Goal: Information Seeking & Learning: Learn about a topic

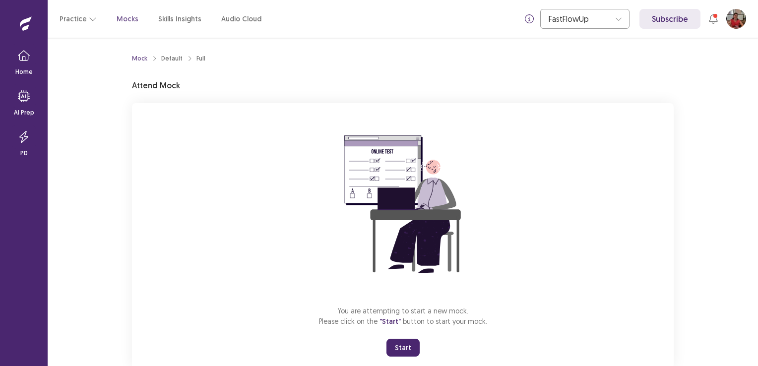
click at [732, 151] on div "Mock Default Full Attend Mock You are attempting to start a new mock. Please cl…" at bounding box center [403, 202] width 710 height 328
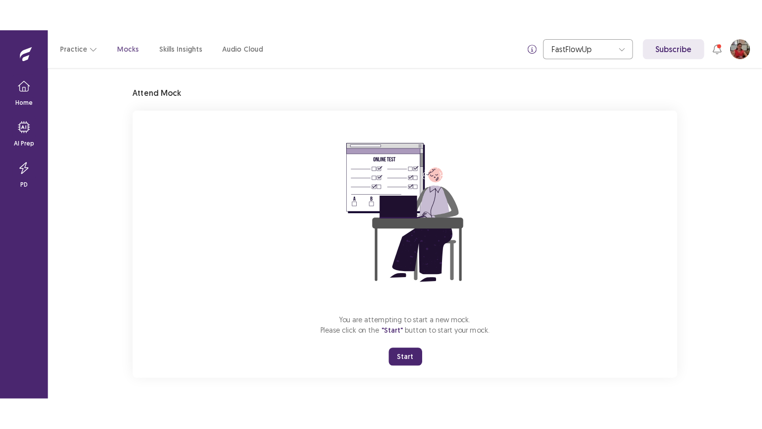
scroll to position [26, 0]
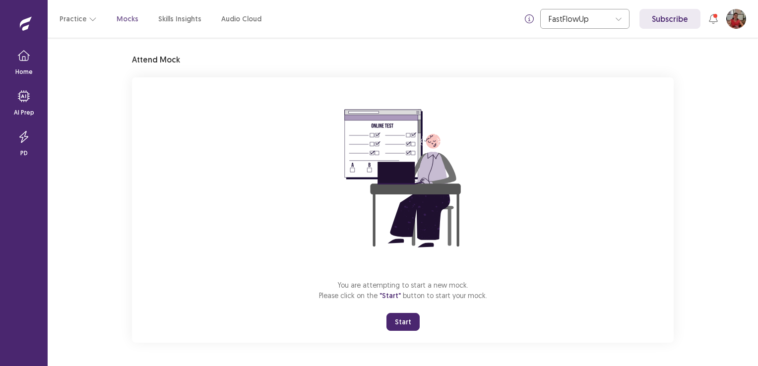
click at [411, 322] on button "Start" at bounding box center [402, 322] width 33 height 18
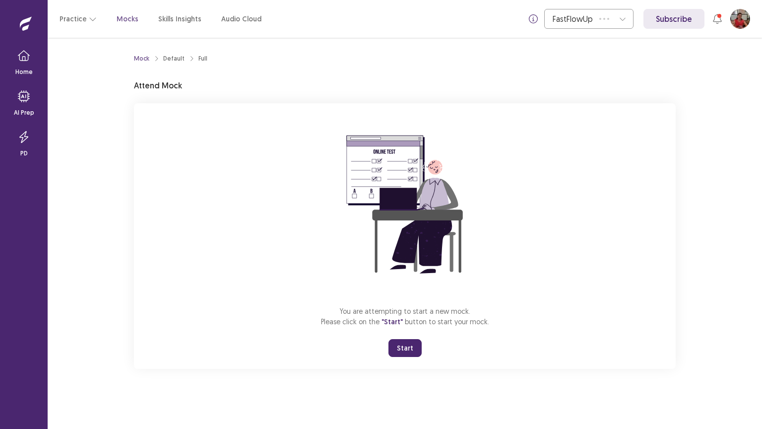
scroll to position [0, 0]
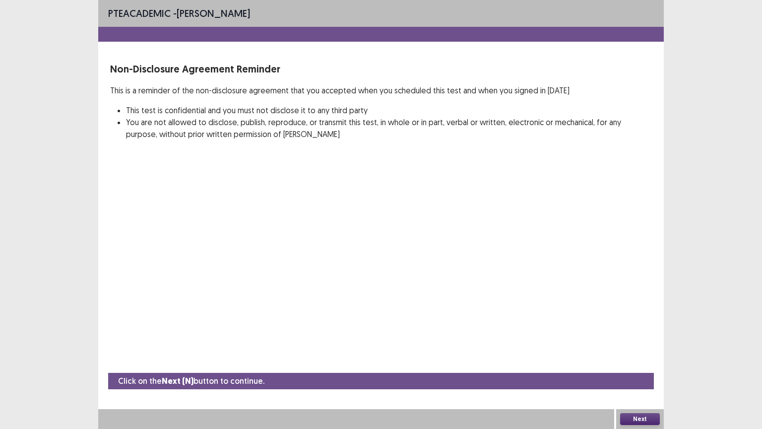
click at [652, 366] on button "Next" at bounding box center [640, 419] width 40 height 12
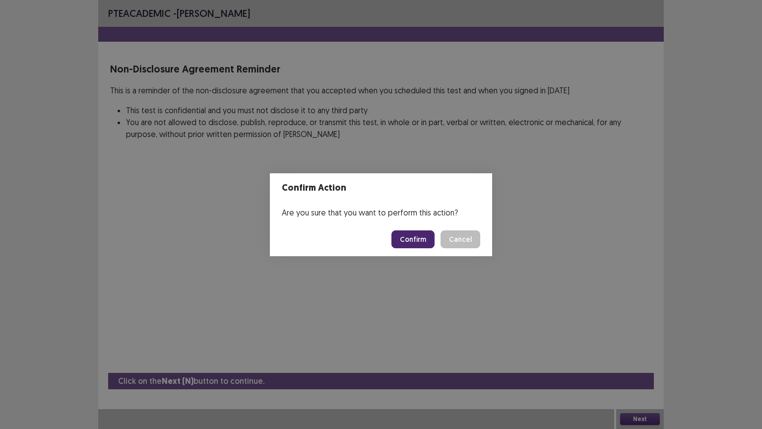
click at [421, 240] on button "Confirm" at bounding box center [412, 239] width 43 height 18
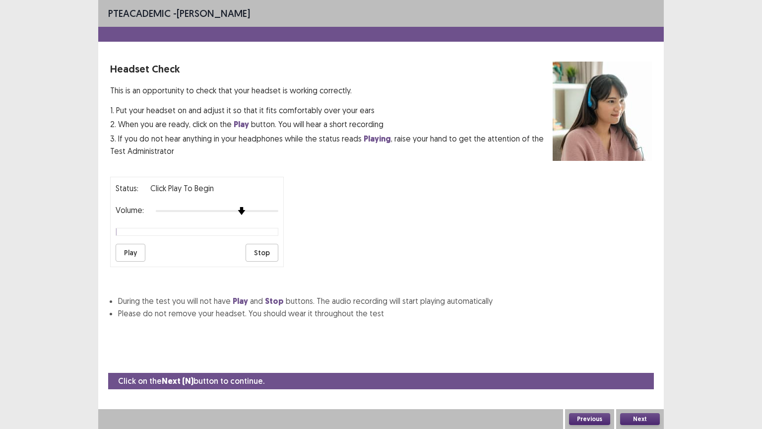
click at [244, 207] on div at bounding box center [217, 211] width 123 height 8
click at [138, 244] on button "Play" at bounding box center [131, 253] width 30 height 18
click at [127, 247] on button "Play" at bounding box center [131, 253] width 30 height 18
click at [271, 207] on div at bounding box center [217, 211] width 123 height 8
click at [639, 366] on button "Next" at bounding box center [640, 419] width 40 height 12
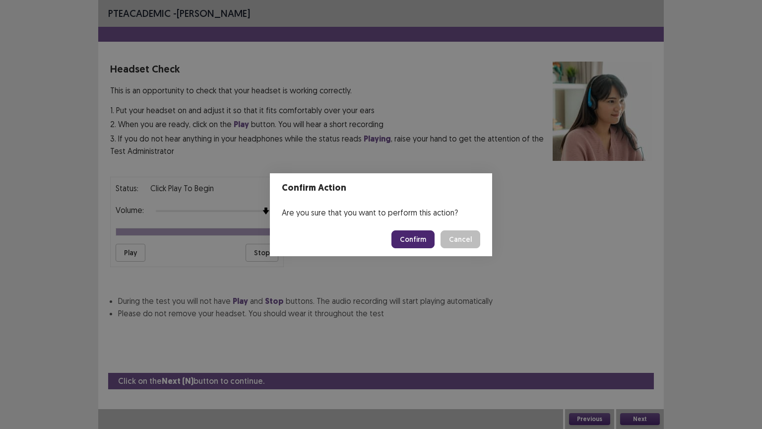
click at [415, 241] on button "Confirm" at bounding box center [412, 239] width 43 height 18
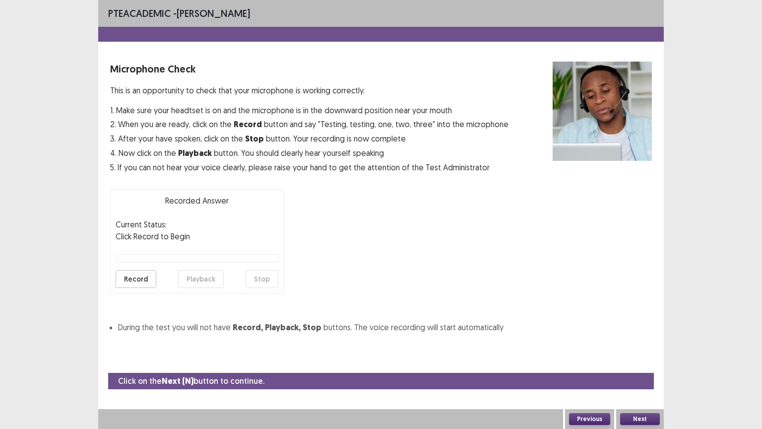
click at [125, 281] on button "Record" at bounding box center [136, 279] width 41 height 18
click at [192, 280] on button "Playback" at bounding box center [201, 279] width 46 height 18
click at [635, 366] on button "Next" at bounding box center [640, 419] width 40 height 12
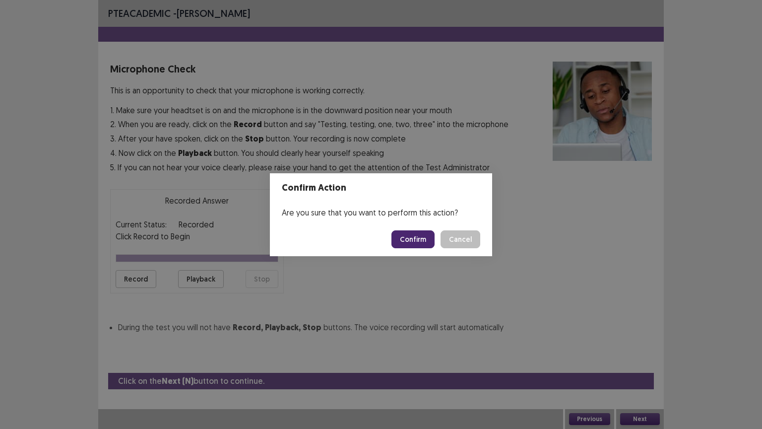
click at [405, 243] on button "Confirm" at bounding box center [412, 239] width 43 height 18
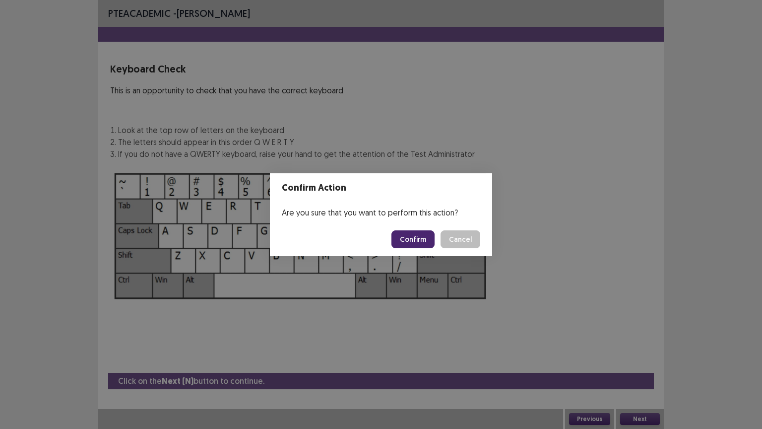
click at [405, 243] on button "Confirm" at bounding box center [412, 239] width 43 height 18
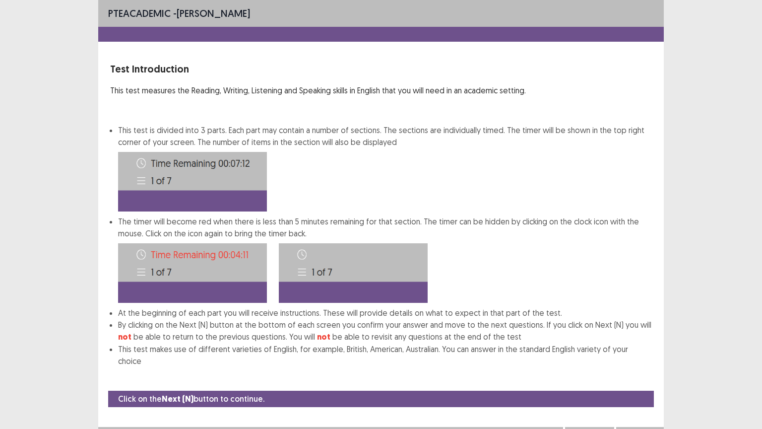
scroll to position [1, 0]
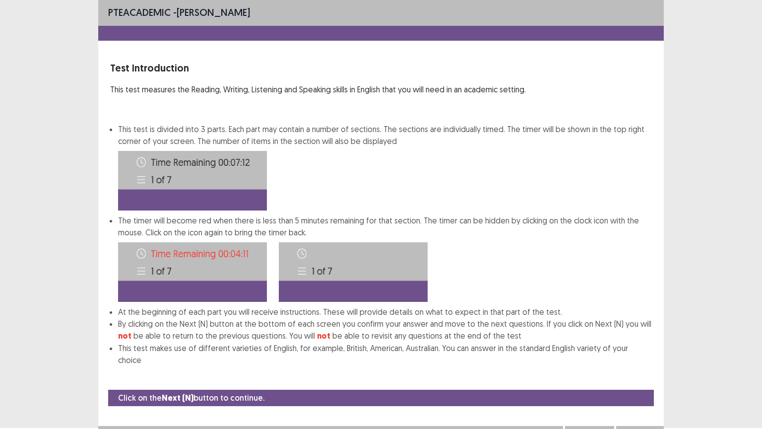
click at [640, 366] on button "Next" at bounding box center [640, 436] width 40 height 12
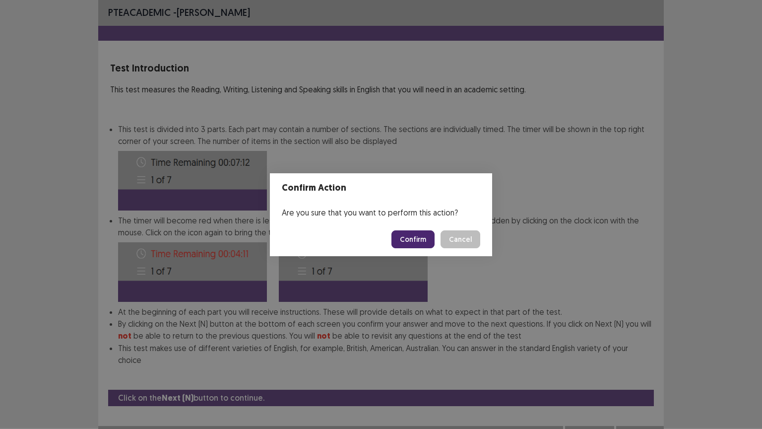
click at [419, 238] on button "Confirm" at bounding box center [412, 239] width 43 height 18
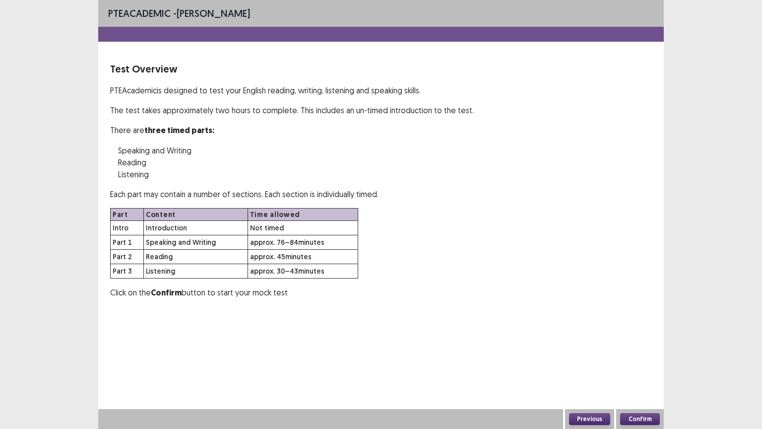
scroll to position [0, 0]
click at [640, 366] on button "Confirm" at bounding box center [640, 419] width 40 height 12
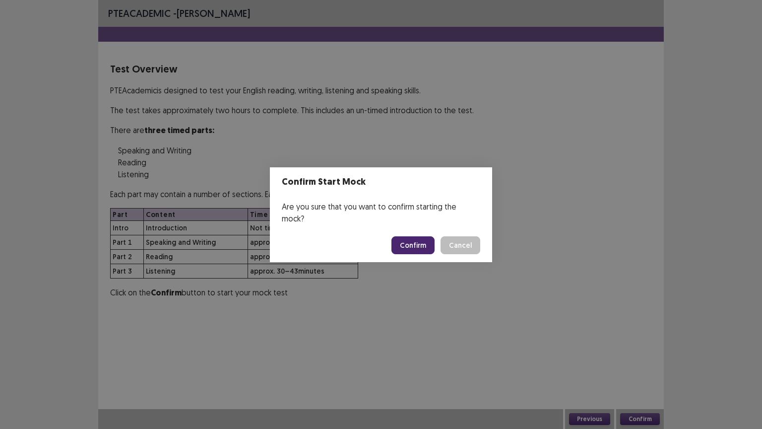
click at [415, 237] on button "Confirm" at bounding box center [412, 245] width 43 height 18
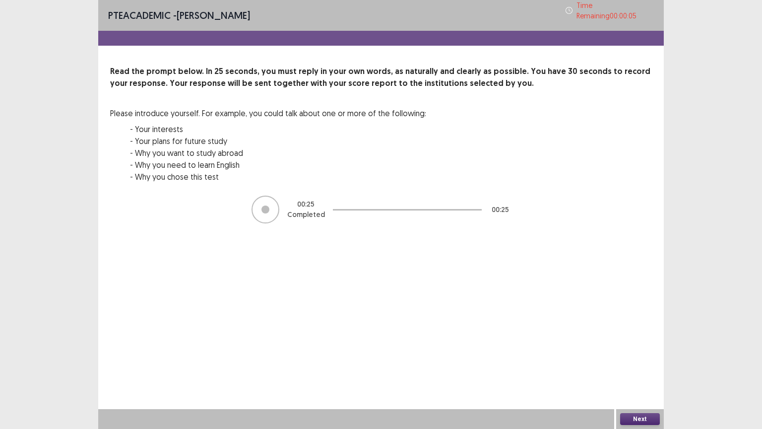
click at [639, 366] on button "Next" at bounding box center [640, 419] width 40 height 12
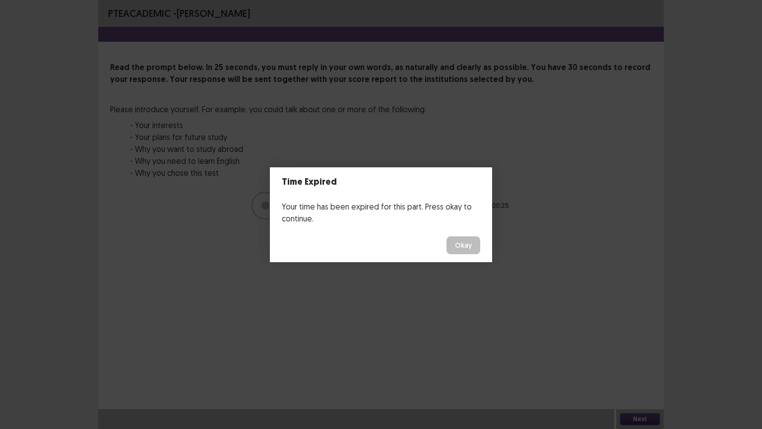
click at [450, 242] on button "Okay" at bounding box center [463, 245] width 34 height 18
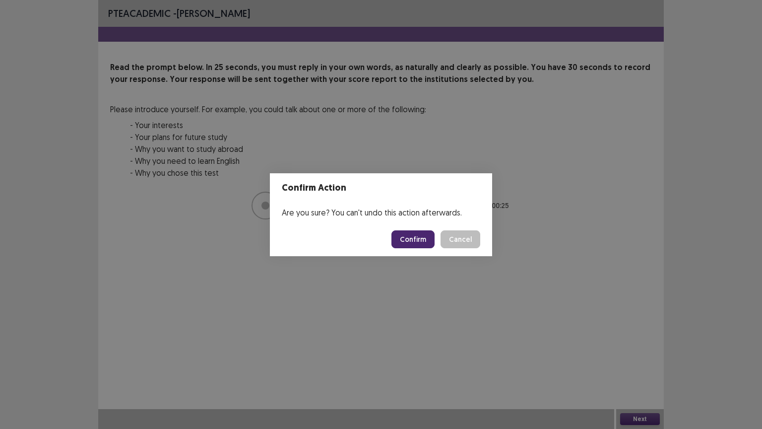
click at [418, 236] on button "Confirm" at bounding box center [412, 239] width 43 height 18
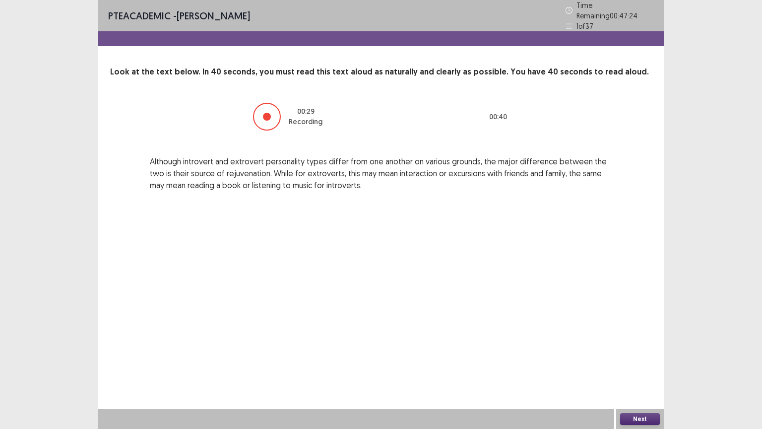
click at [642, 366] on button "Next" at bounding box center [640, 419] width 40 height 12
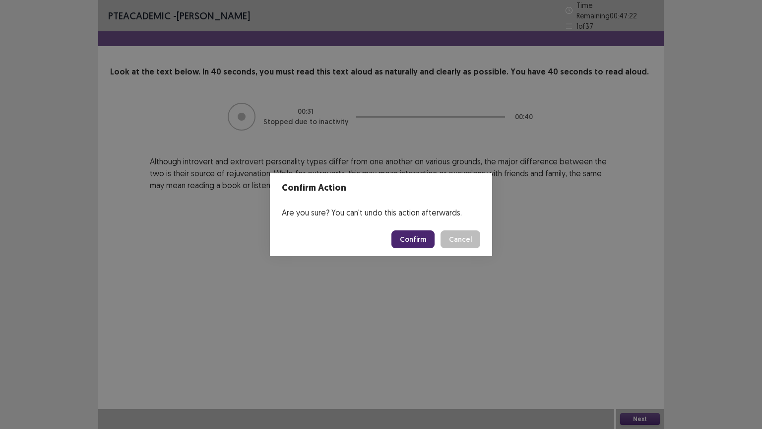
click at [417, 233] on button "Confirm" at bounding box center [412, 239] width 43 height 18
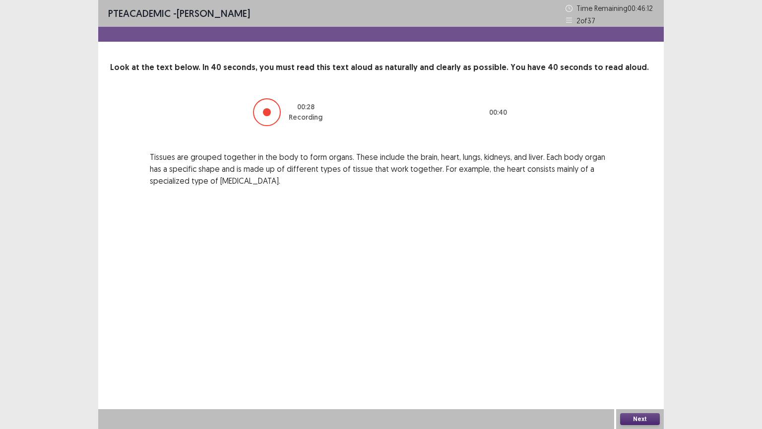
click at [639, 366] on button "Next" at bounding box center [640, 419] width 40 height 12
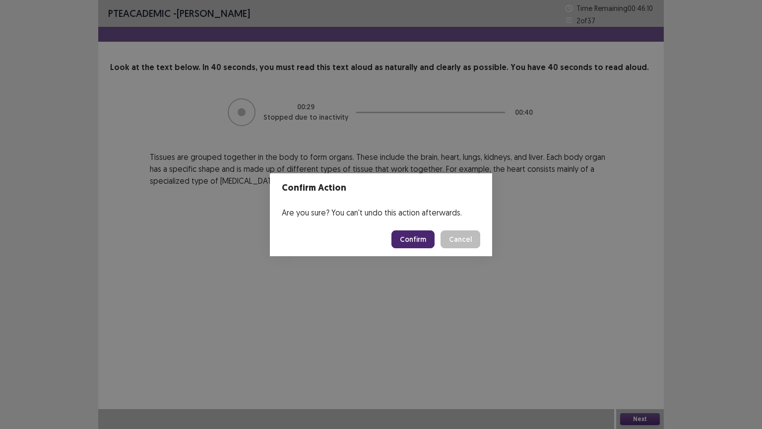
click at [416, 230] on button "Confirm" at bounding box center [412, 239] width 43 height 18
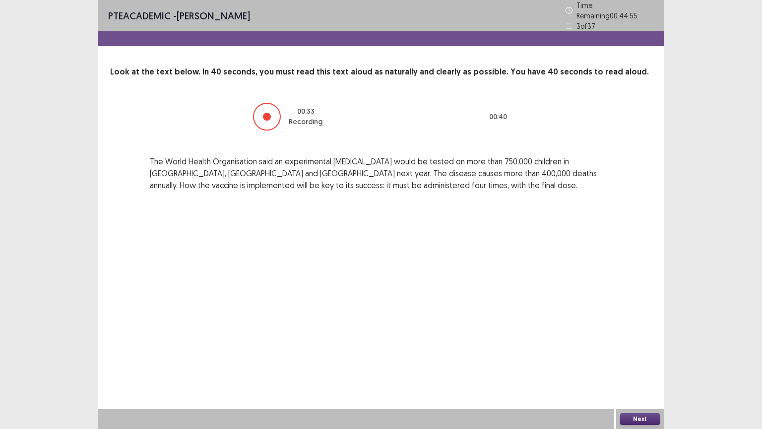
click at [633, 366] on button "Next" at bounding box center [640, 419] width 40 height 12
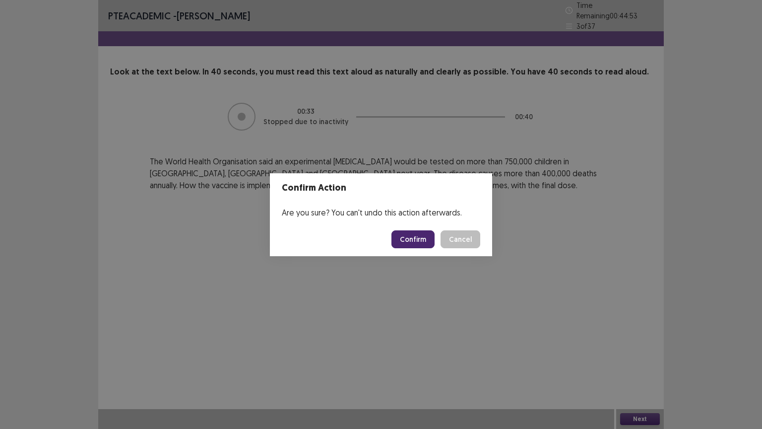
click at [413, 238] on button "Confirm" at bounding box center [412, 239] width 43 height 18
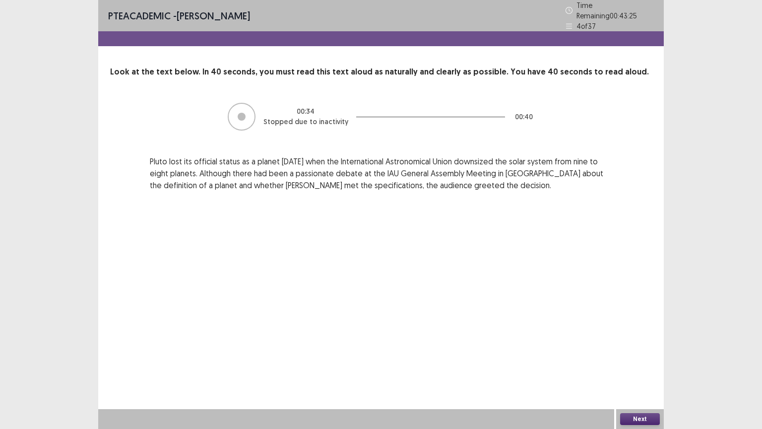
click at [645, 366] on button "Next" at bounding box center [640, 419] width 40 height 12
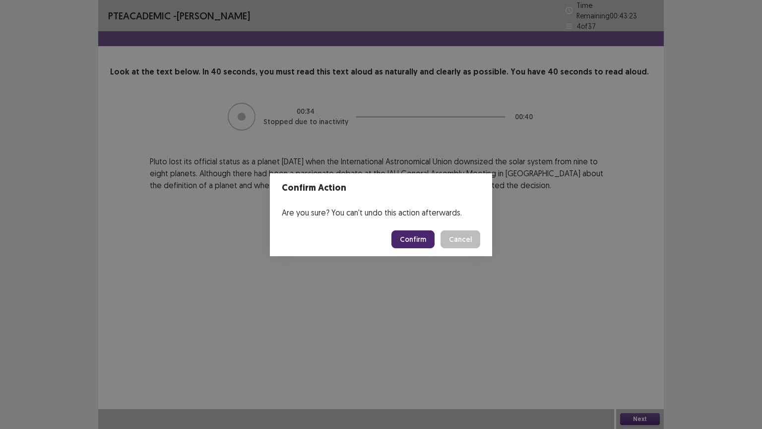
click at [421, 240] on button "Confirm" at bounding box center [412, 239] width 43 height 18
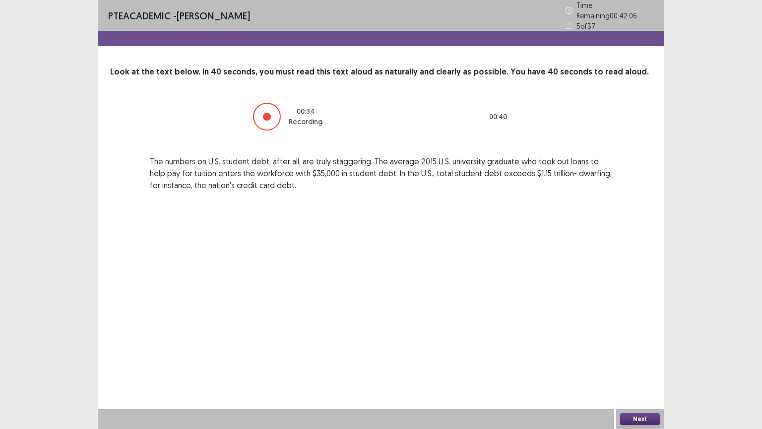
click at [635, 366] on button "Next" at bounding box center [640, 419] width 40 height 12
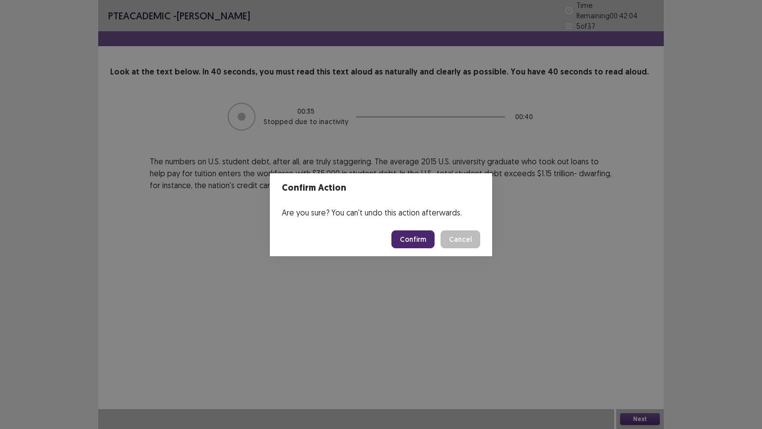
click at [411, 239] on button "Confirm" at bounding box center [412, 239] width 43 height 18
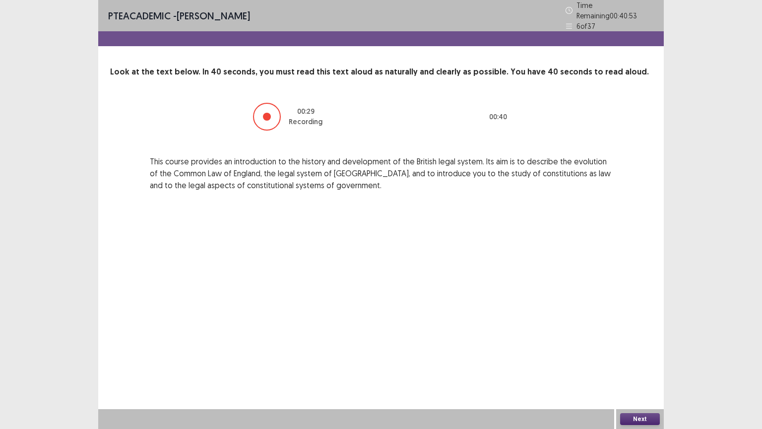
click at [637, 366] on button "Next" at bounding box center [640, 419] width 40 height 12
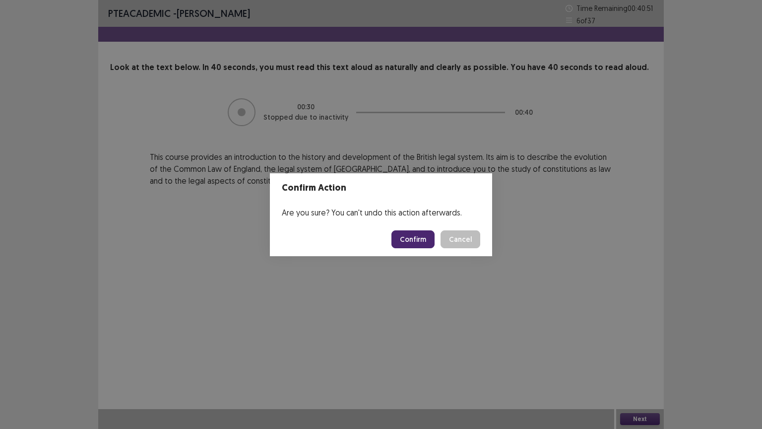
click at [428, 234] on button "Confirm" at bounding box center [412, 239] width 43 height 18
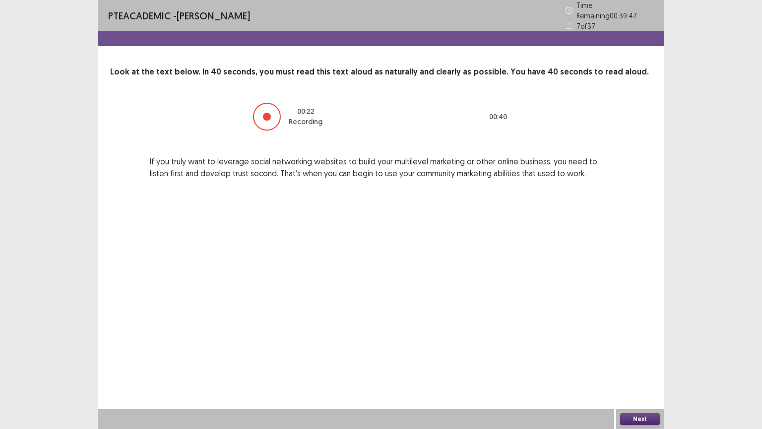
click at [646, 366] on button "Next" at bounding box center [640, 419] width 40 height 12
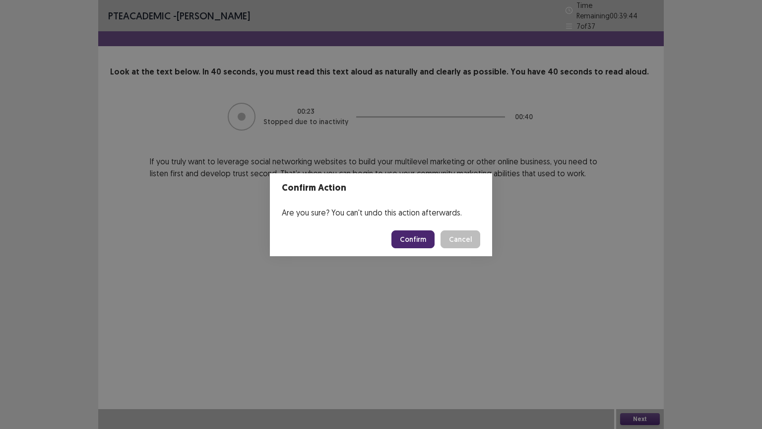
click at [415, 239] on button "Confirm" at bounding box center [412, 239] width 43 height 18
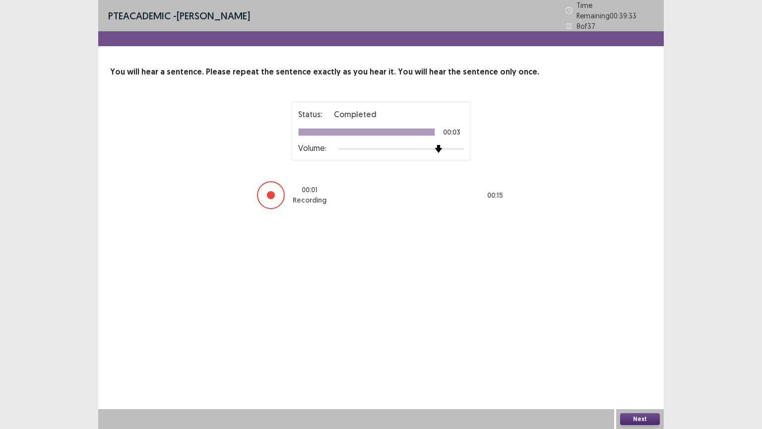
click at [440, 147] on div at bounding box center [400, 149] width 125 height 8
click at [629, 366] on button "Next" at bounding box center [640, 419] width 40 height 12
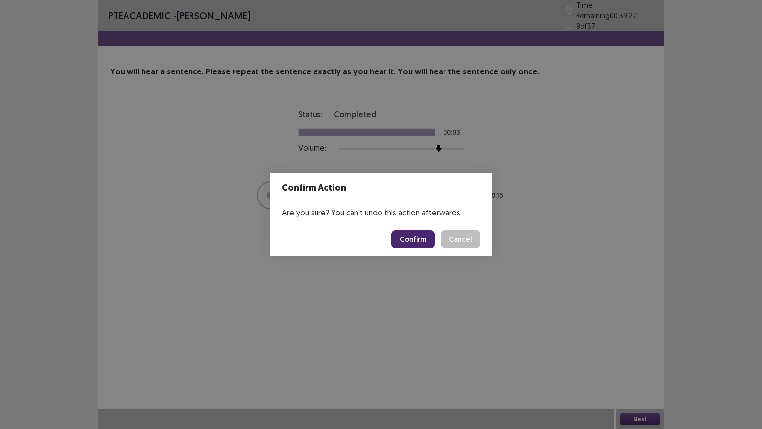
click at [410, 240] on button "Confirm" at bounding box center [412, 239] width 43 height 18
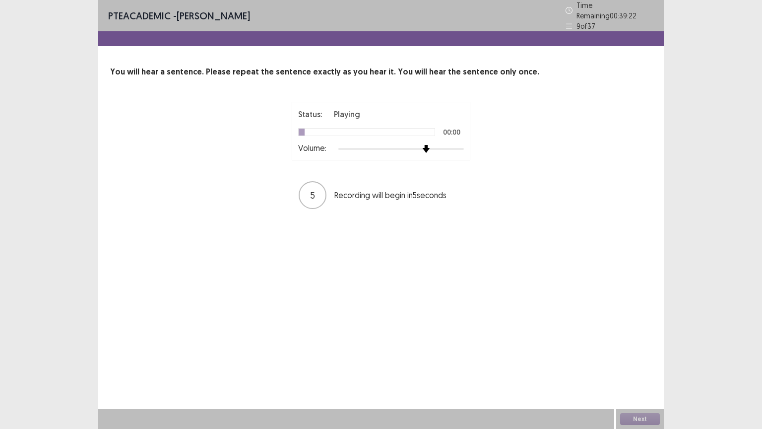
click at [432, 145] on div at bounding box center [400, 149] width 125 height 8
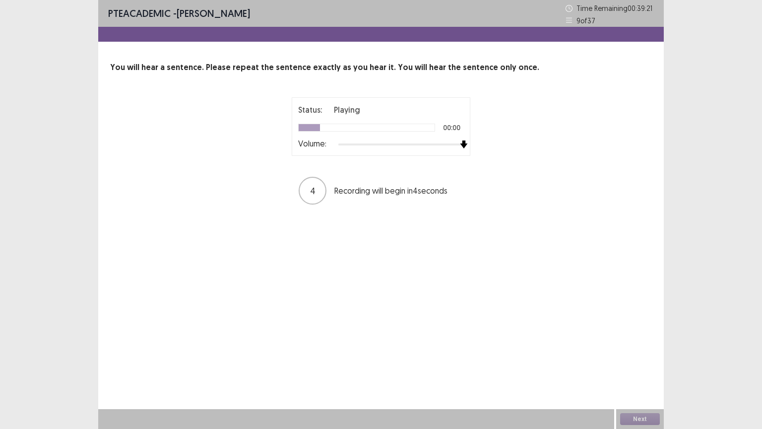
click at [460, 145] on div at bounding box center [400, 144] width 125 height 8
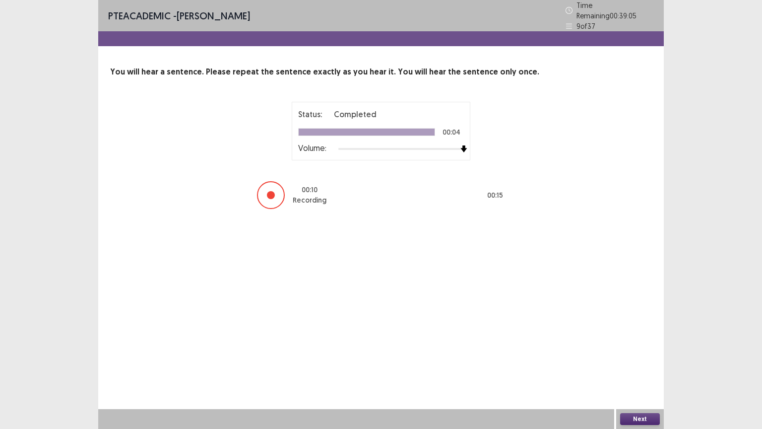
click at [649, 366] on button "Next" at bounding box center [640, 419] width 40 height 12
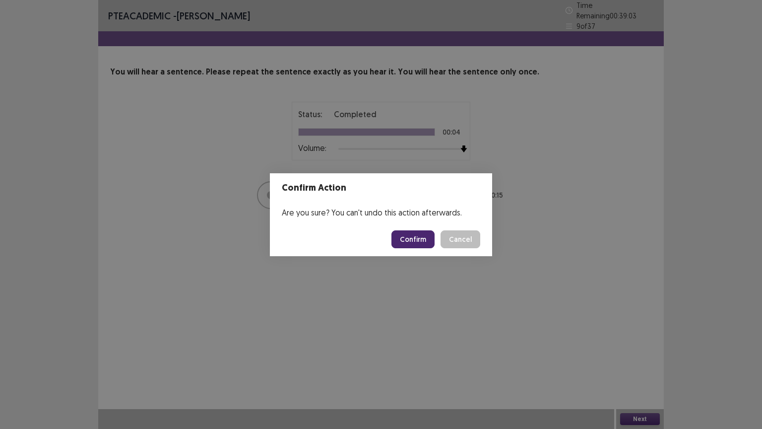
click at [415, 244] on button "Confirm" at bounding box center [412, 239] width 43 height 18
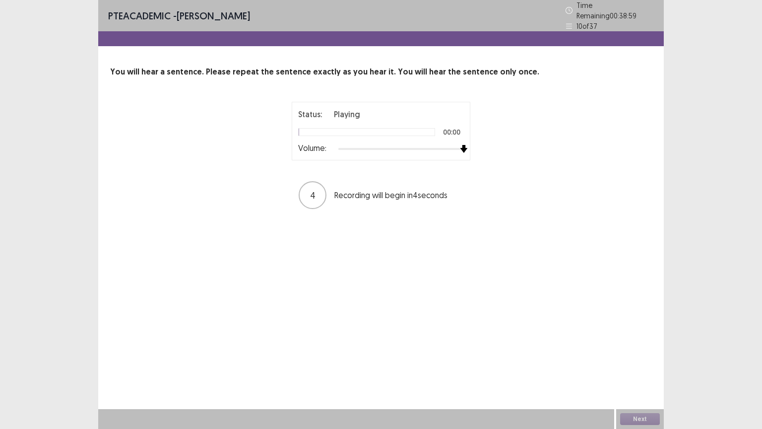
click at [458, 145] on div at bounding box center [400, 149] width 125 height 8
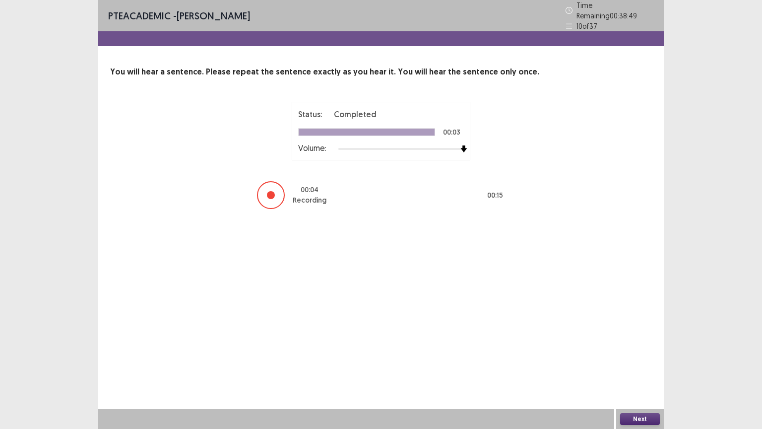
click at [638, 366] on button "Next" at bounding box center [640, 419] width 40 height 12
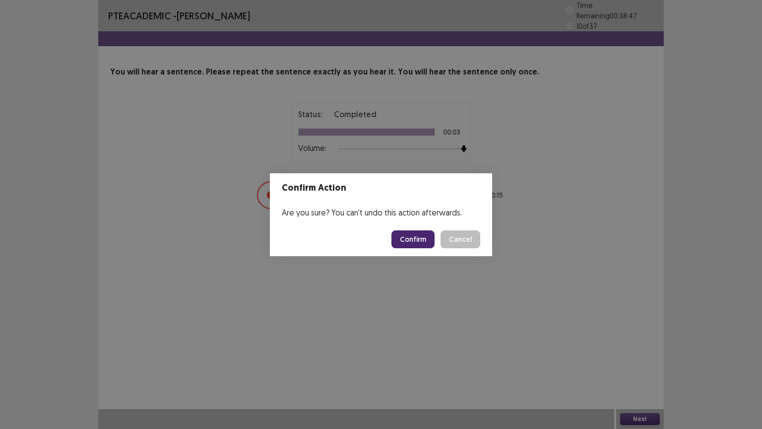
click at [413, 233] on button "Confirm" at bounding box center [412, 239] width 43 height 18
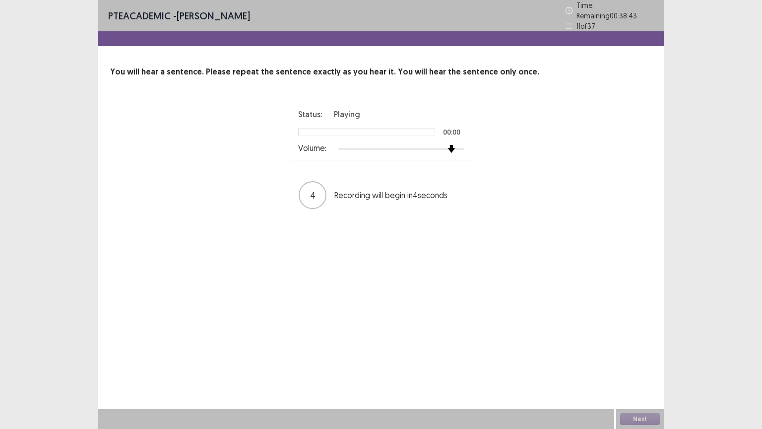
click at [457, 148] on div at bounding box center [400, 149] width 125 height 2
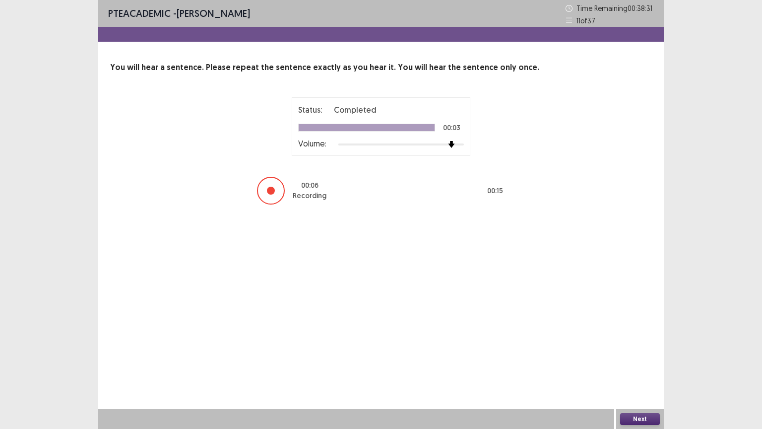
click at [645, 366] on button "Next" at bounding box center [640, 419] width 40 height 12
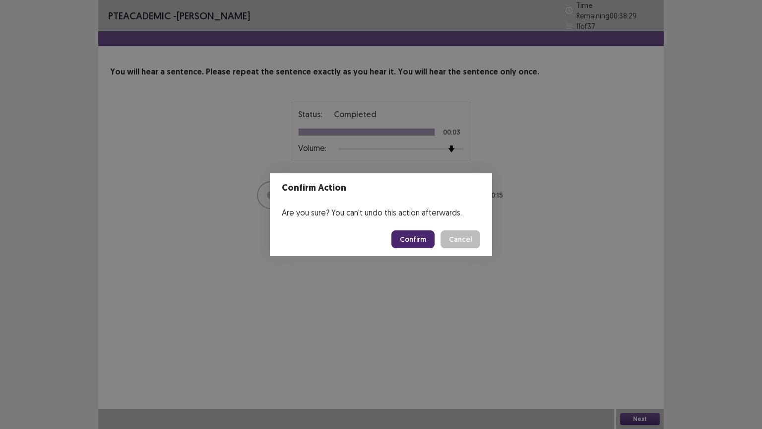
click at [416, 242] on button "Confirm" at bounding box center [412, 239] width 43 height 18
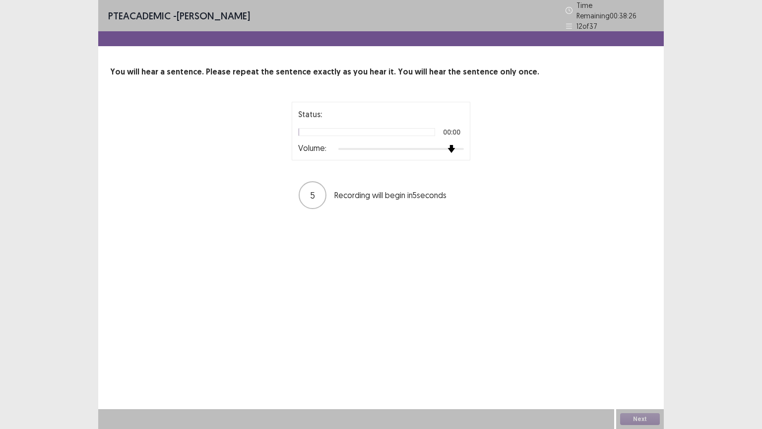
click at [456, 148] on div at bounding box center [400, 149] width 125 height 2
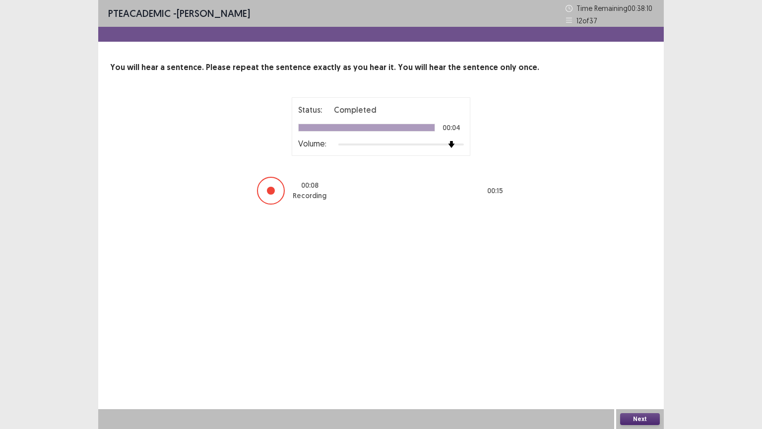
click at [636, 366] on button "Next" at bounding box center [640, 419] width 40 height 12
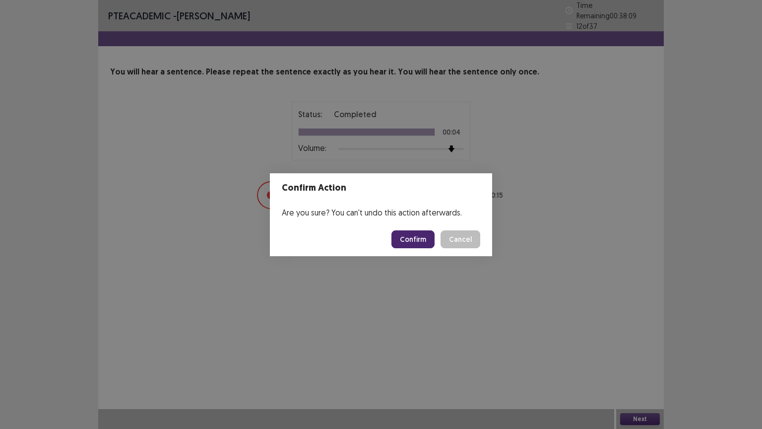
click at [411, 243] on button "Confirm" at bounding box center [412, 239] width 43 height 18
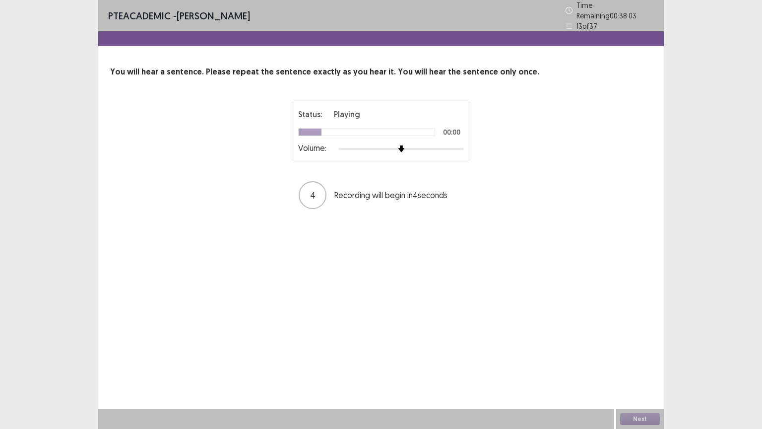
click at [454, 139] on div "Status: Playing 00:00 Volume:" at bounding box center [381, 131] width 166 height 46
click at [454, 145] on div at bounding box center [400, 149] width 125 height 8
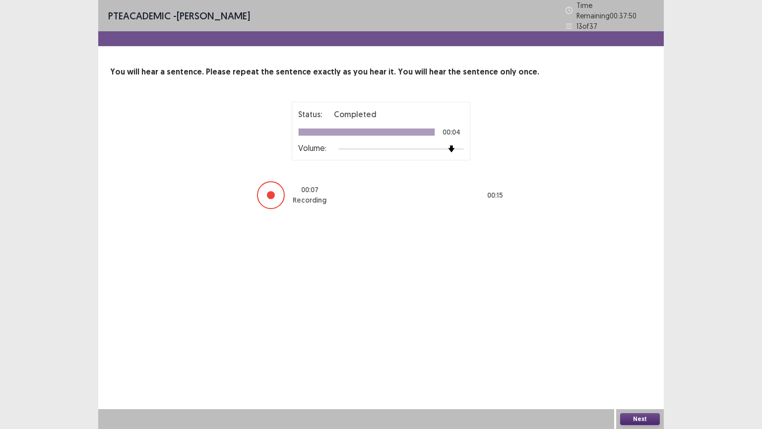
click at [638, 366] on button "Next" at bounding box center [640, 419] width 40 height 12
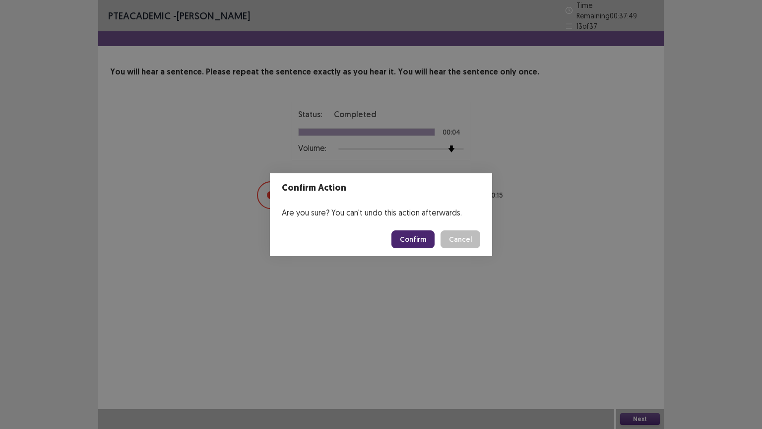
click at [418, 244] on button "Confirm" at bounding box center [412, 239] width 43 height 18
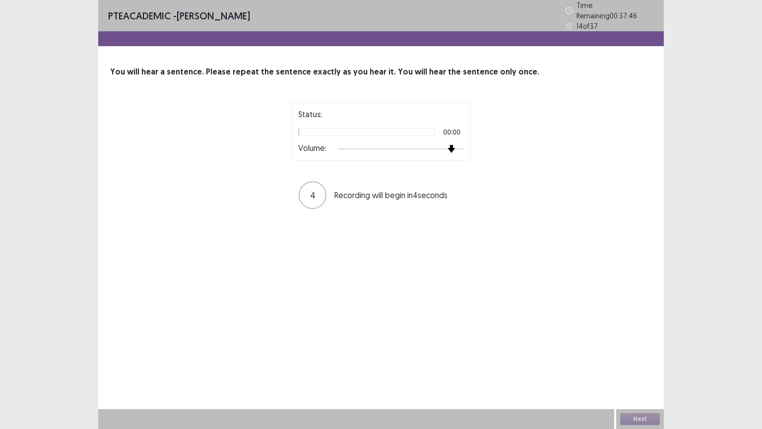
click at [449, 145] on div at bounding box center [400, 149] width 125 height 8
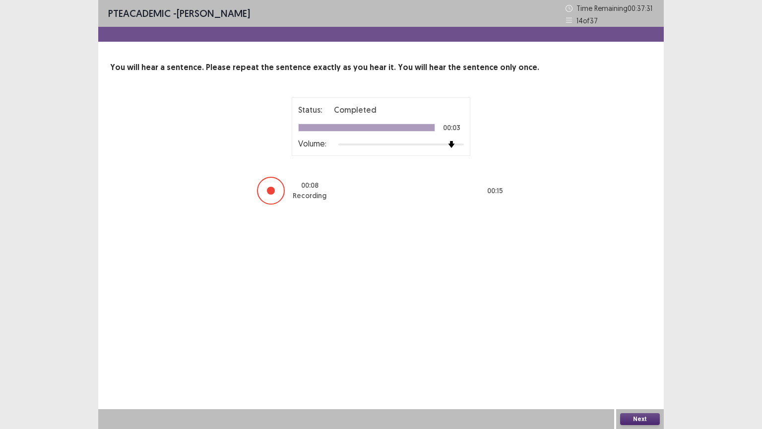
click at [640, 366] on button "Next" at bounding box center [640, 419] width 40 height 12
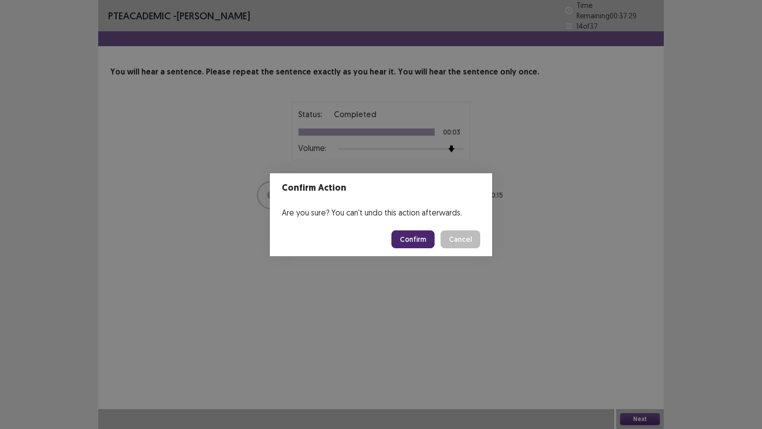
click at [427, 236] on button "Confirm" at bounding box center [412, 239] width 43 height 18
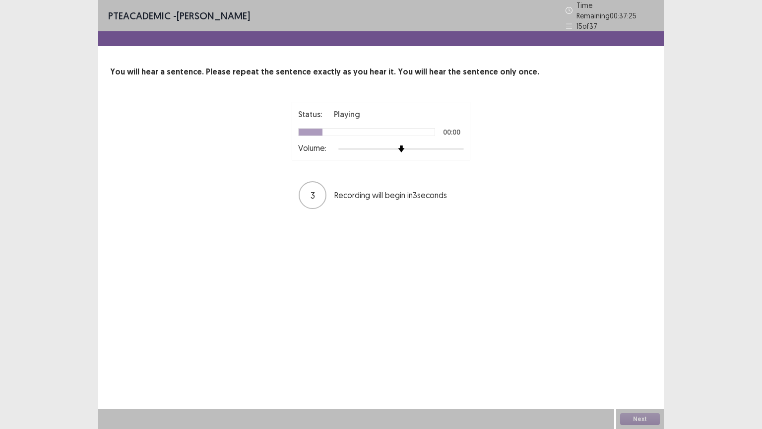
click at [454, 145] on div at bounding box center [400, 149] width 125 height 8
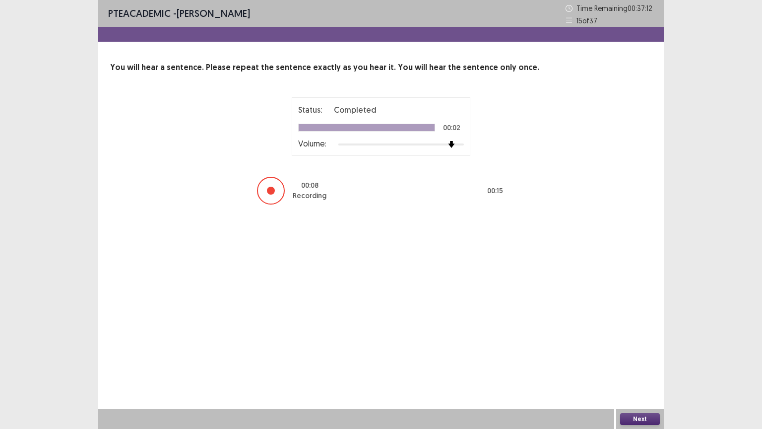
click at [634, 366] on button "Next" at bounding box center [640, 419] width 40 height 12
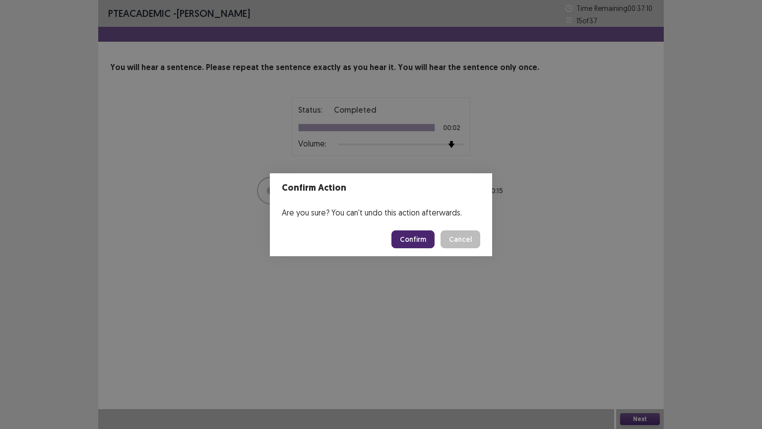
click at [422, 243] on button "Confirm" at bounding box center [412, 239] width 43 height 18
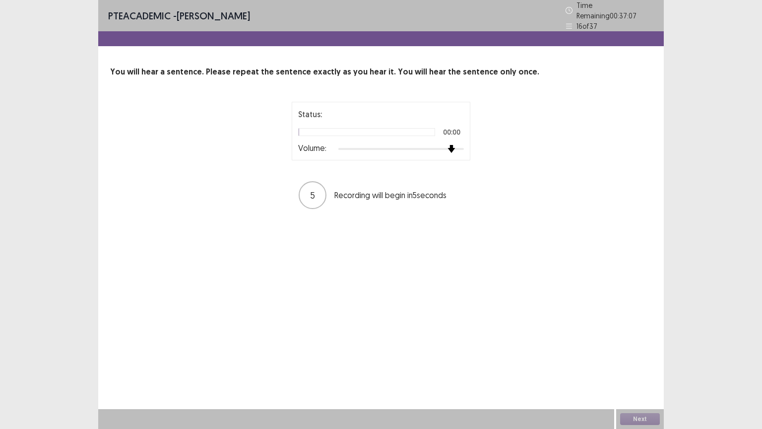
click at [451, 145] on div at bounding box center [400, 149] width 125 height 8
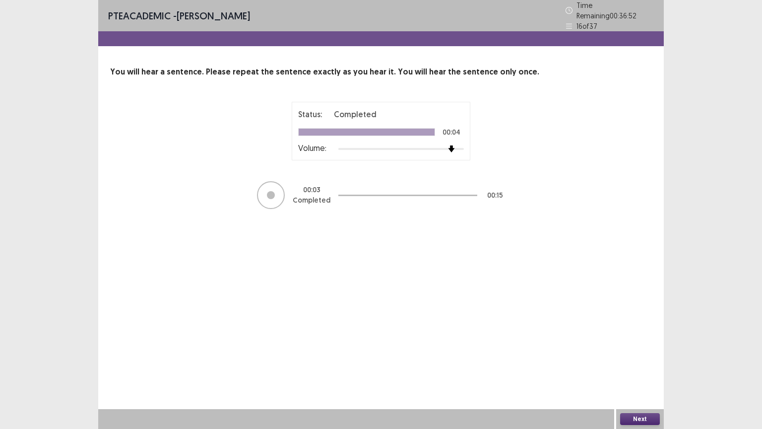
click at [639, 366] on button "Next" at bounding box center [640, 419] width 40 height 12
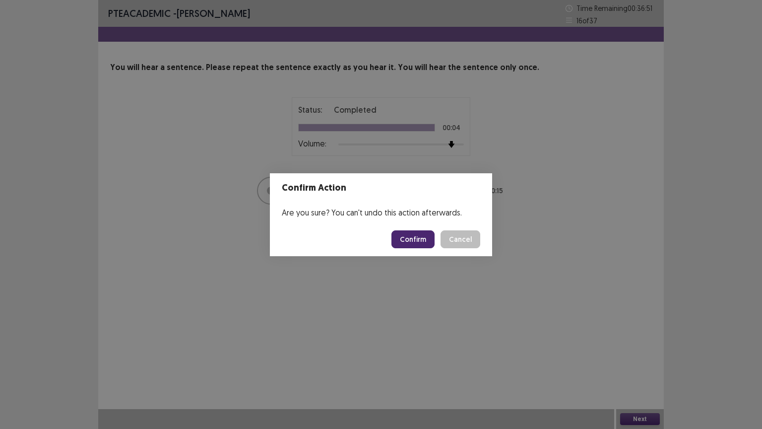
click at [423, 239] on button "Confirm" at bounding box center [412, 239] width 43 height 18
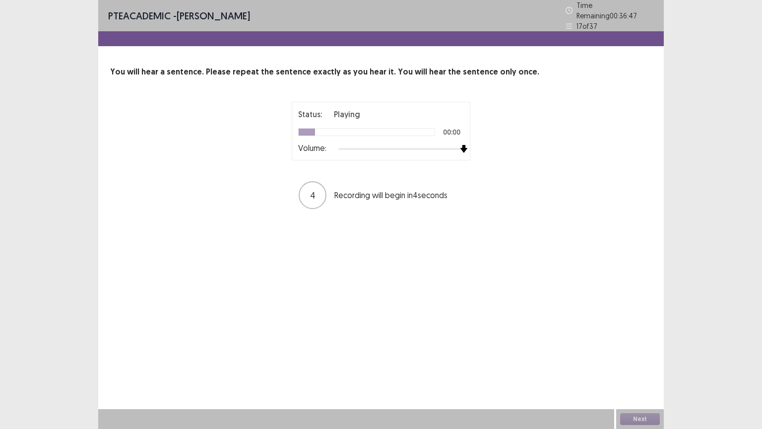
click at [461, 145] on div at bounding box center [400, 149] width 125 height 8
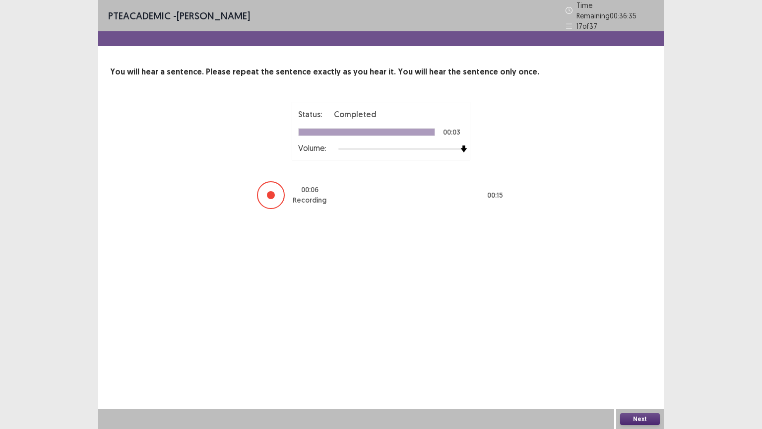
click at [638, 366] on button "Next" at bounding box center [640, 419] width 40 height 12
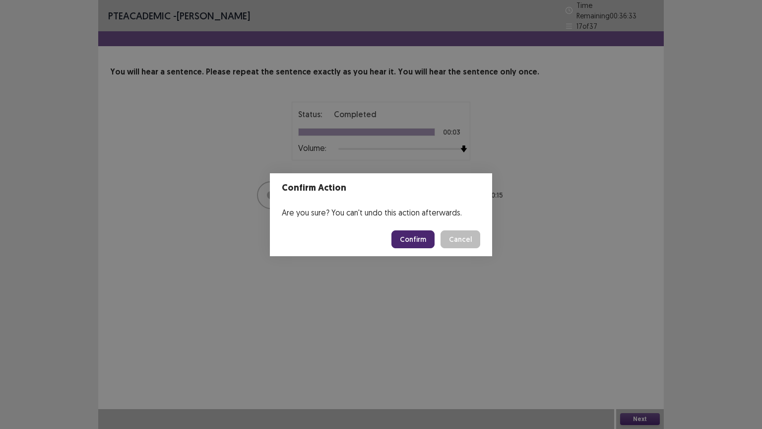
click at [426, 236] on button "Confirm" at bounding box center [412, 239] width 43 height 18
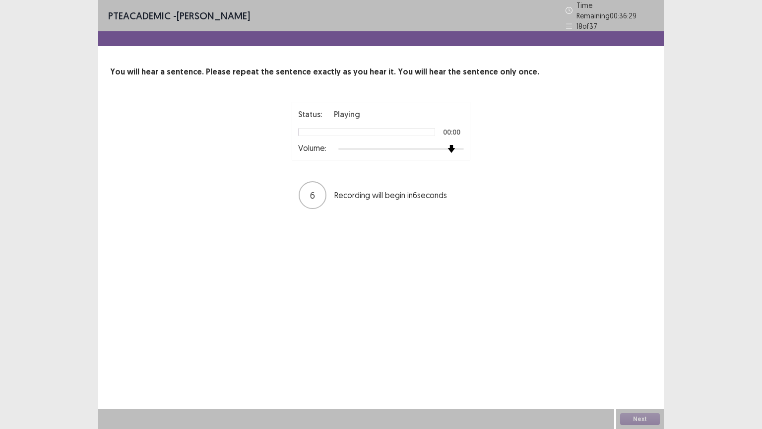
click at [452, 145] on div at bounding box center [400, 149] width 125 height 8
click at [456, 145] on div at bounding box center [400, 149] width 125 height 8
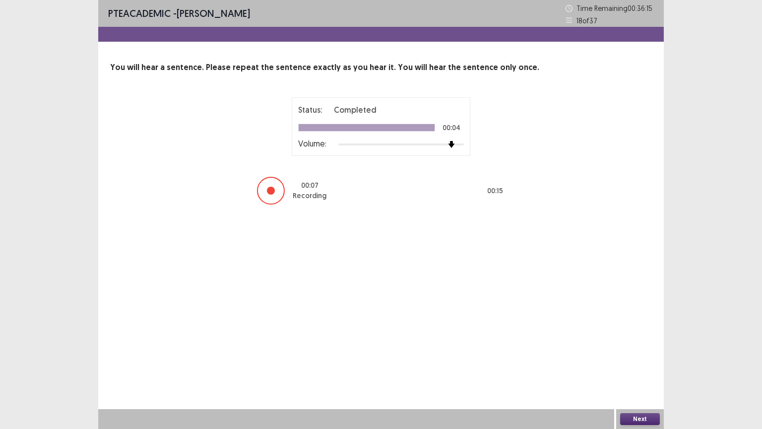
click at [639, 366] on button "Next" at bounding box center [640, 419] width 40 height 12
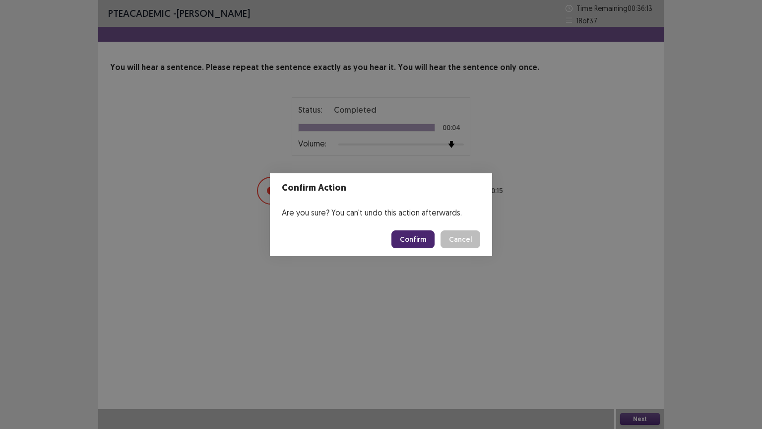
click at [423, 234] on button "Confirm" at bounding box center [412, 239] width 43 height 18
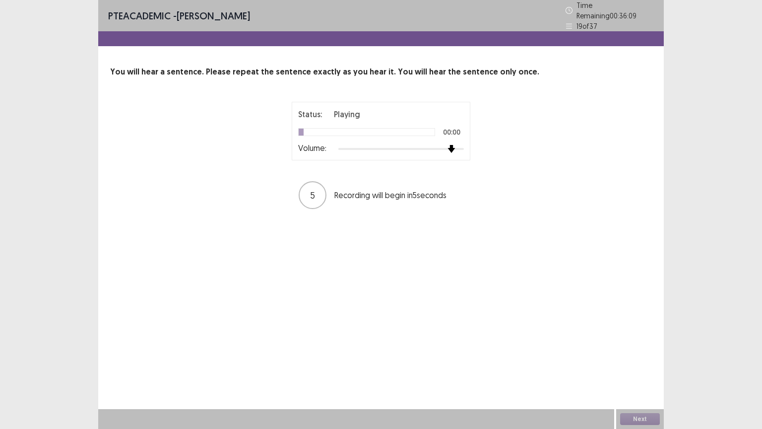
click at [450, 145] on div at bounding box center [400, 149] width 125 height 8
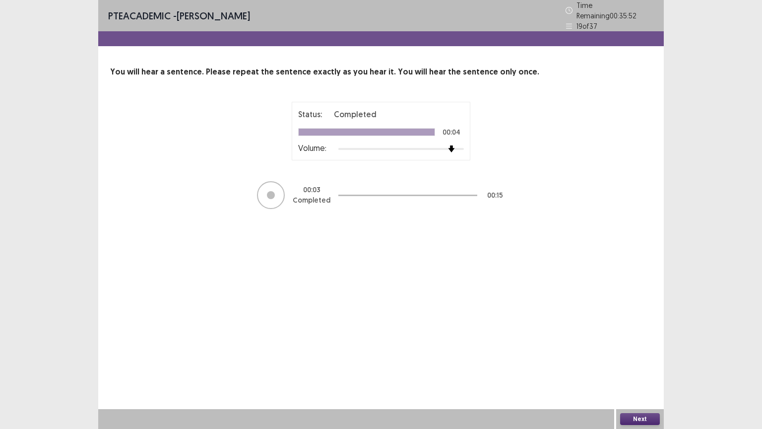
click at [636, 366] on button "Next" at bounding box center [640, 419] width 40 height 12
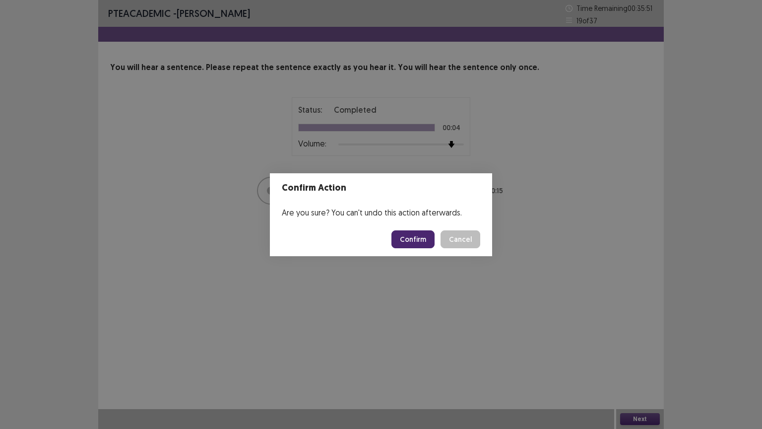
click at [429, 246] on button "Confirm" at bounding box center [412, 239] width 43 height 18
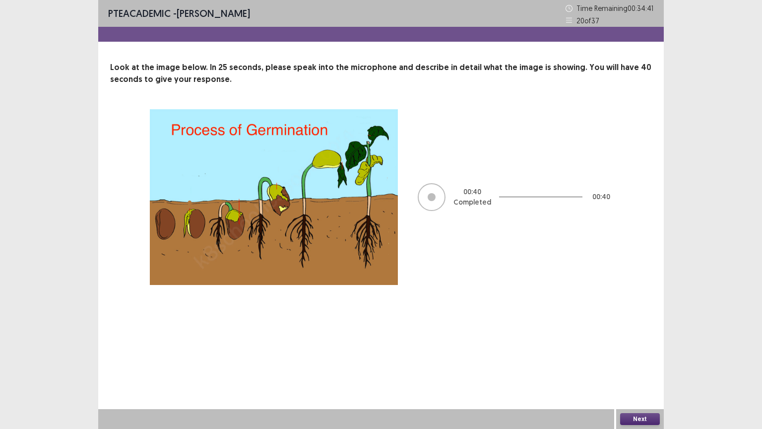
click at [630, 366] on button "Next" at bounding box center [640, 419] width 40 height 12
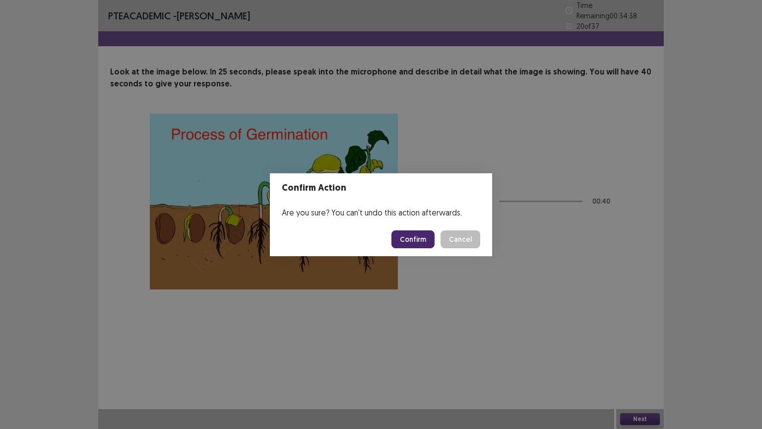
click at [421, 235] on button "Confirm" at bounding box center [412, 239] width 43 height 18
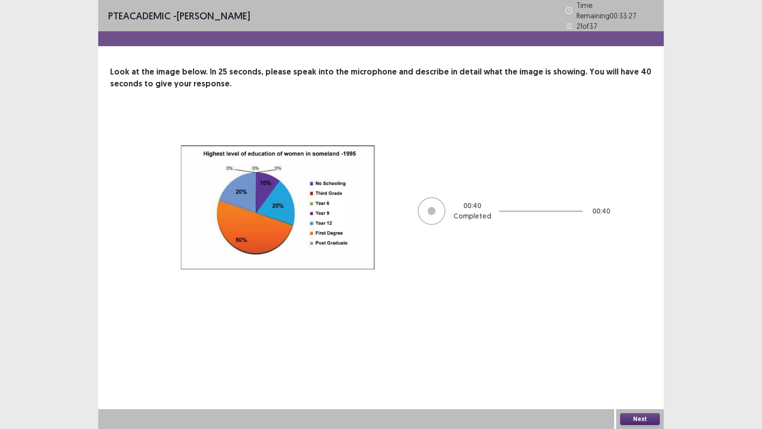
click at [636, 366] on button "Next" at bounding box center [640, 419] width 40 height 12
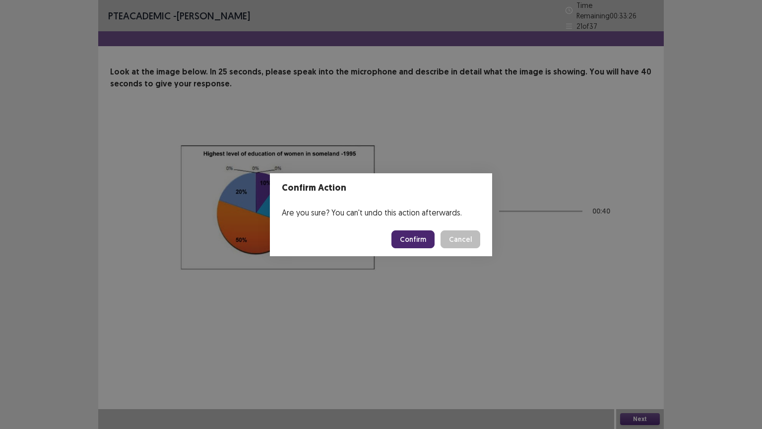
click at [417, 241] on button "Confirm" at bounding box center [412, 239] width 43 height 18
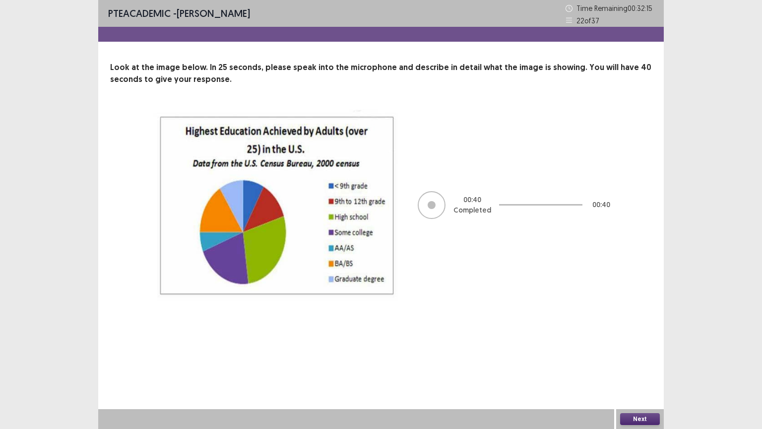
click at [647, 366] on button "Next" at bounding box center [640, 419] width 40 height 12
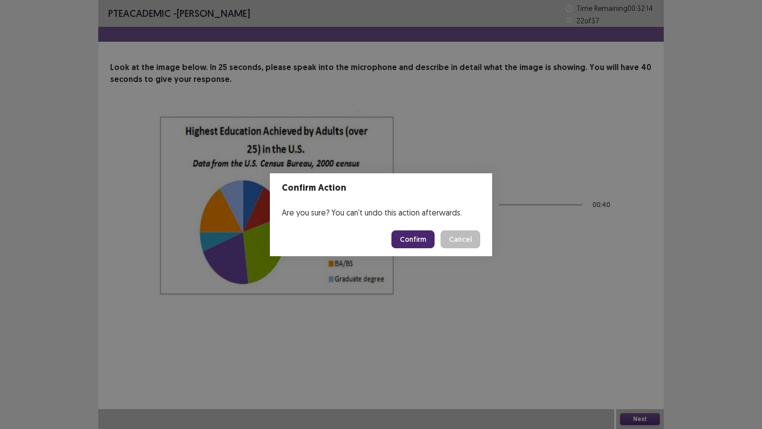
click at [425, 240] on button "Confirm" at bounding box center [412, 239] width 43 height 18
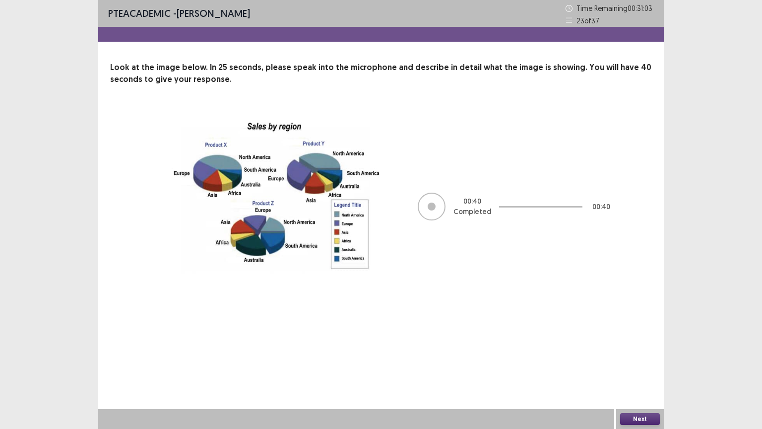
click at [644, 366] on button "Next" at bounding box center [640, 419] width 40 height 12
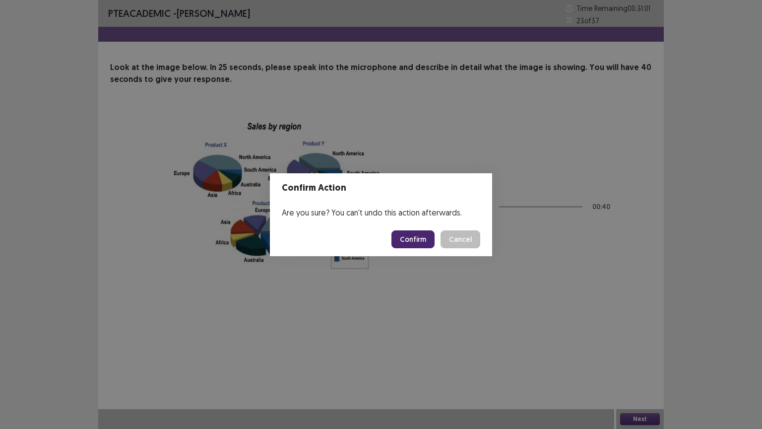
click at [413, 246] on button "Confirm" at bounding box center [412, 239] width 43 height 18
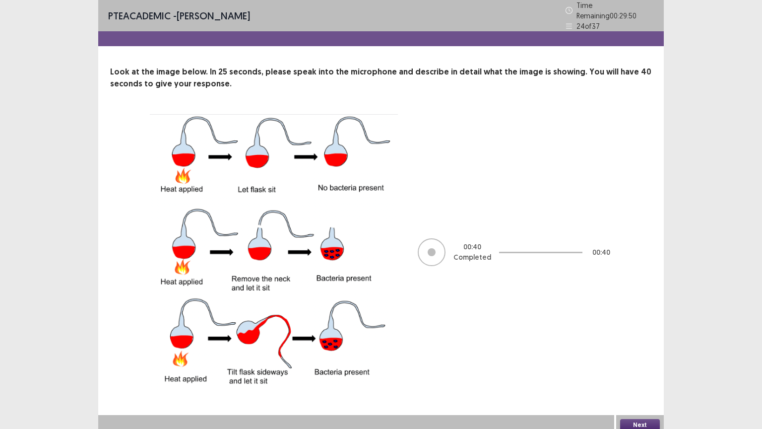
click at [649, 366] on button "Next" at bounding box center [640, 425] width 40 height 12
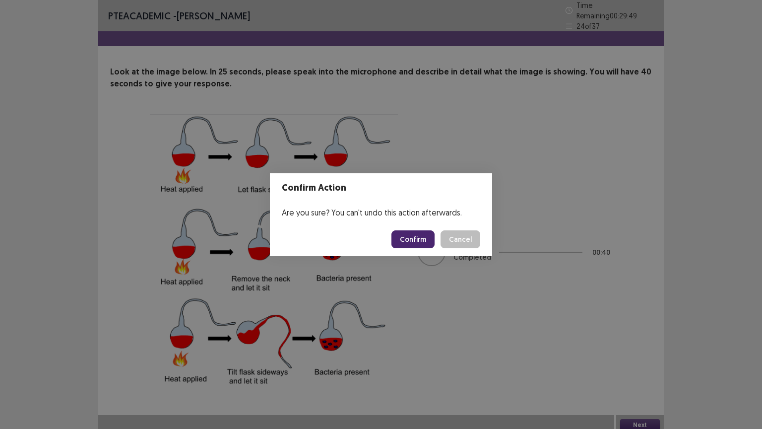
click at [417, 240] on button "Confirm" at bounding box center [412, 239] width 43 height 18
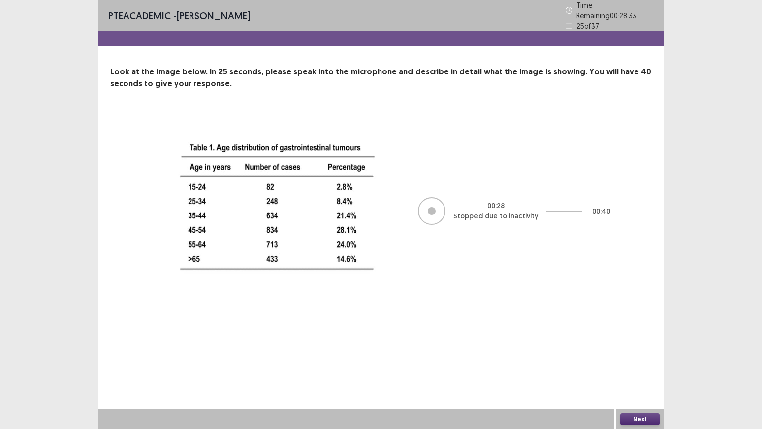
click at [638, 366] on div "Next" at bounding box center [640, 419] width 48 height 20
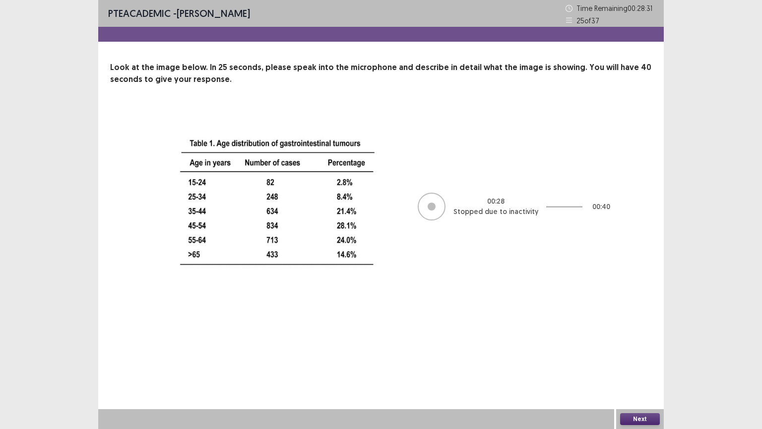
click at [637, 366] on button "Next" at bounding box center [640, 419] width 40 height 12
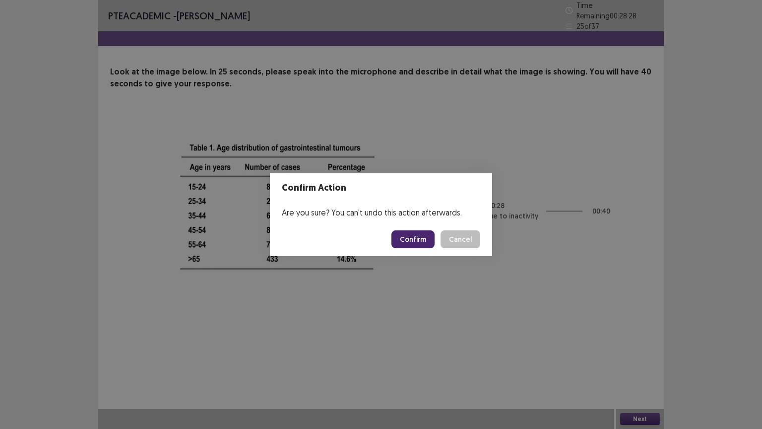
click at [413, 246] on button "Confirm" at bounding box center [412, 239] width 43 height 18
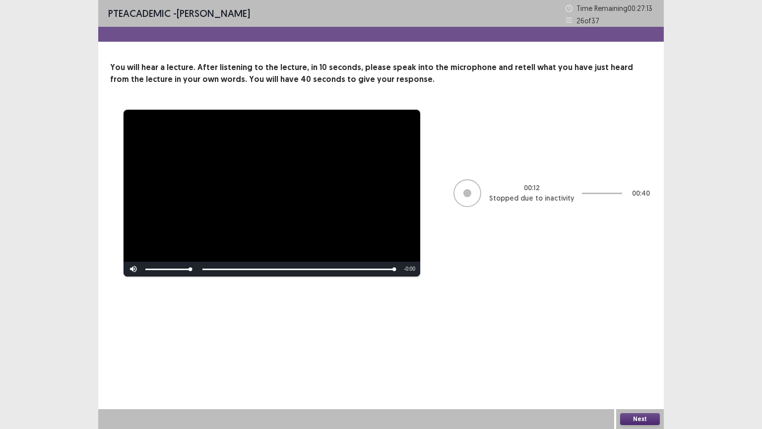
click at [640, 366] on button "Next" at bounding box center [640, 419] width 40 height 12
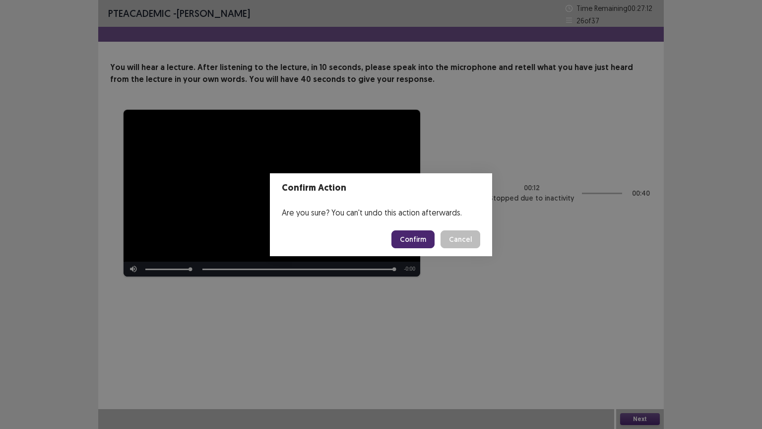
click at [415, 242] on button "Confirm" at bounding box center [412, 239] width 43 height 18
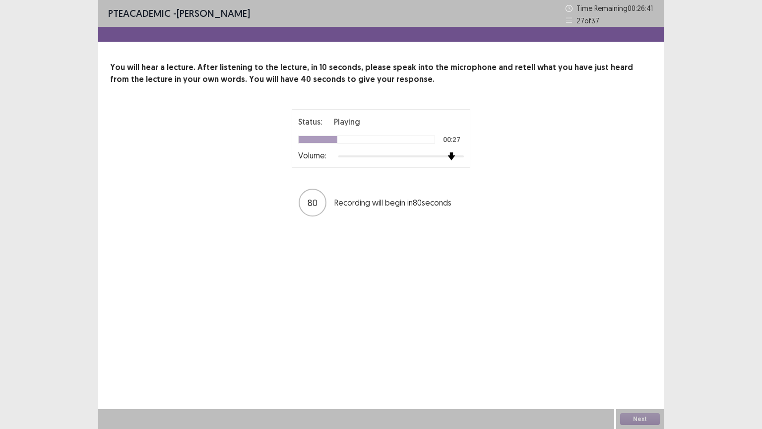
click at [448, 155] on div at bounding box center [400, 156] width 125 height 8
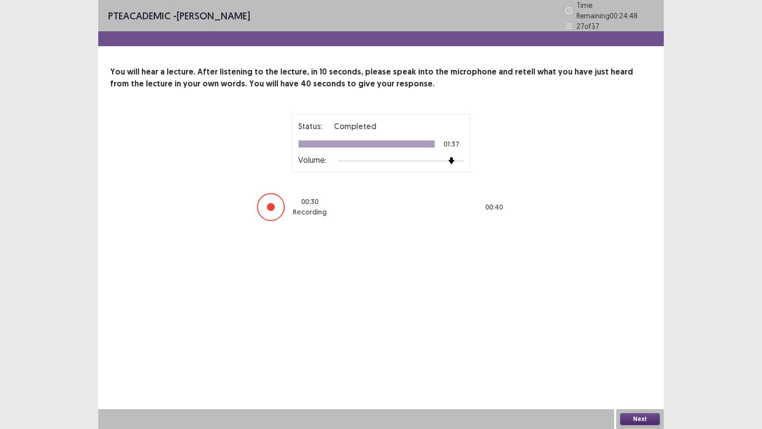
click at [635, 366] on button "Next" at bounding box center [640, 419] width 40 height 12
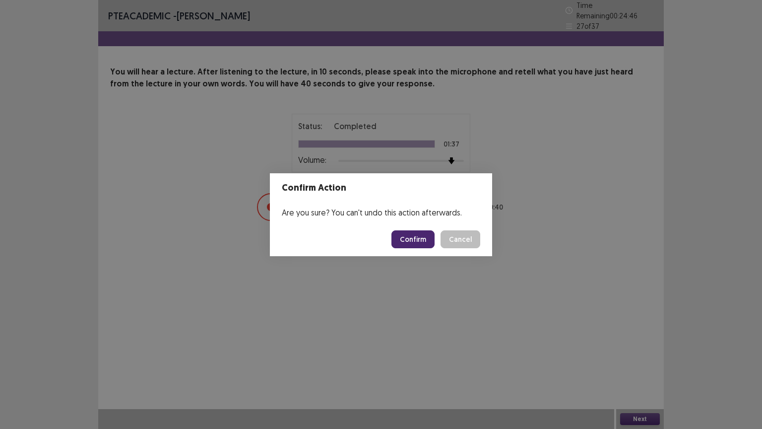
click at [415, 243] on button "Confirm" at bounding box center [412, 239] width 43 height 18
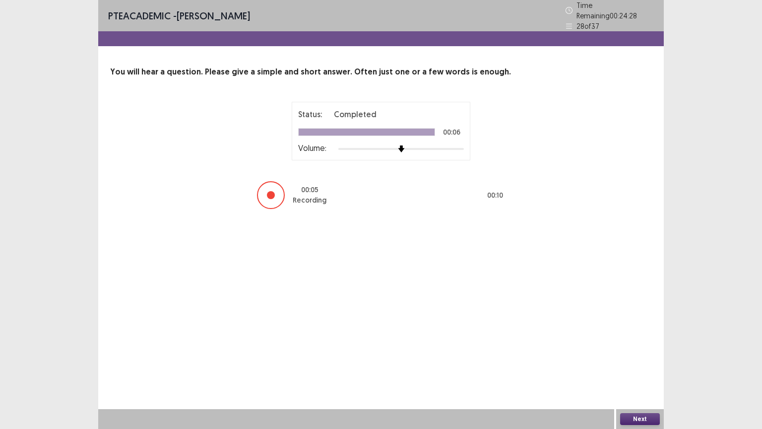
click at [634, 366] on button "Next" at bounding box center [640, 419] width 40 height 12
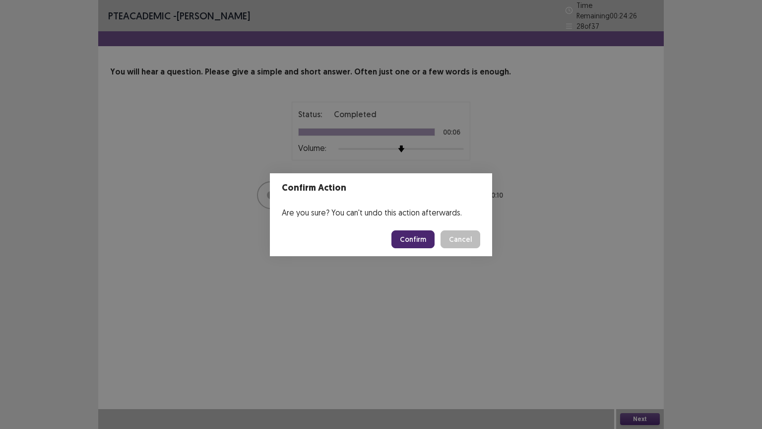
click at [421, 254] on footer "Confirm Cancel" at bounding box center [381, 239] width 222 height 34
click at [416, 243] on button "Confirm" at bounding box center [412, 239] width 43 height 18
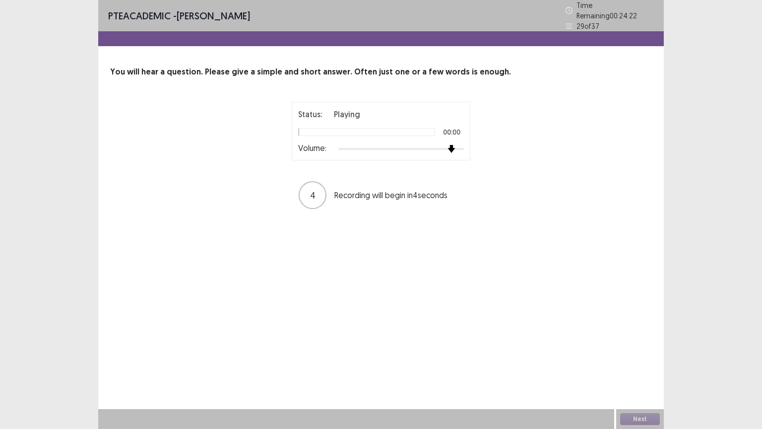
click at [456, 145] on div at bounding box center [400, 149] width 125 height 8
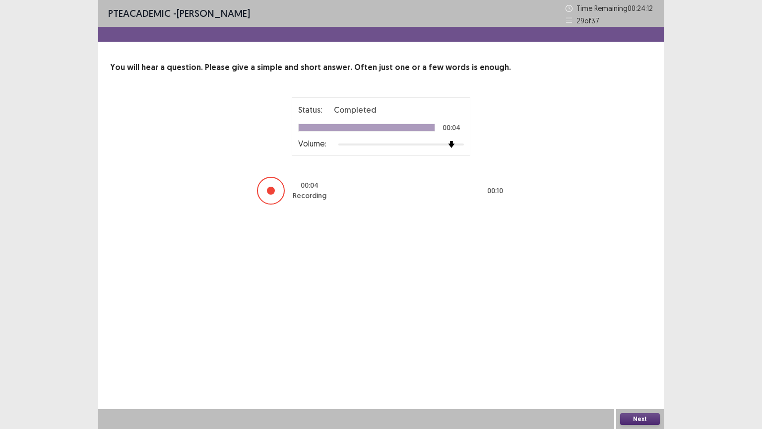
click at [632, 366] on button "Next" at bounding box center [640, 419] width 40 height 12
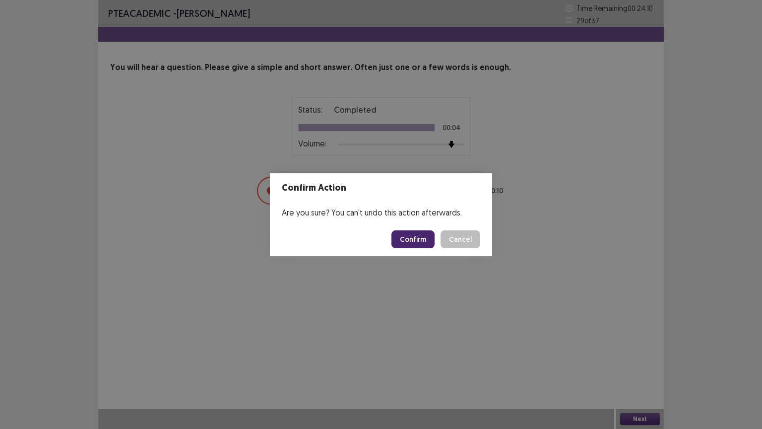
click at [420, 239] on button "Confirm" at bounding box center [412, 239] width 43 height 18
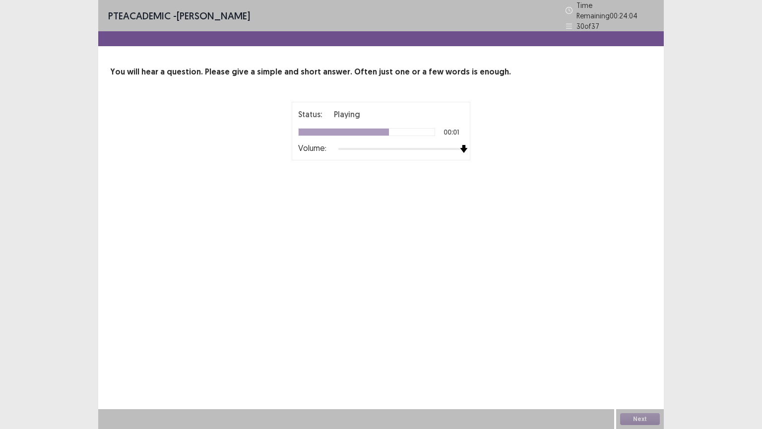
click at [460, 145] on div at bounding box center [400, 149] width 125 height 8
click at [636, 366] on button "Next" at bounding box center [640, 419] width 40 height 12
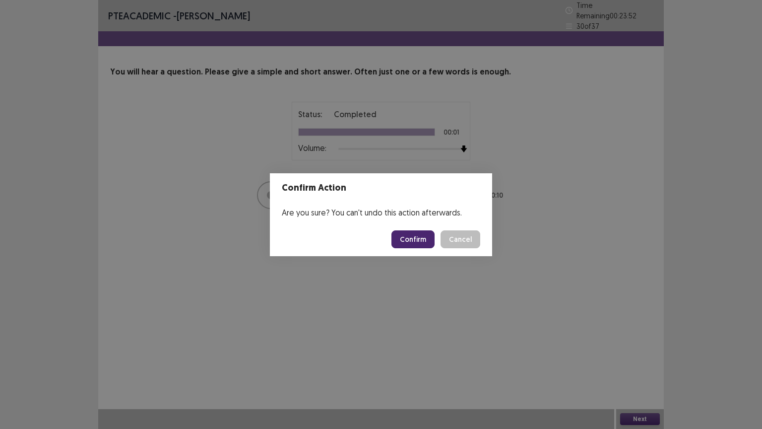
click at [429, 242] on button "Confirm" at bounding box center [412, 239] width 43 height 18
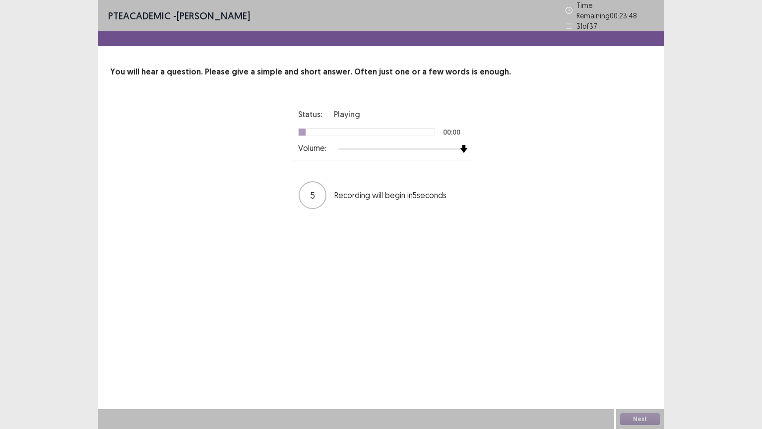
click at [461, 145] on div at bounding box center [400, 149] width 125 height 8
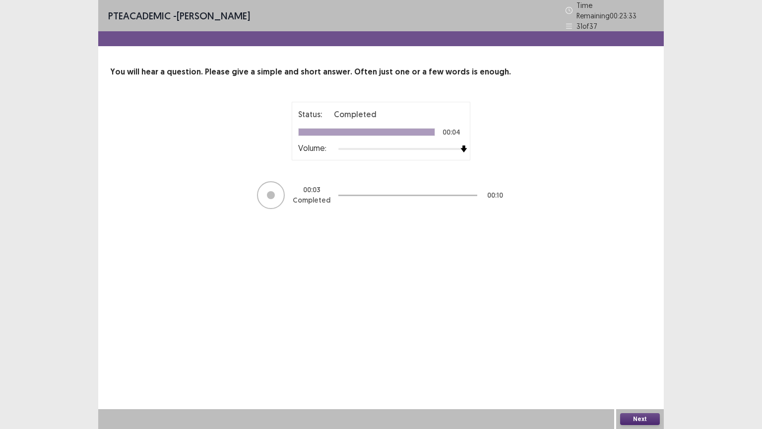
click at [641, 366] on button "Next" at bounding box center [640, 419] width 40 height 12
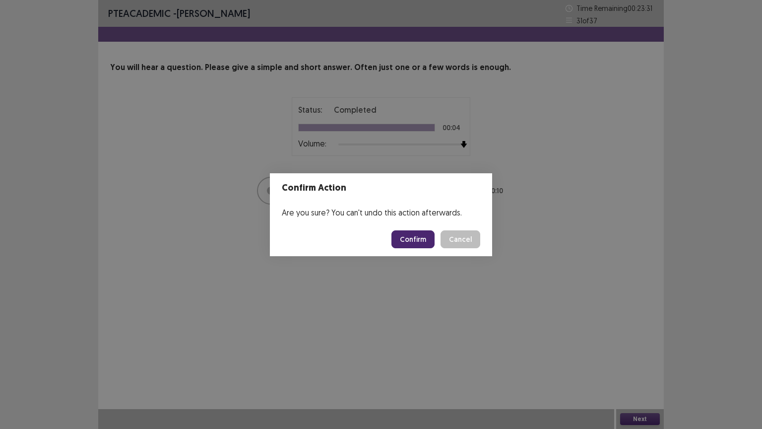
click at [427, 239] on button "Confirm" at bounding box center [412, 239] width 43 height 18
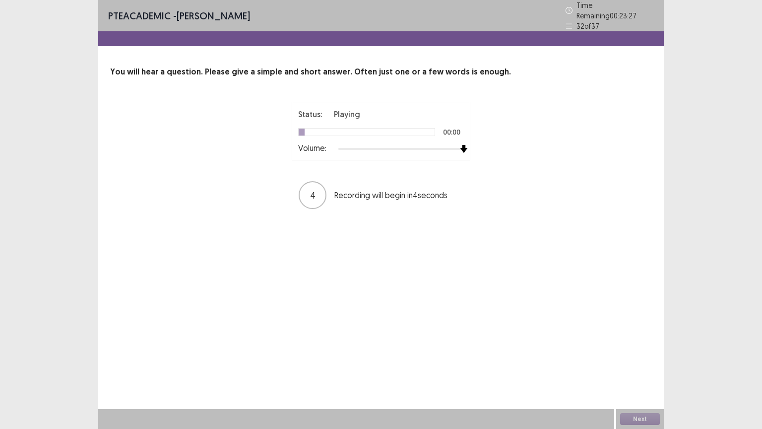
click at [458, 145] on div at bounding box center [400, 149] width 125 height 8
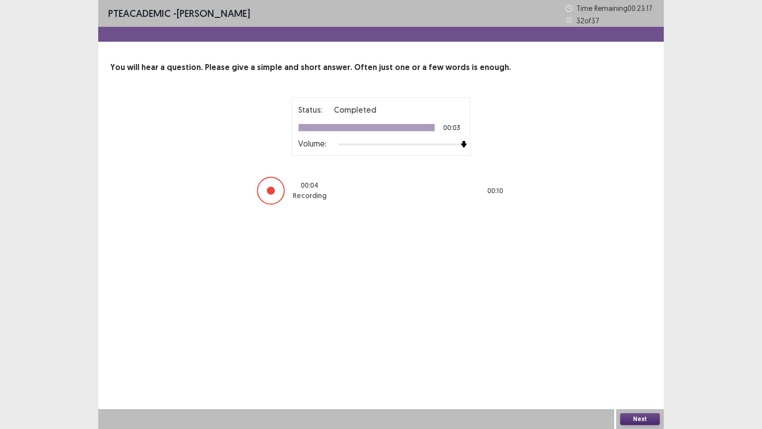
click at [651, 366] on button "Next" at bounding box center [640, 419] width 40 height 12
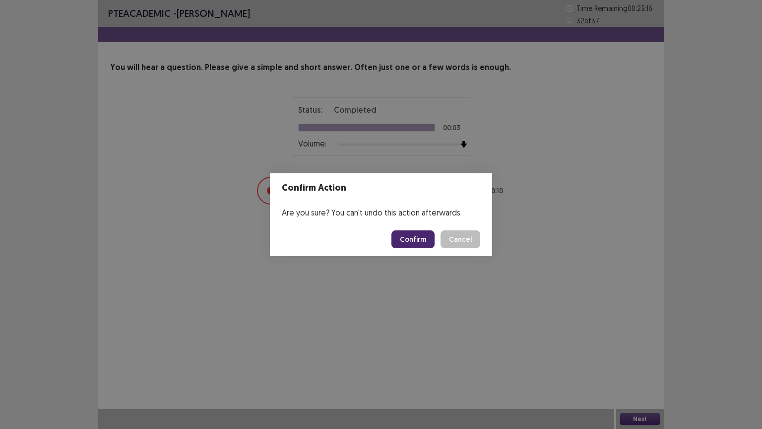
click at [425, 231] on button "Confirm" at bounding box center [412, 239] width 43 height 18
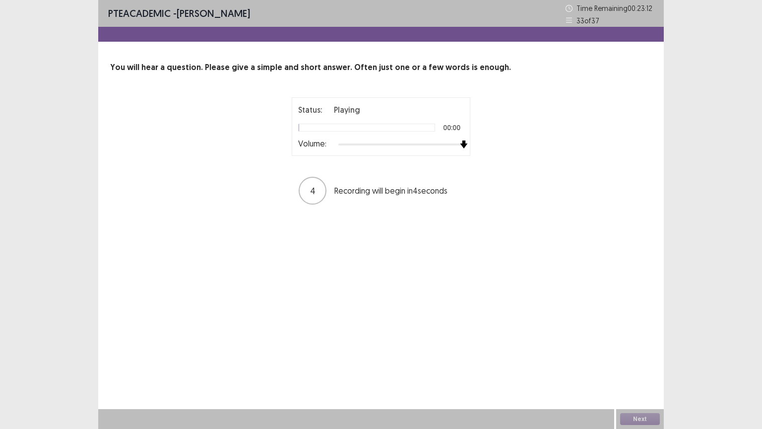
click at [460, 142] on div at bounding box center [400, 144] width 125 height 8
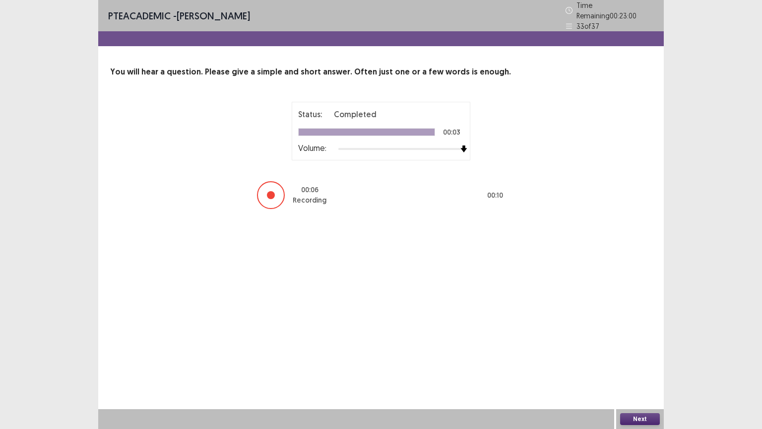
click at [644, 366] on button "Next" at bounding box center [640, 419] width 40 height 12
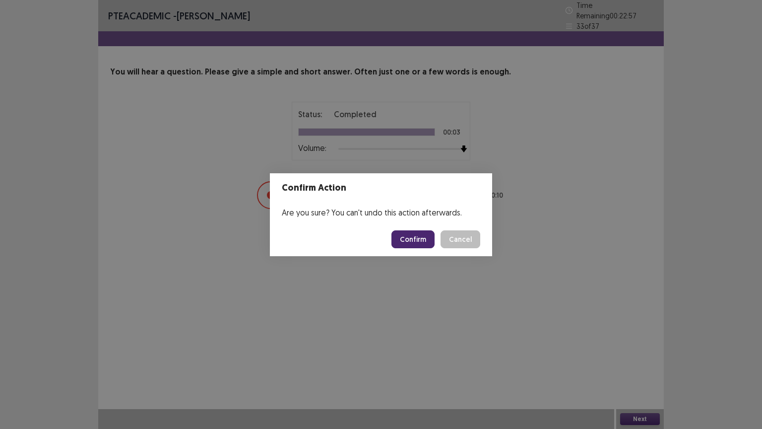
click at [421, 236] on button "Confirm" at bounding box center [412, 239] width 43 height 18
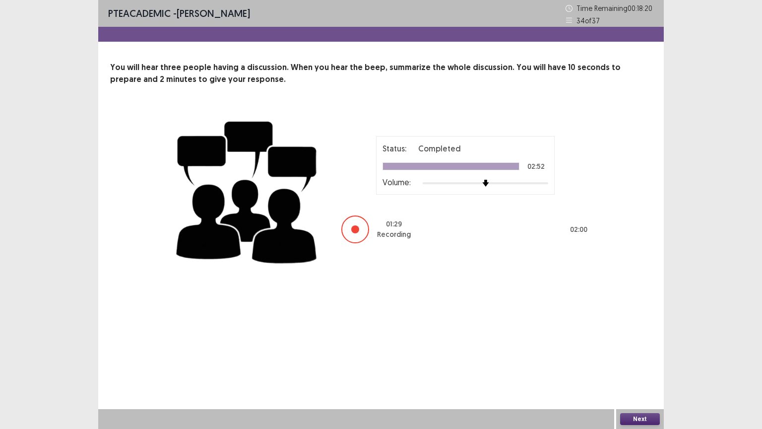
click at [636, 366] on button "Next" at bounding box center [640, 419] width 40 height 12
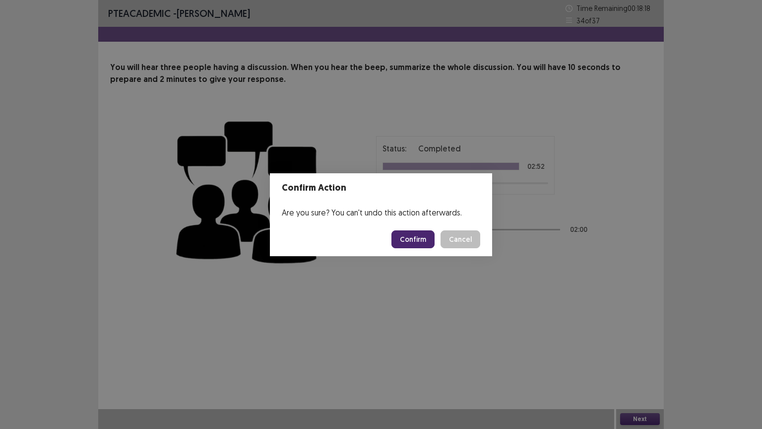
click at [415, 241] on button "Confirm" at bounding box center [412, 239] width 43 height 18
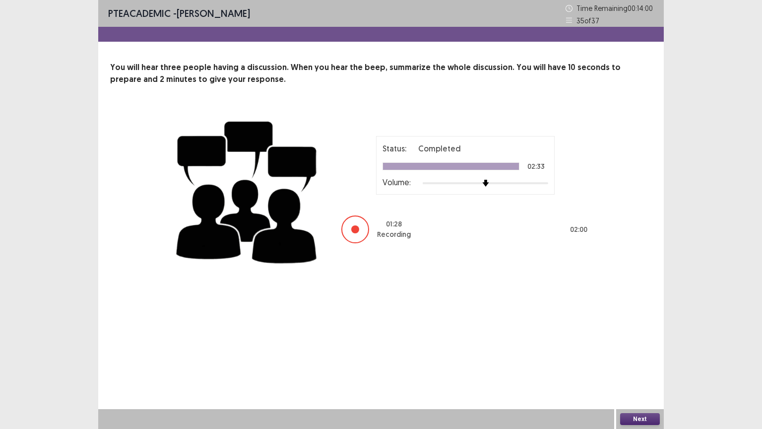
click at [636, 366] on button "Next" at bounding box center [640, 419] width 40 height 12
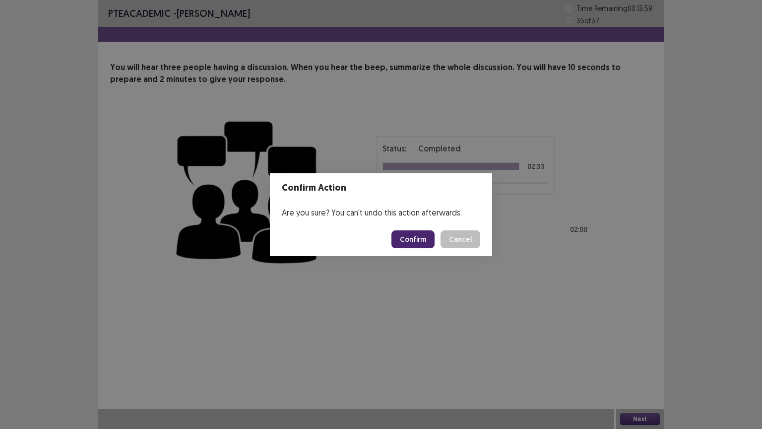
click at [415, 249] on footer "Confirm Cancel" at bounding box center [381, 239] width 222 height 34
click at [411, 244] on button "Confirm" at bounding box center [412, 239] width 43 height 18
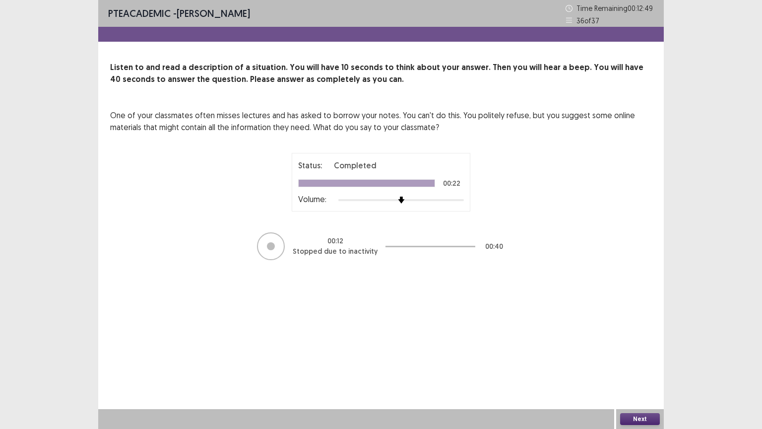
click at [637, 366] on button "Next" at bounding box center [640, 419] width 40 height 12
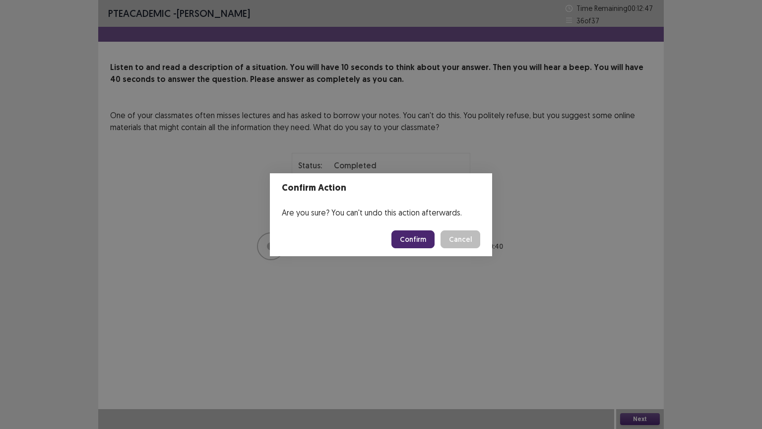
click at [413, 232] on button "Confirm" at bounding box center [412, 239] width 43 height 18
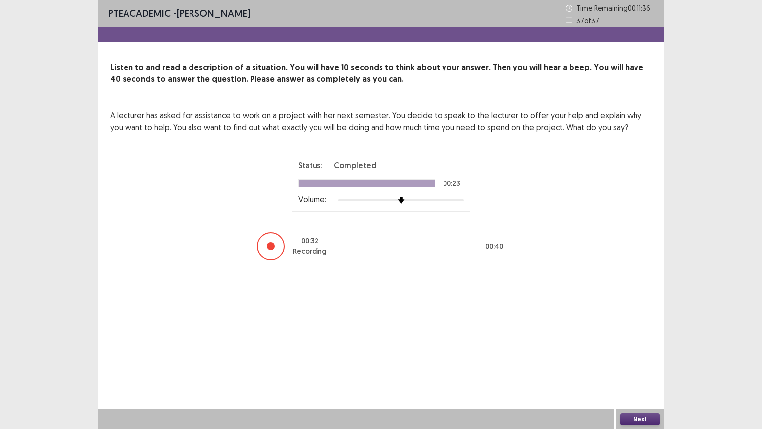
click at [638, 366] on button "Next" at bounding box center [640, 419] width 40 height 12
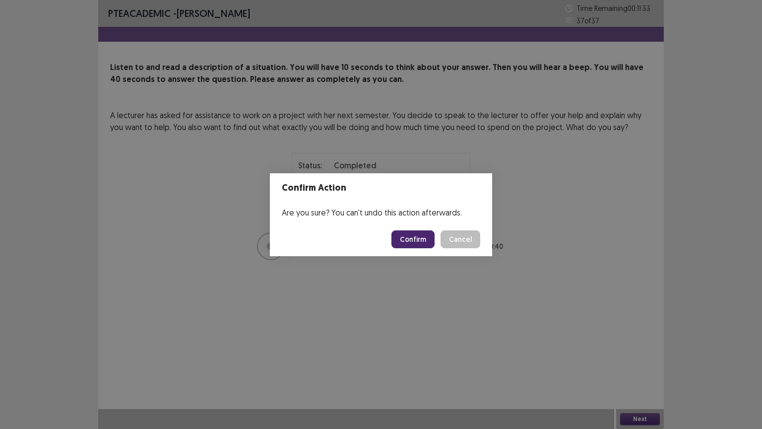
click at [422, 238] on button "Confirm" at bounding box center [412, 239] width 43 height 18
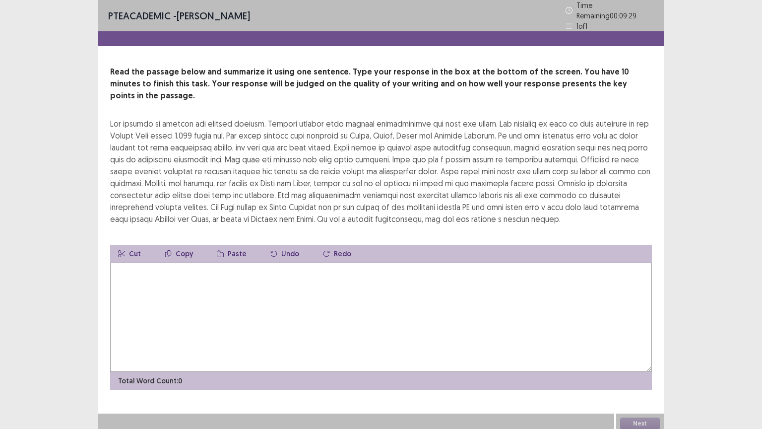
drag, startPoint x: 112, startPoint y: 107, endPoint x: 181, endPoint y: 108, distance: 69.5
click at [181, 118] on div at bounding box center [381, 171] width 542 height 107
drag, startPoint x: 105, startPoint y: 110, endPoint x: 164, endPoint y: 127, distance: 61.5
click at [164, 127] on div "Read the passage below and summarize it using one sentence. Type your response …" at bounding box center [380, 227] width 565 height 323
click at [123, 262] on textarea at bounding box center [381, 316] width 542 height 109
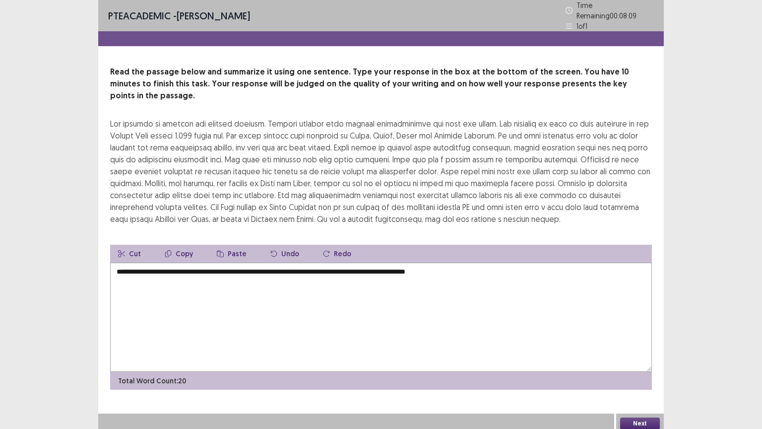
click at [252, 262] on textarea "**********" at bounding box center [381, 316] width 542 height 109
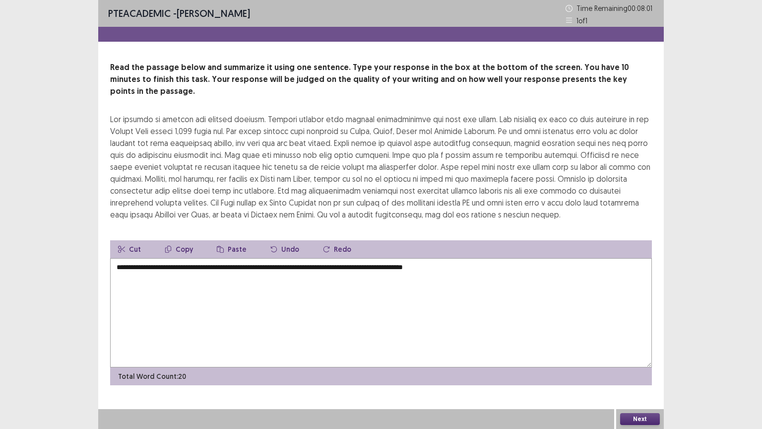
click at [242, 258] on textarea "**********" at bounding box center [381, 312] width 542 height 109
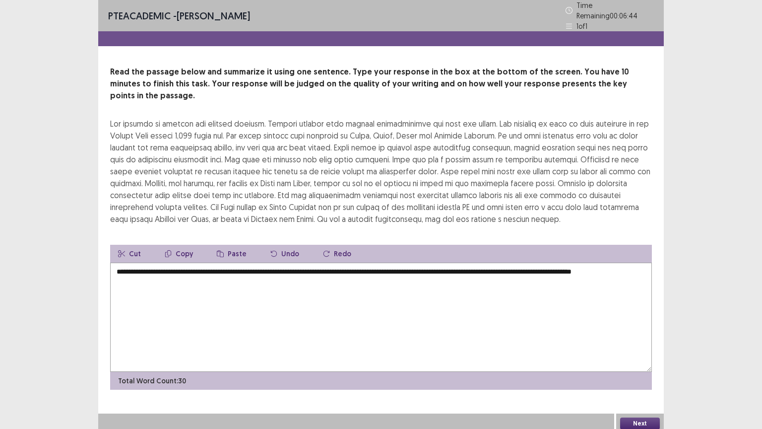
type textarea "**********"
click at [627, 366] on button "Next" at bounding box center [640, 423] width 40 height 12
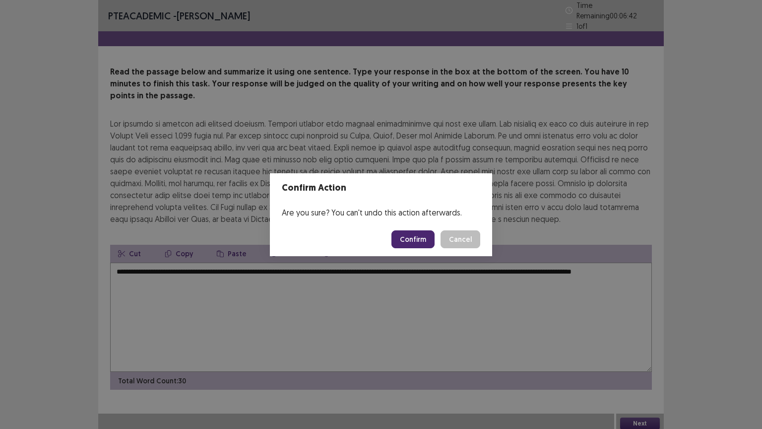
click at [427, 242] on button "Confirm" at bounding box center [412, 239] width 43 height 18
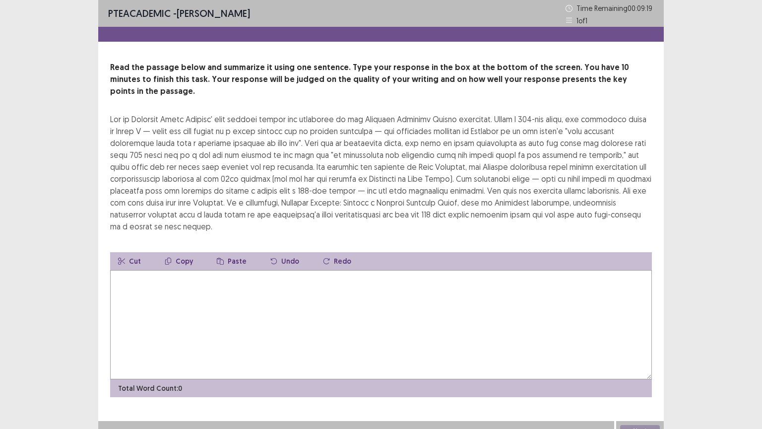
click at [264, 292] on textarea at bounding box center [381, 324] width 542 height 109
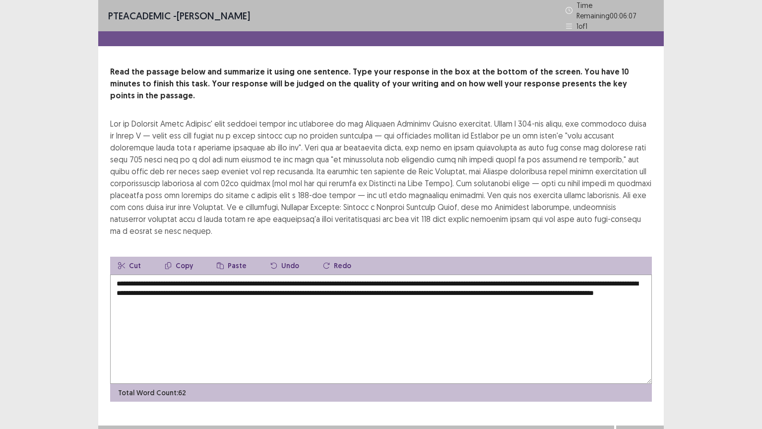
type textarea "**********"
click at [630, 366] on button "Next" at bounding box center [640, 435] width 40 height 12
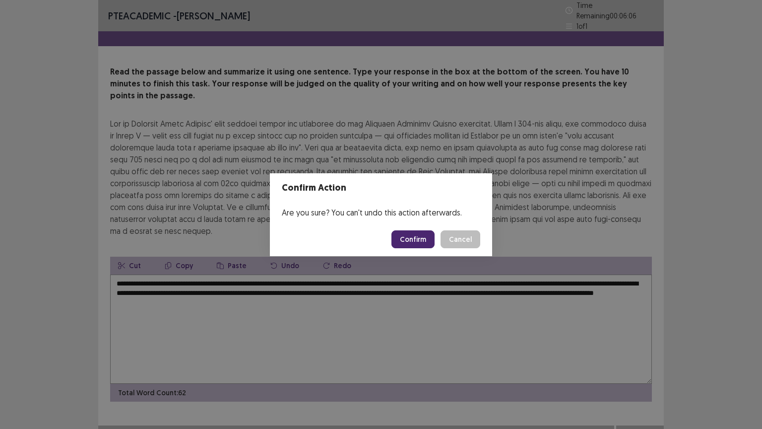
click at [421, 228] on footer "Confirm Cancel" at bounding box center [381, 239] width 222 height 34
click at [414, 236] on button "Confirm" at bounding box center [412, 239] width 43 height 18
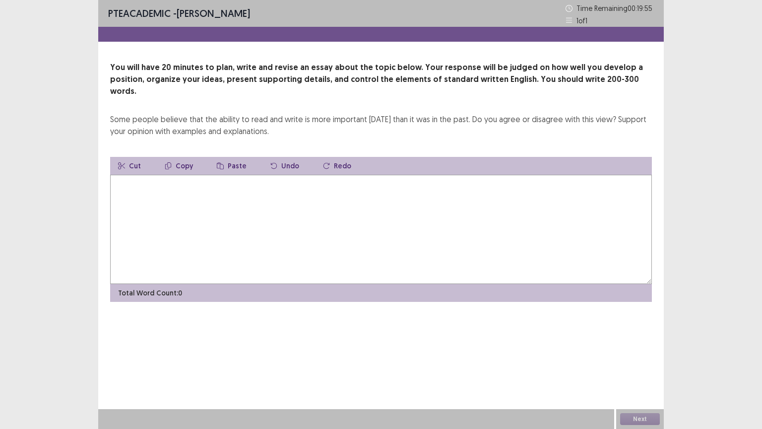
click at [218, 189] on textarea at bounding box center [381, 229] width 542 height 109
click at [302, 185] on textarea at bounding box center [381, 229] width 542 height 109
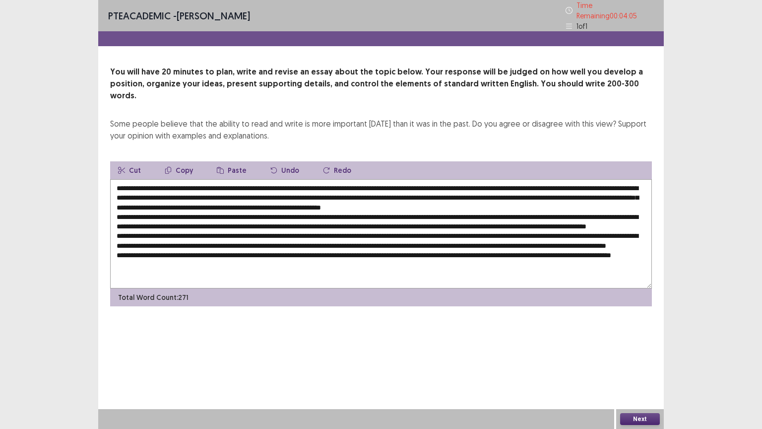
type textarea "**********"
click at [643, 366] on button "Next" at bounding box center [640, 419] width 40 height 12
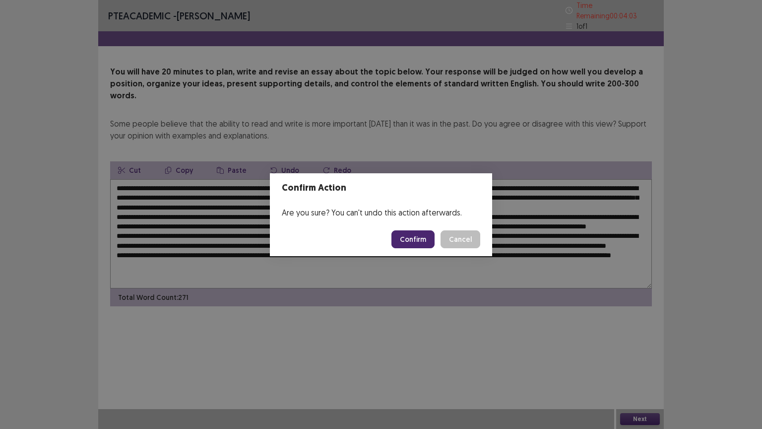
click at [427, 239] on button "Confirm" at bounding box center [412, 239] width 43 height 18
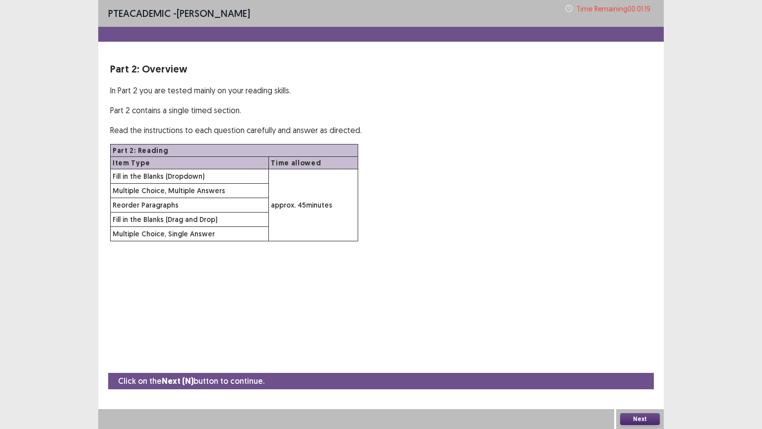
click at [631, 366] on button "Next" at bounding box center [640, 419] width 40 height 12
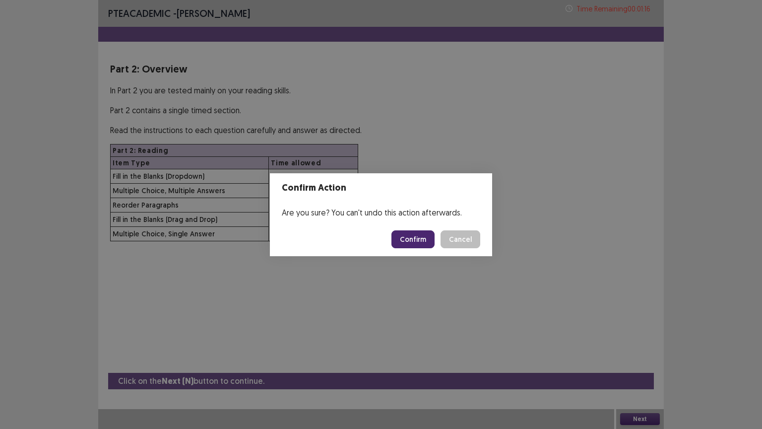
click at [421, 236] on button "Confirm" at bounding box center [412, 239] width 43 height 18
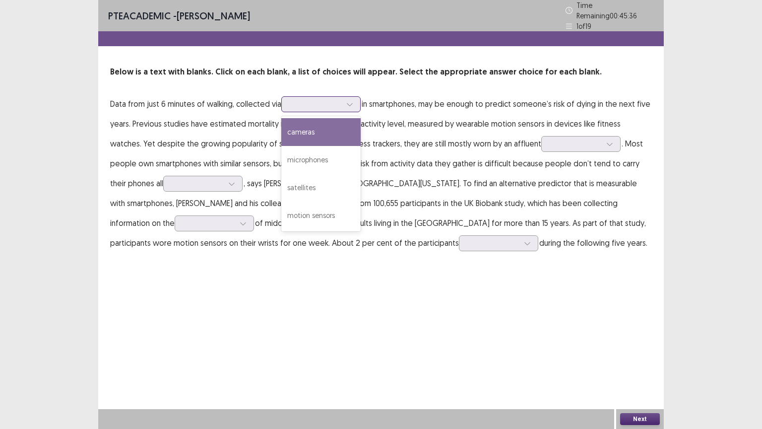
click at [307, 106] on div at bounding box center [320, 104] width 79 height 16
click at [317, 128] on div "cameras" at bounding box center [320, 132] width 79 height 28
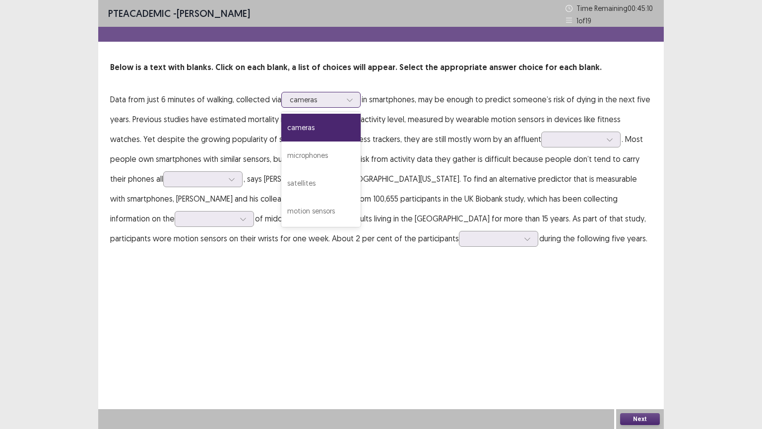
click at [314, 105] on div "cameras" at bounding box center [316, 99] width 52 height 15
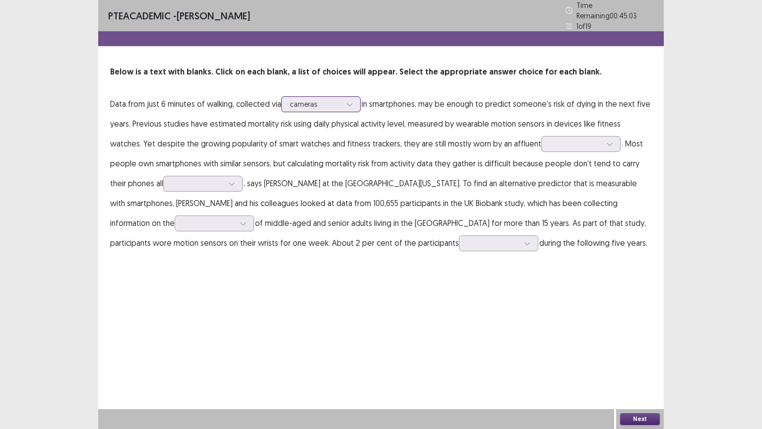
click at [314, 105] on div "cameras" at bounding box center [316, 104] width 52 height 15
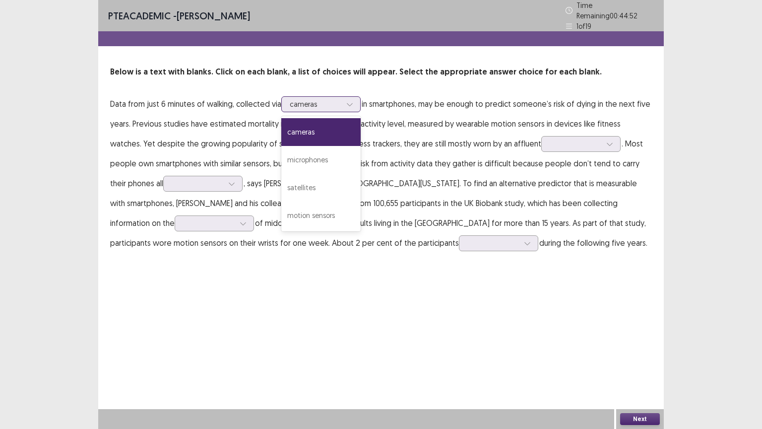
click at [339, 99] on div at bounding box center [316, 103] width 52 height 9
click at [316, 206] on div "motion sensors" at bounding box center [320, 215] width 79 height 28
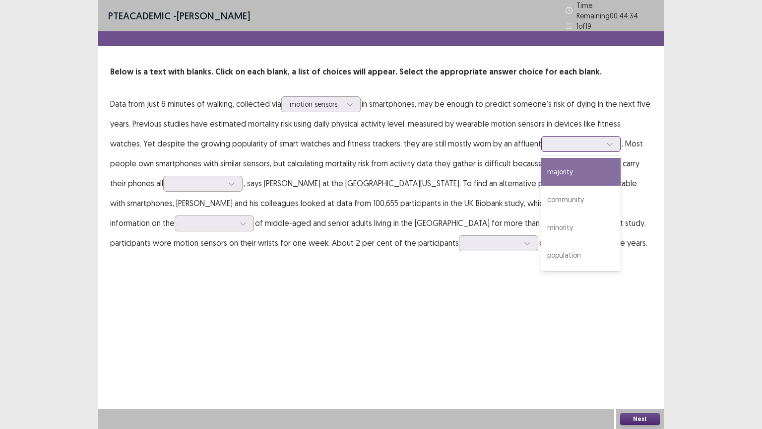
click at [550, 141] on div at bounding box center [576, 143] width 52 height 9
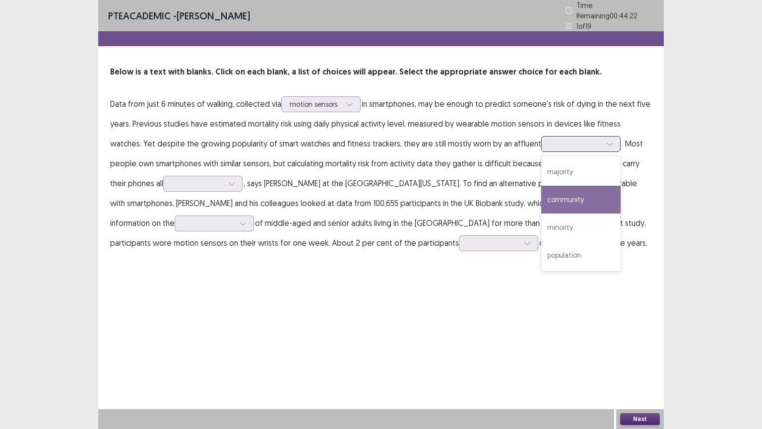
click at [541, 198] on div "community" at bounding box center [580, 200] width 79 height 28
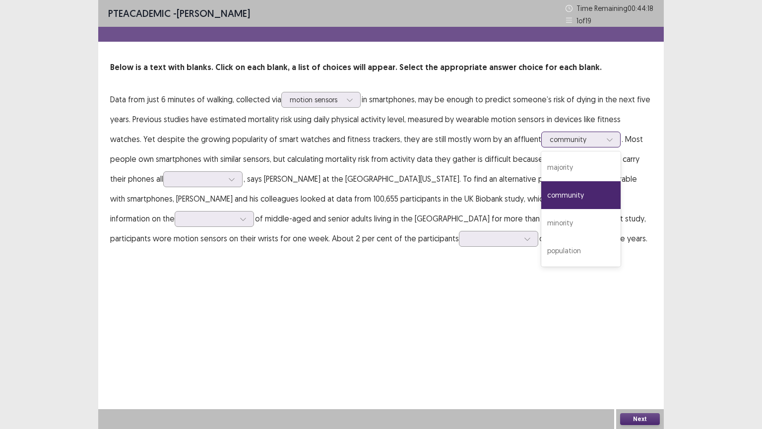
click at [550, 139] on div at bounding box center [576, 138] width 52 height 9
click at [541, 252] on div "population" at bounding box center [580, 251] width 79 height 28
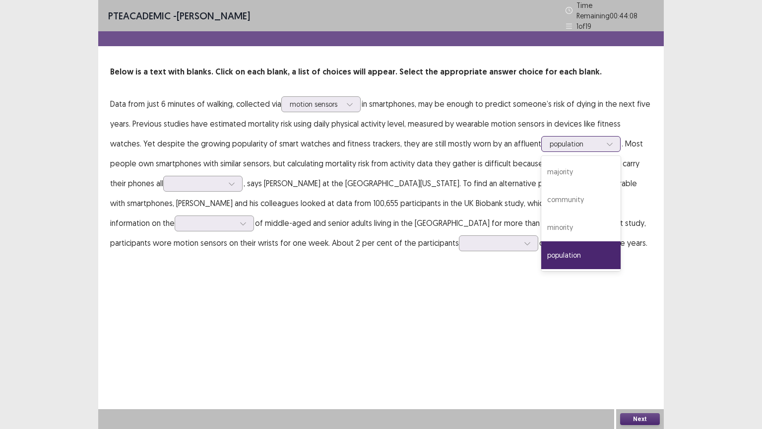
click at [550, 145] on div "population" at bounding box center [576, 143] width 52 height 15
click at [546, 195] on div "community" at bounding box center [580, 200] width 79 height 28
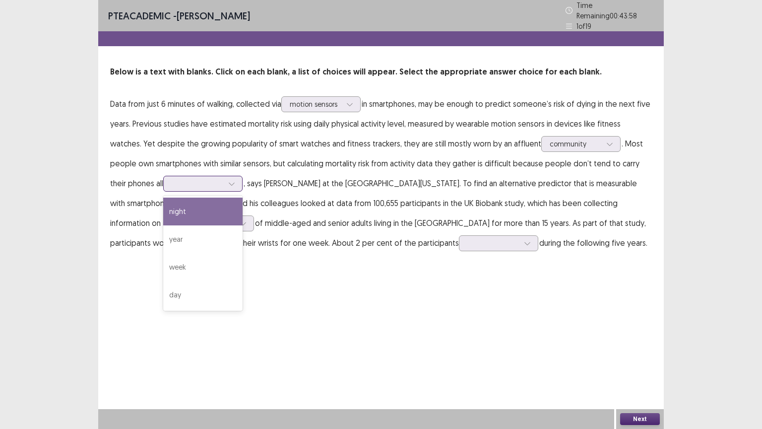
click at [228, 180] on icon at bounding box center [231, 183] width 7 height 7
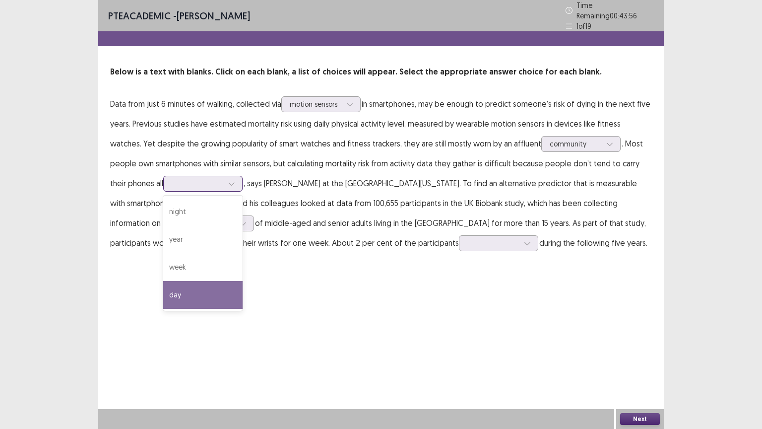
click at [163, 283] on div "day" at bounding box center [202, 295] width 79 height 28
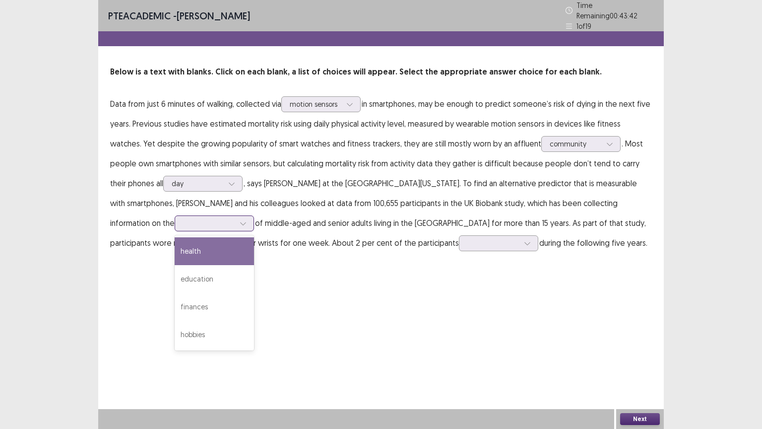
click at [240, 220] on icon at bounding box center [243, 223] width 7 height 7
click at [175, 247] on div "health" at bounding box center [214, 251] width 79 height 28
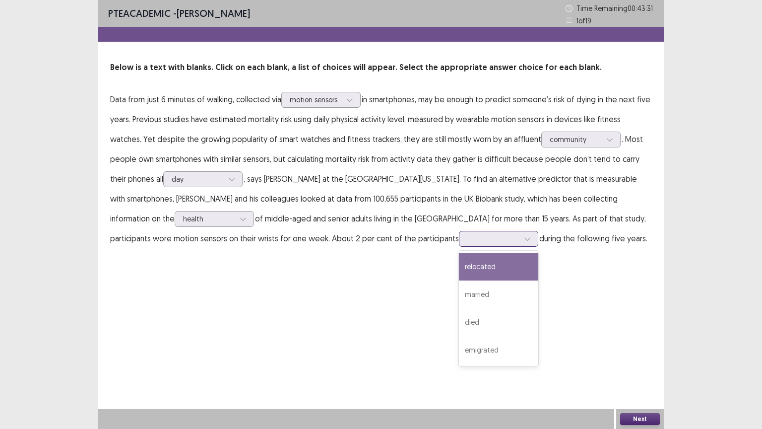
click at [467, 242] on div at bounding box center [493, 238] width 52 height 9
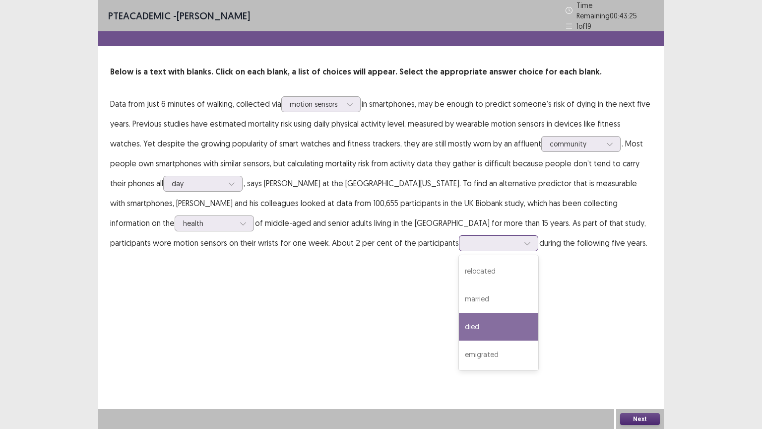
click at [459, 312] on div "died" at bounding box center [498, 326] width 79 height 28
click at [353, 310] on div "PTE academic - [PERSON_NAME] Time Remaining 00 : 43 : 24 1 of 19 Below is a tex…" at bounding box center [380, 214] width 565 height 429
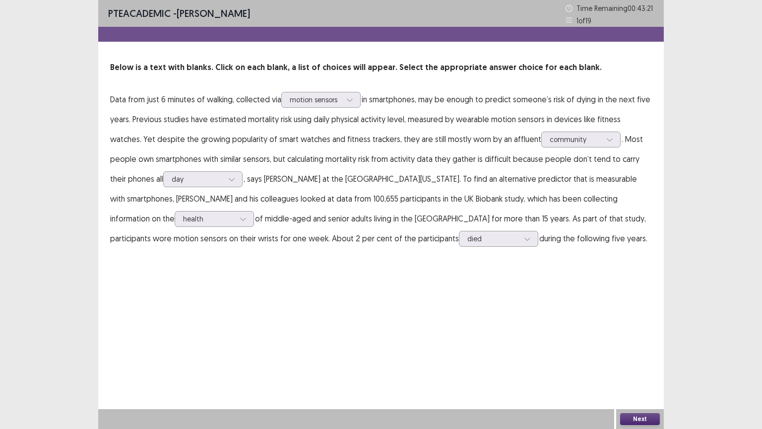
click at [647, 366] on button "Next" at bounding box center [640, 419] width 40 height 12
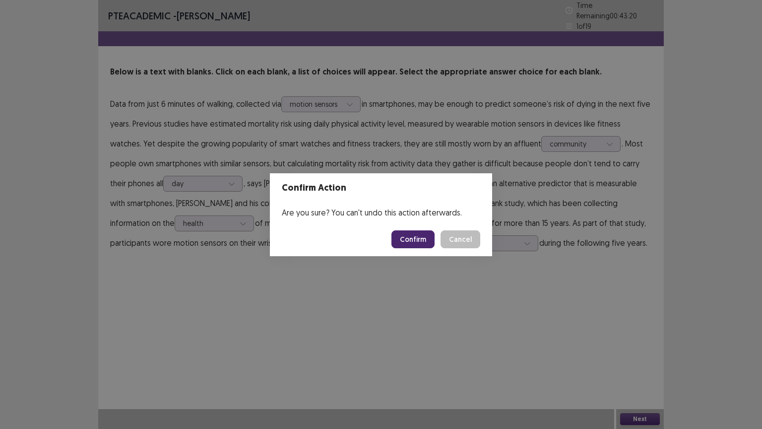
click at [419, 235] on button "Confirm" at bounding box center [412, 239] width 43 height 18
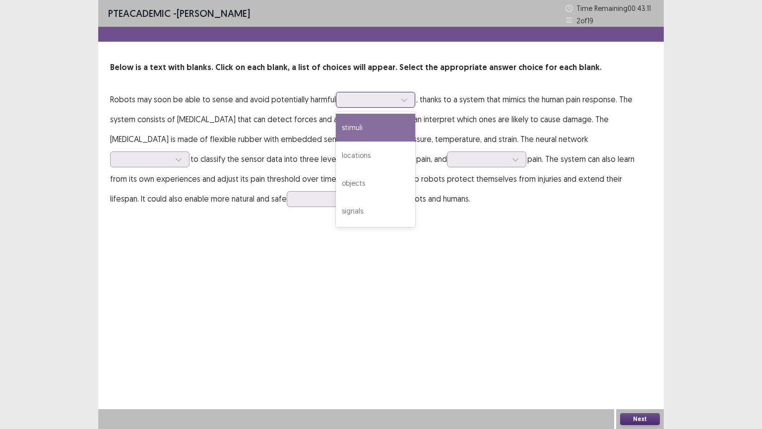
click at [377, 106] on div at bounding box center [375, 100] width 79 height 16
click at [377, 131] on div "stimuli" at bounding box center [375, 128] width 79 height 28
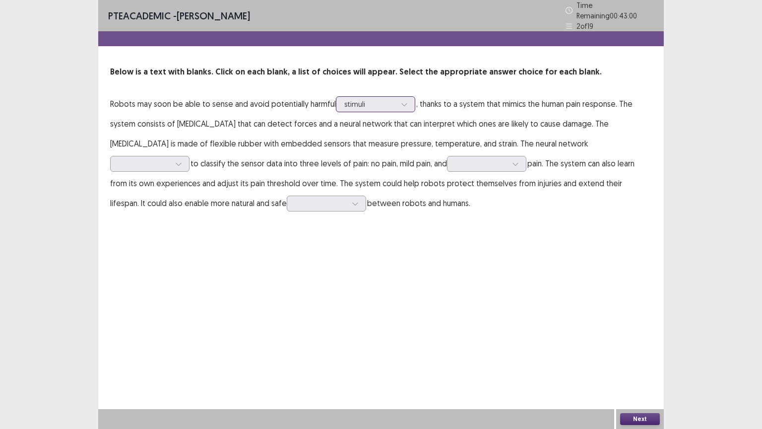
click at [386, 99] on div at bounding box center [370, 103] width 52 height 9
click at [170, 159] on div at bounding box center [145, 163] width 52 height 9
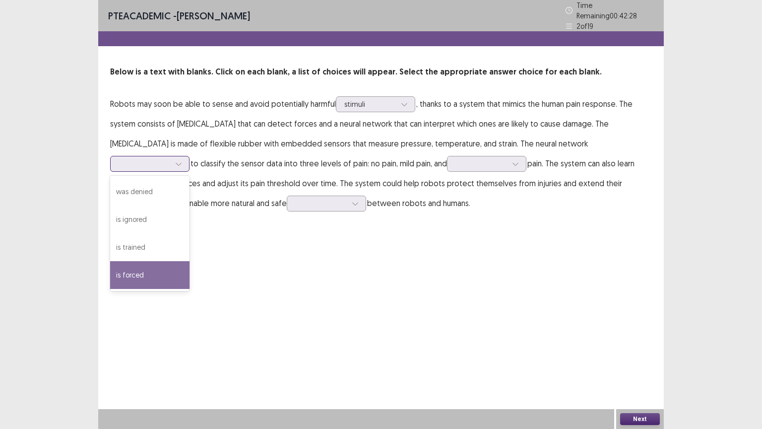
click at [189, 261] on div "is forced" at bounding box center [149, 275] width 79 height 28
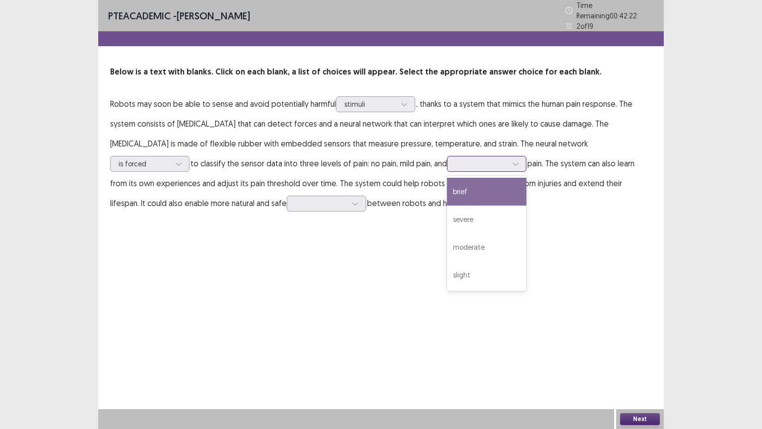
click at [455, 159] on div at bounding box center [481, 163] width 52 height 9
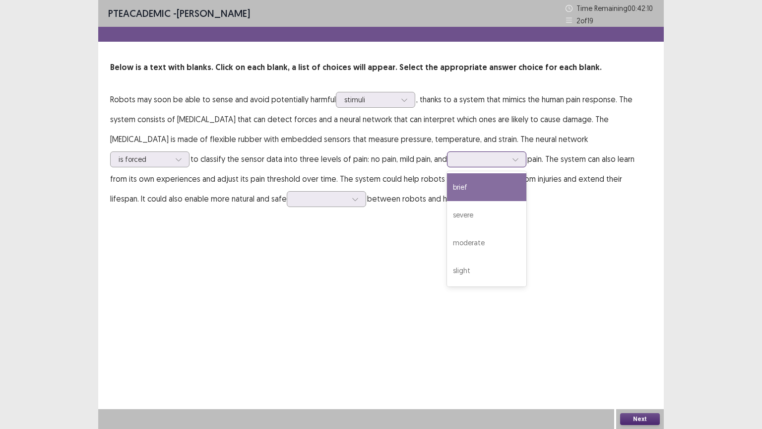
click at [447, 191] on div "brief" at bounding box center [486, 187] width 79 height 28
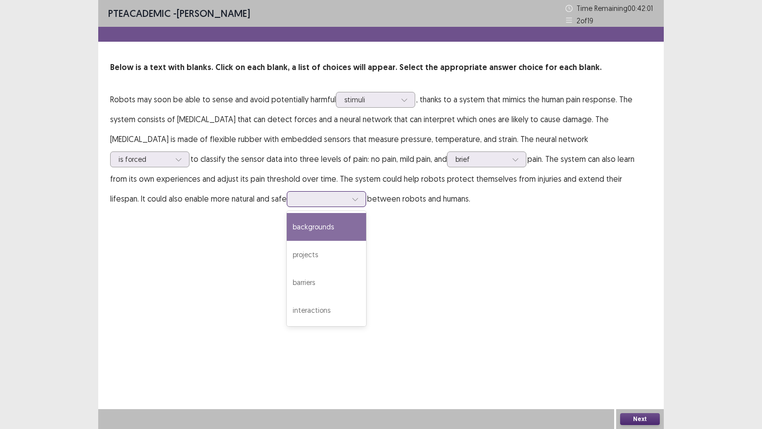
click at [295, 200] on div at bounding box center [321, 198] width 52 height 9
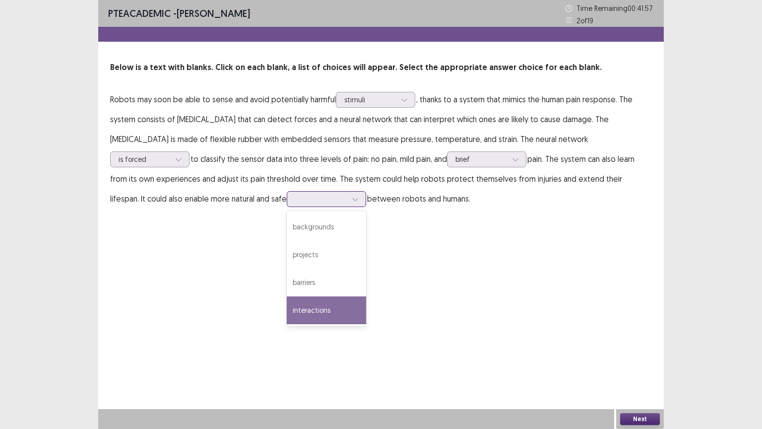
click at [287, 306] on div "interactions" at bounding box center [326, 310] width 79 height 28
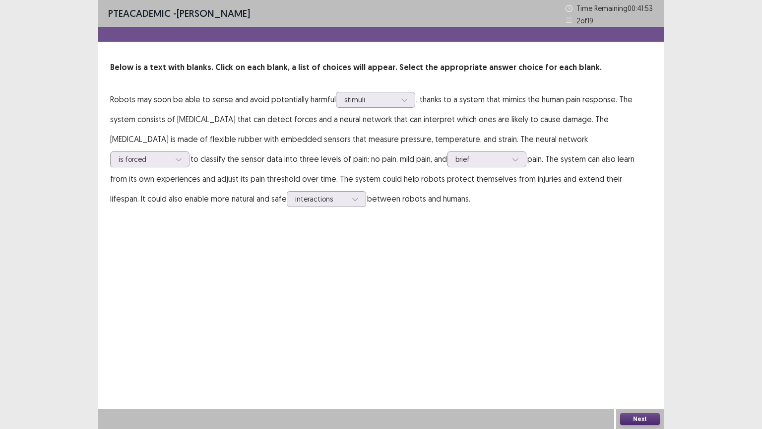
click at [637, 366] on button "Next" at bounding box center [640, 419] width 40 height 12
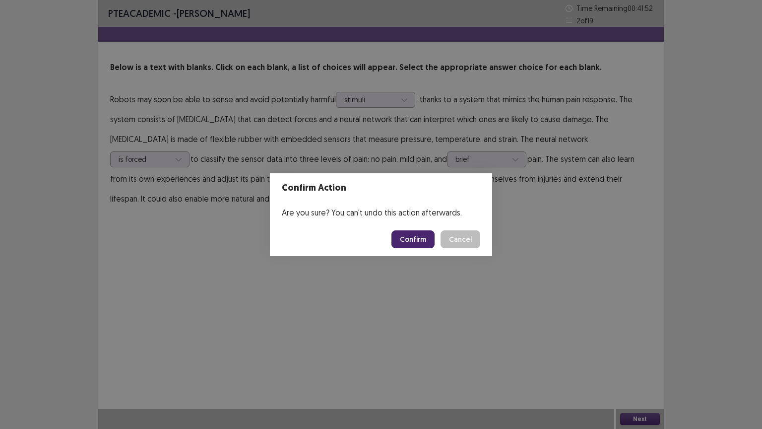
click at [422, 241] on button "Confirm" at bounding box center [412, 239] width 43 height 18
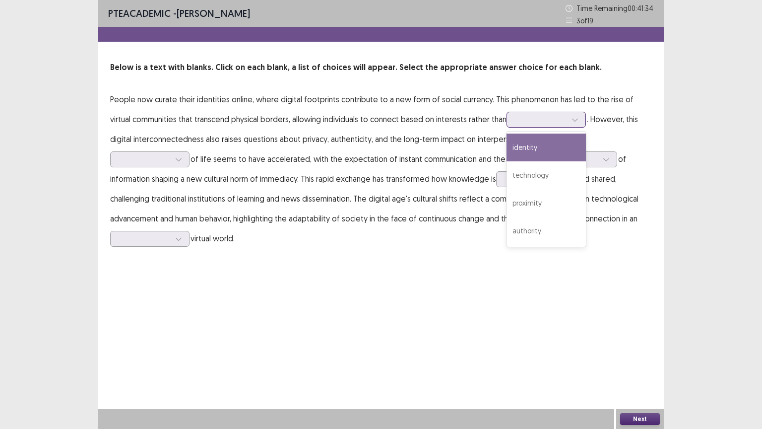
click at [506, 122] on div at bounding box center [545, 120] width 79 height 16
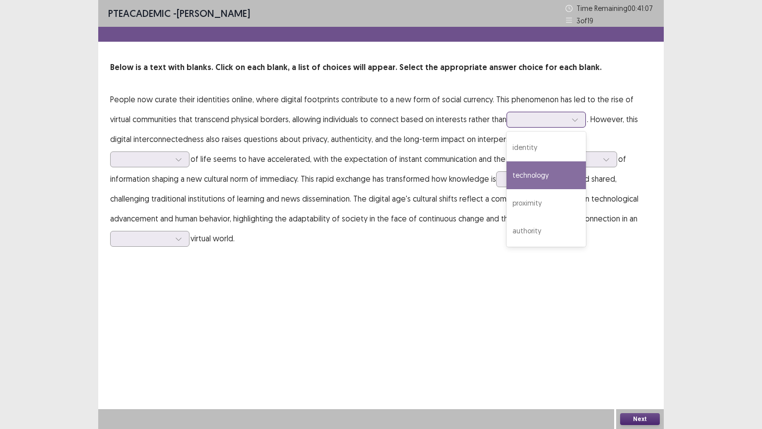
click at [511, 177] on div "technology" at bounding box center [545, 175] width 79 height 28
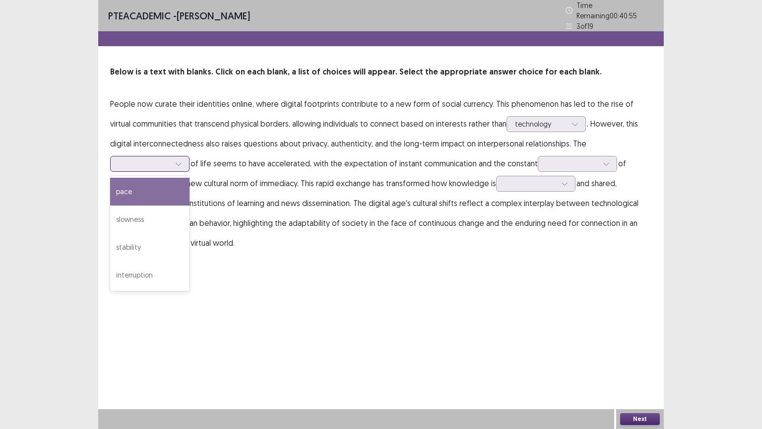
click at [170, 159] on div at bounding box center [145, 163] width 52 height 9
click at [189, 178] on div "pace" at bounding box center [149, 192] width 79 height 28
click at [170, 159] on div at bounding box center [145, 163] width 52 height 9
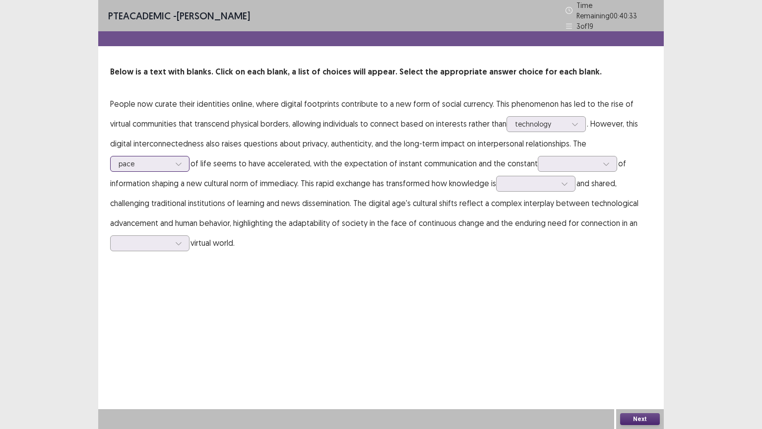
click at [170, 159] on div at bounding box center [145, 163] width 52 height 9
click at [546, 159] on div at bounding box center [572, 163] width 52 height 9
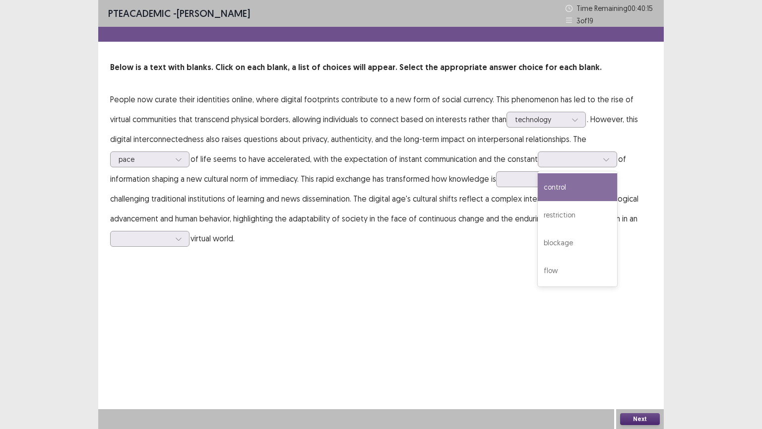
click at [304, 187] on p "People now curate their identities online, where digital footprints contribute …" at bounding box center [381, 168] width 542 height 159
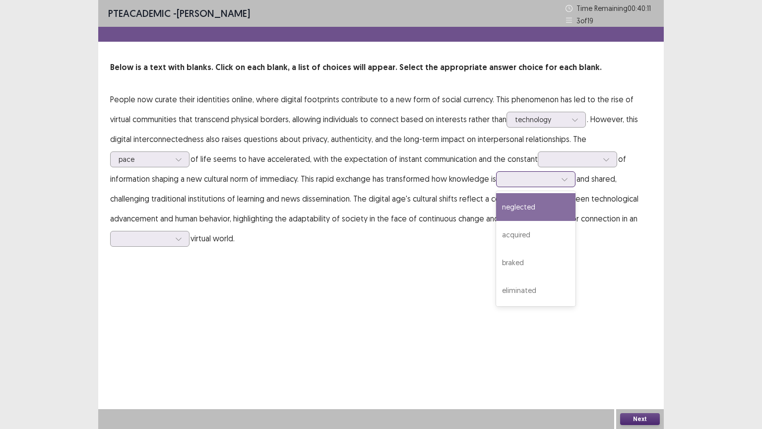
click at [504, 183] on div at bounding box center [530, 178] width 52 height 9
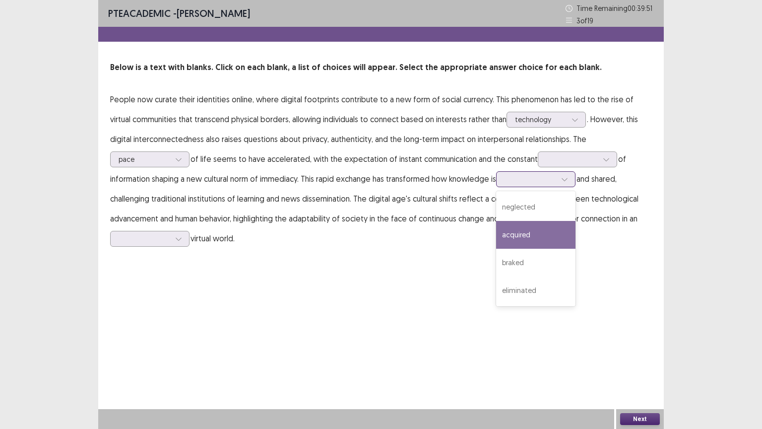
click at [496, 238] on div "acquired" at bounding box center [535, 235] width 79 height 28
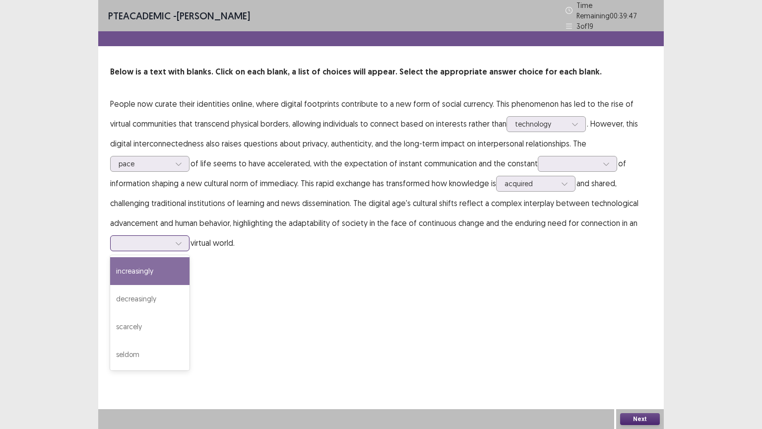
click at [170, 238] on div at bounding box center [145, 242] width 52 height 9
click at [189, 257] on div "increasingly" at bounding box center [149, 271] width 79 height 28
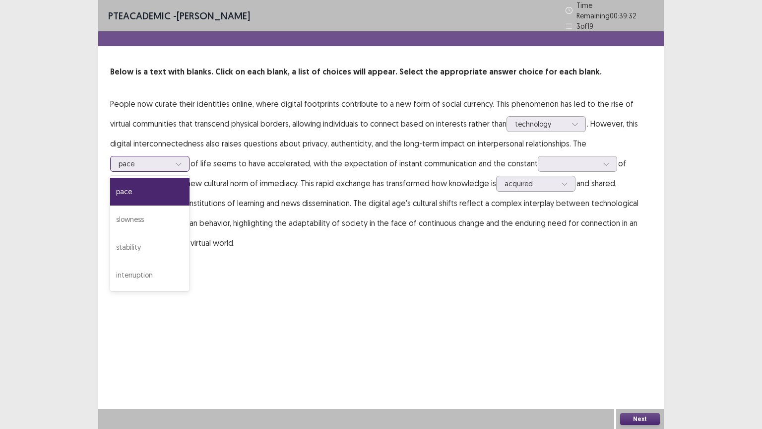
click at [170, 156] on div "pace" at bounding box center [145, 163] width 52 height 15
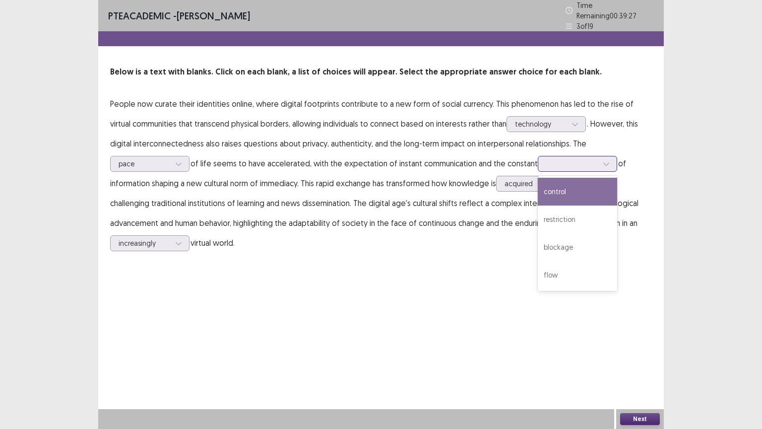
click at [603, 160] on icon at bounding box center [606, 163] width 7 height 7
click at [538, 185] on div "control" at bounding box center [577, 192] width 79 height 28
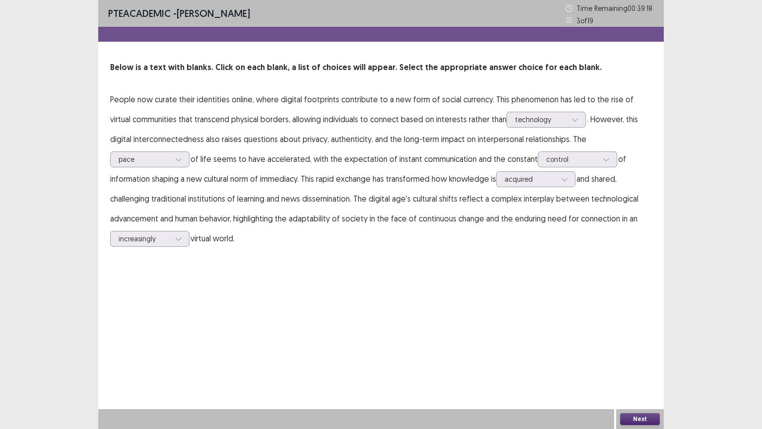
click at [628, 366] on button "Next" at bounding box center [640, 419] width 40 height 12
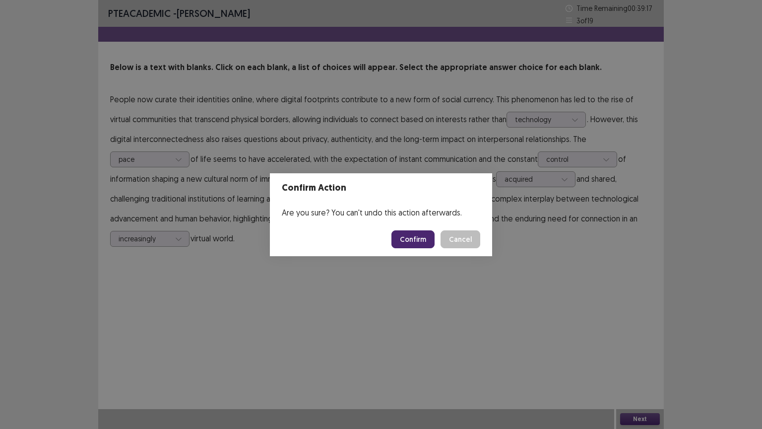
click at [413, 244] on button "Confirm" at bounding box center [412, 239] width 43 height 18
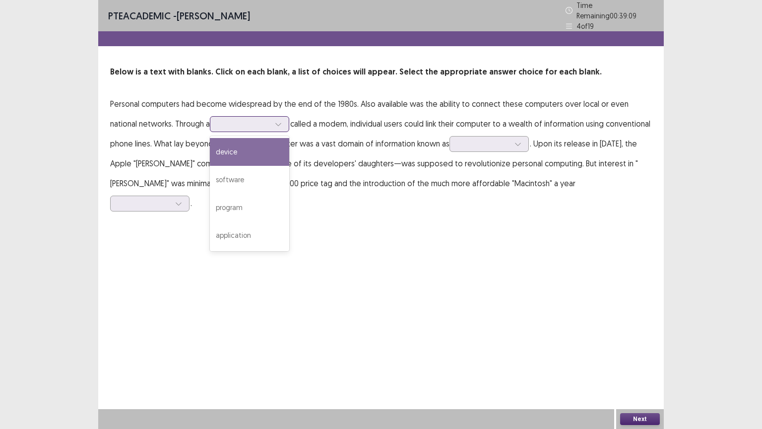
click at [238, 125] on div at bounding box center [249, 124] width 79 height 16
click at [231, 140] on div "device" at bounding box center [249, 152] width 79 height 28
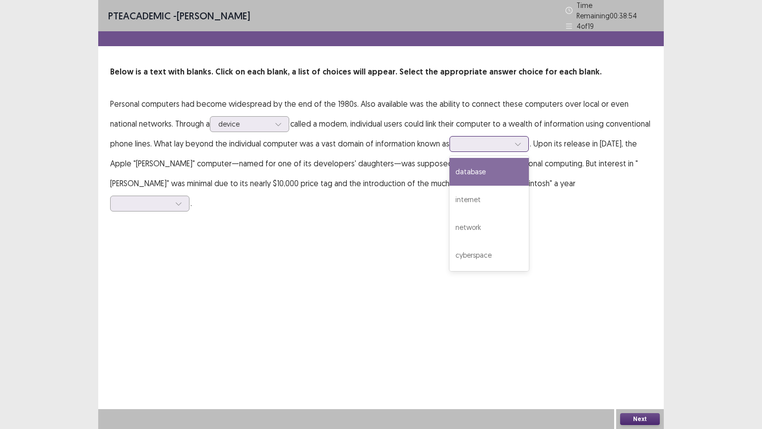
click at [470, 141] on div at bounding box center [484, 143] width 52 height 9
click at [474, 167] on div "database" at bounding box center [488, 172] width 79 height 28
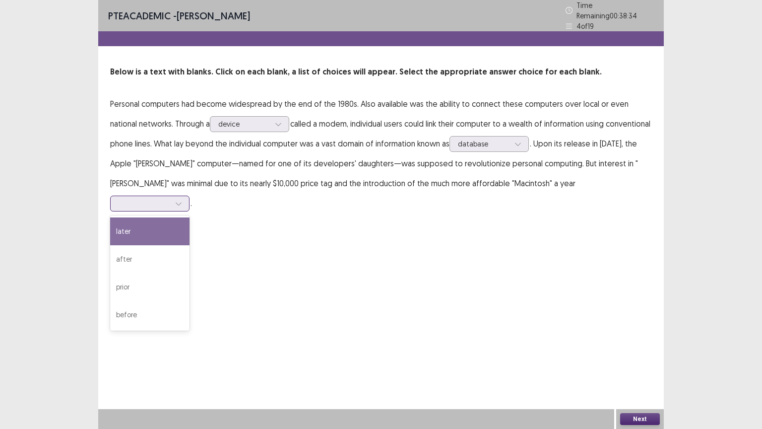
click at [170, 198] on div at bounding box center [145, 202] width 52 height 9
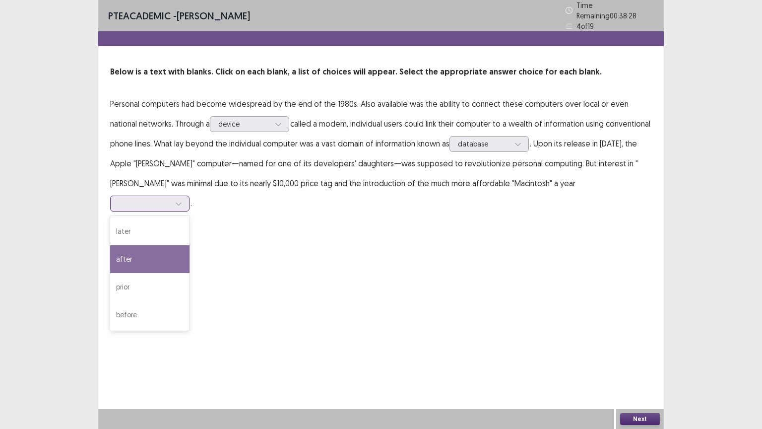
click at [189, 245] on div "after" at bounding box center [149, 259] width 79 height 28
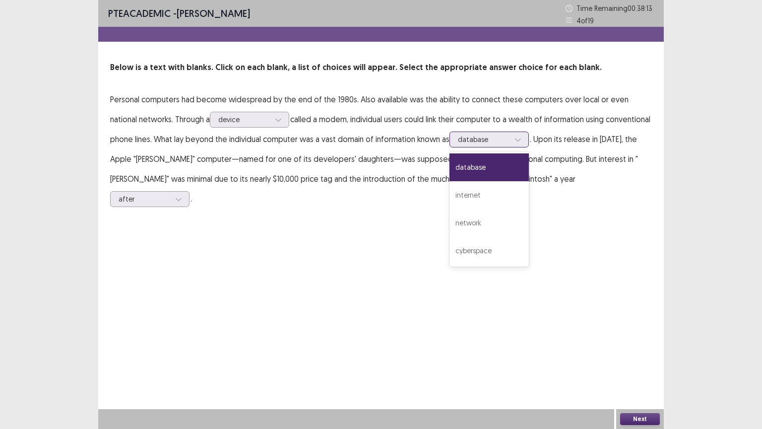
click at [498, 139] on div at bounding box center [484, 138] width 52 height 9
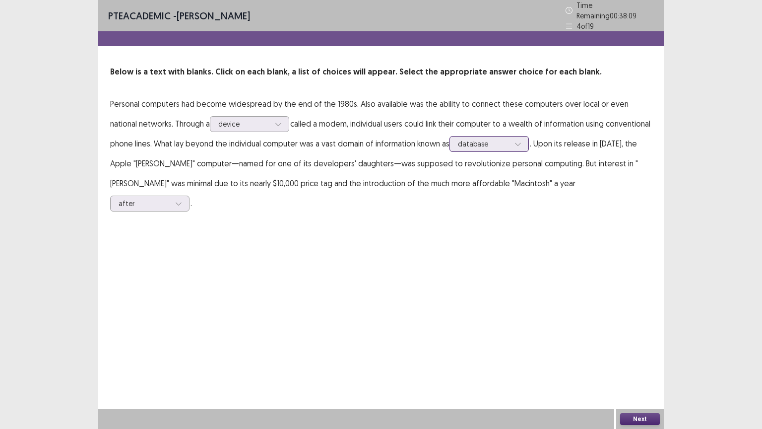
click at [498, 139] on div at bounding box center [484, 143] width 52 height 9
click at [633, 366] on button "Next" at bounding box center [640, 419] width 40 height 12
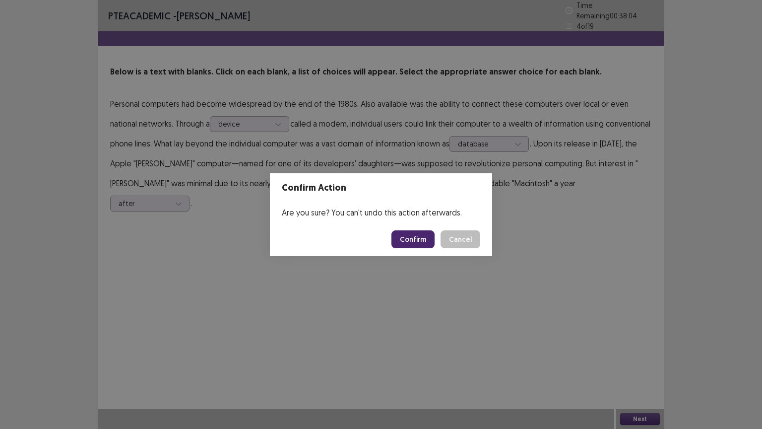
click at [428, 241] on button "Confirm" at bounding box center [412, 239] width 43 height 18
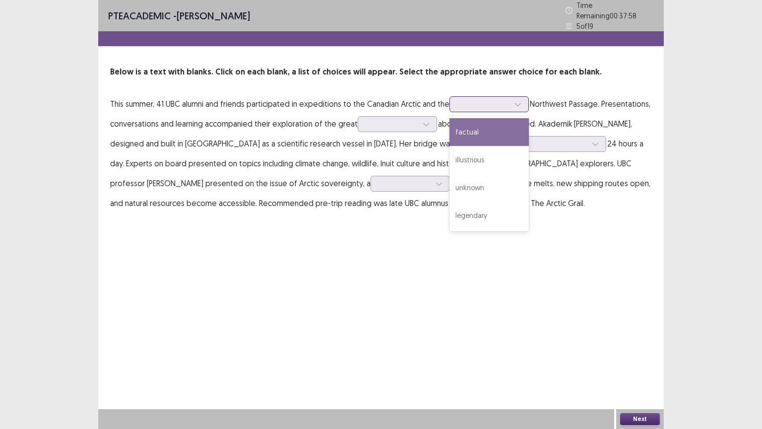
click at [464, 103] on div at bounding box center [484, 103] width 52 height 9
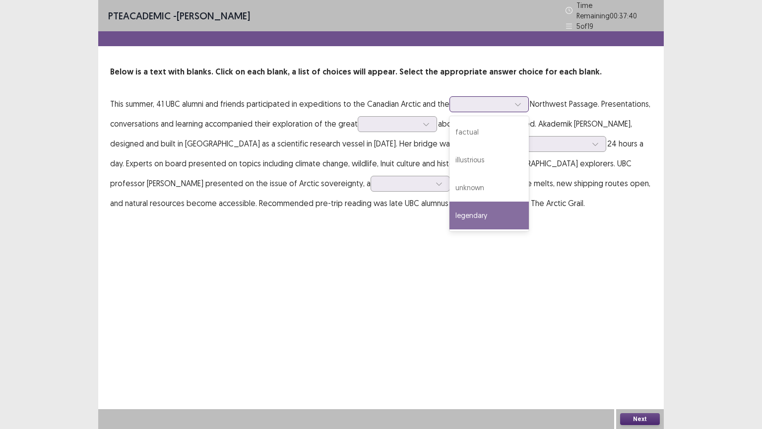
click at [483, 207] on div "legendary" at bounding box center [488, 215] width 79 height 28
click at [473, 100] on div at bounding box center [484, 103] width 52 height 9
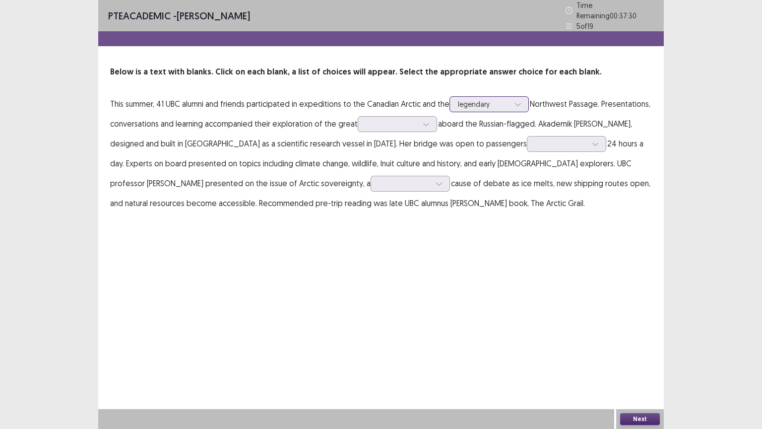
click at [473, 100] on div at bounding box center [484, 103] width 52 height 9
click at [372, 121] on div at bounding box center [392, 123] width 52 height 9
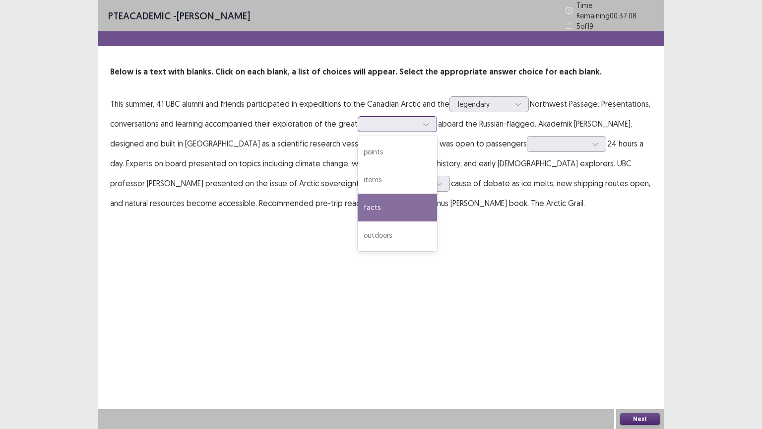
click at [387, 205] on div "facts" at bounding box center [397, 207] width 79 height 28
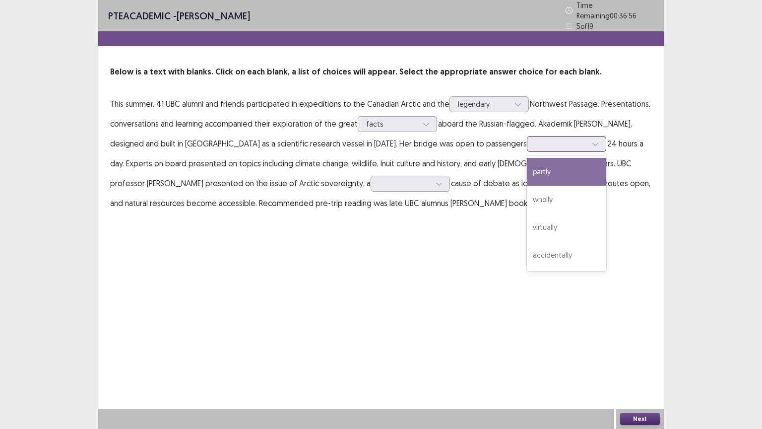
click at [535, 143] on div at bounding box center [561, 143] width 52 height 9
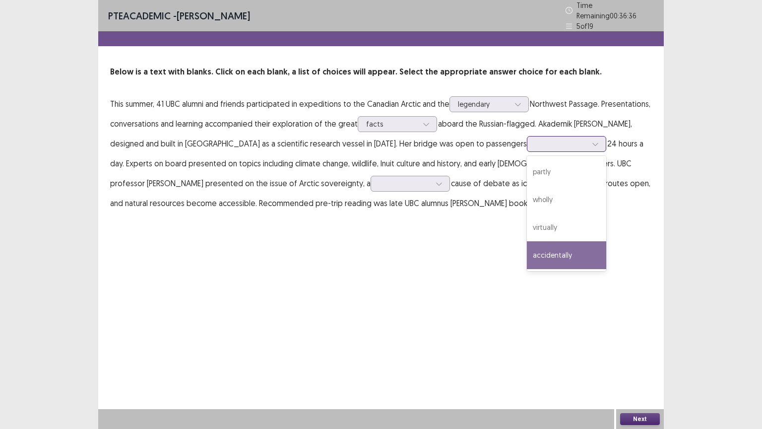
click at [527, 250] on div "accidentally" at bounding box center [566, 255] width 79 height 28
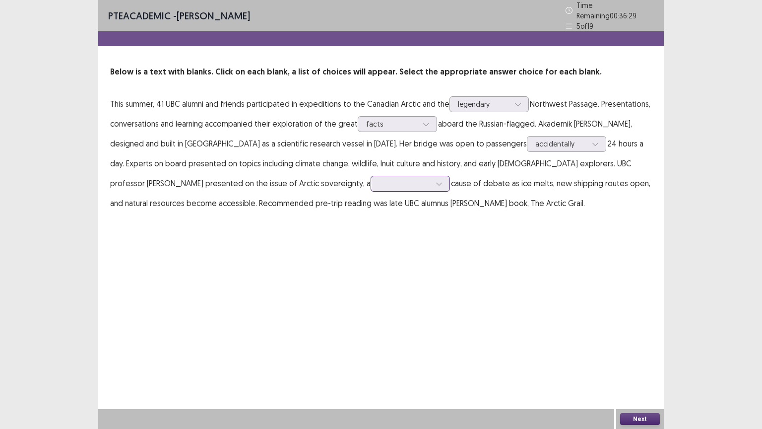
click at [379, 180] on div at bounding box center [405, 183] width 52 height 9
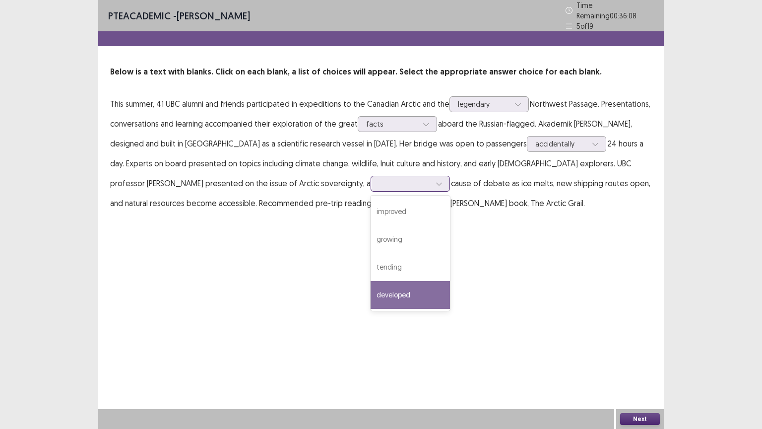
click at [371, 283] on div "developed" at bounding box center [410, 295] width 79 height 28
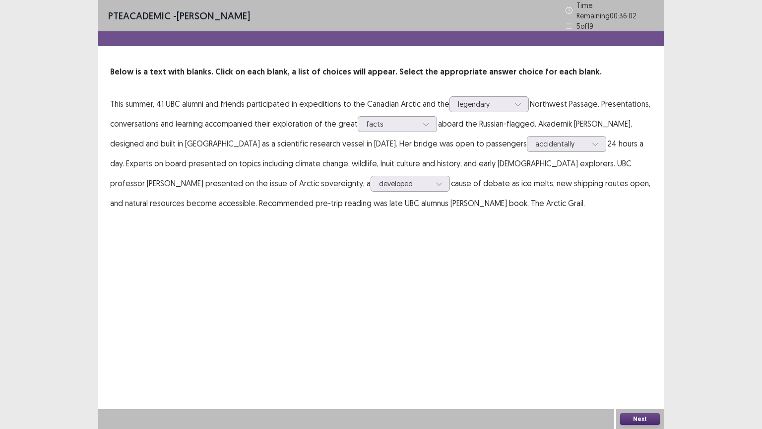
click at [638, 366] on button "Next" at bounding box center [640, 419] width 40 height 12
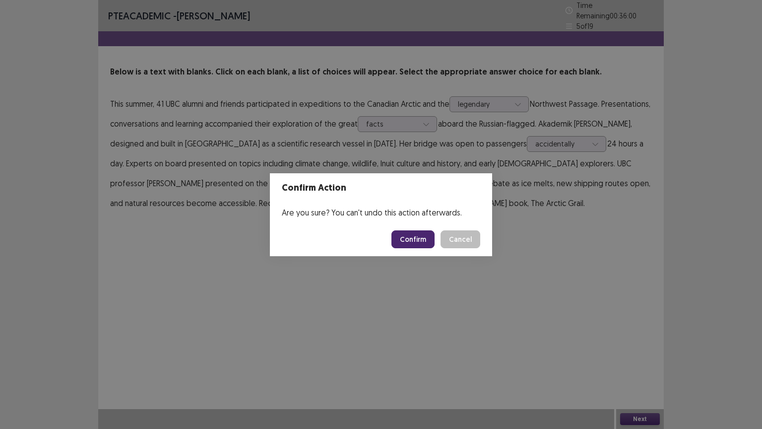
click at [434, 236] on button "Confirm" at bounding box center [412, 239] width 43 height 18
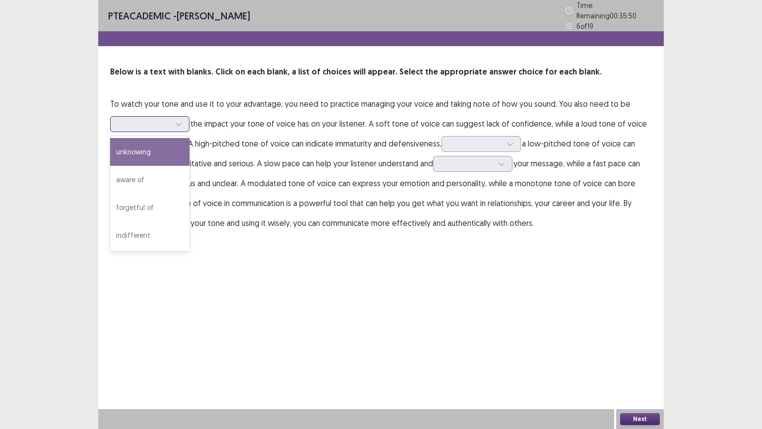
click at [177, 121] on icon at bounding box center [178, 124] width 7 height 7
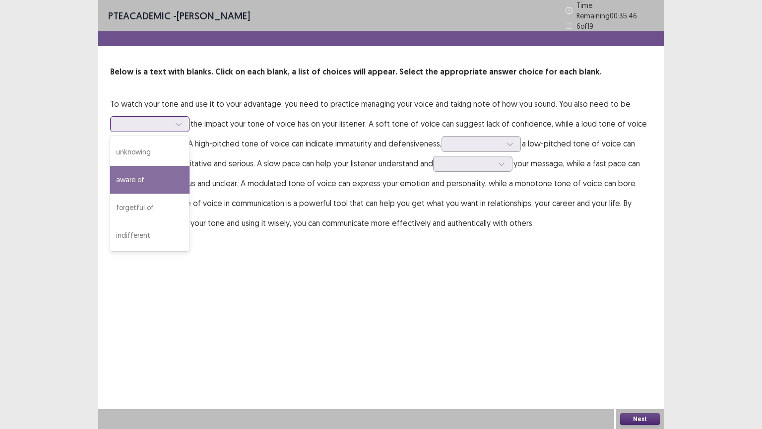
click at [168, 177] on div "aware of" at bounding box center [149, 180] width 79 height 28
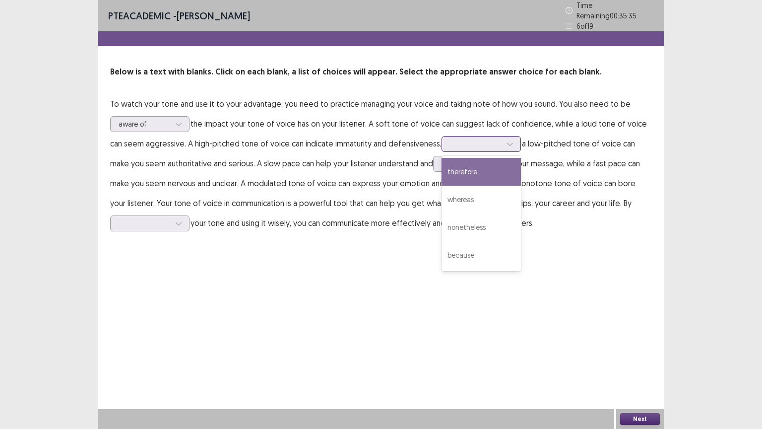
click at [468, 140] on div at bounding box center [476, 143] width 52 height 9
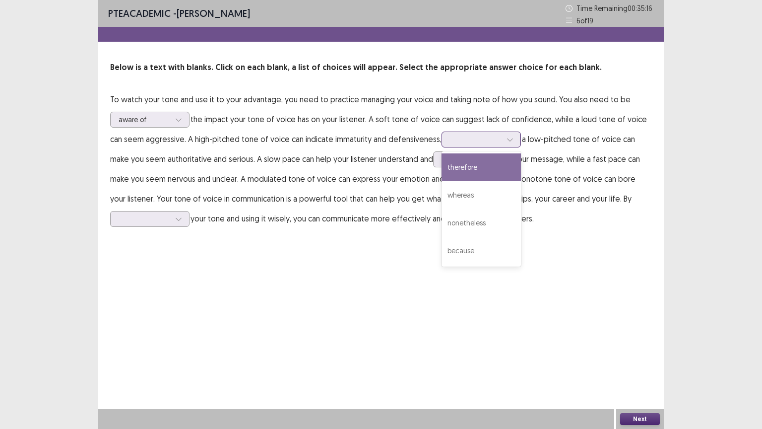
click at [490, 175] on div "therefore" at bounding box center [480, 167] width 79 height 28
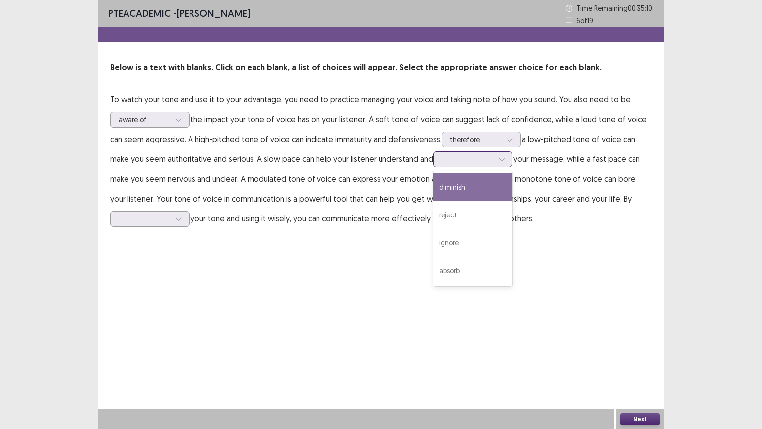
click at [462, 164] on div at bounding box center [467, 158] width 52 height 9
click at [468, 187] on div "diminish" at bounding box center [472, 187] width 79 height 28
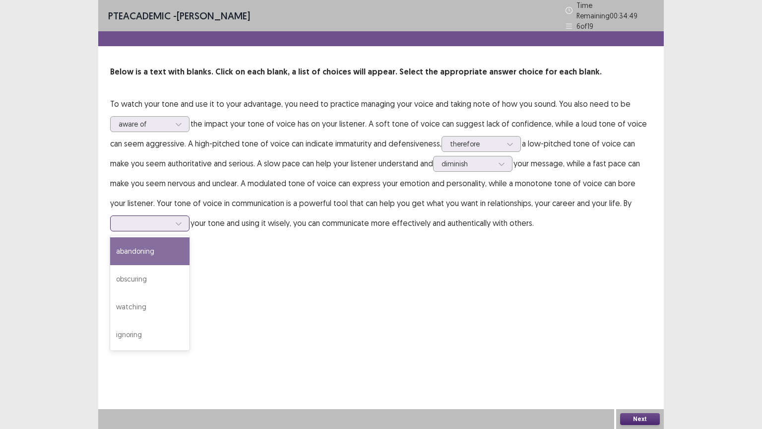
click at [175, 216] on div at bounding box center [178, 223] width 15 height 15
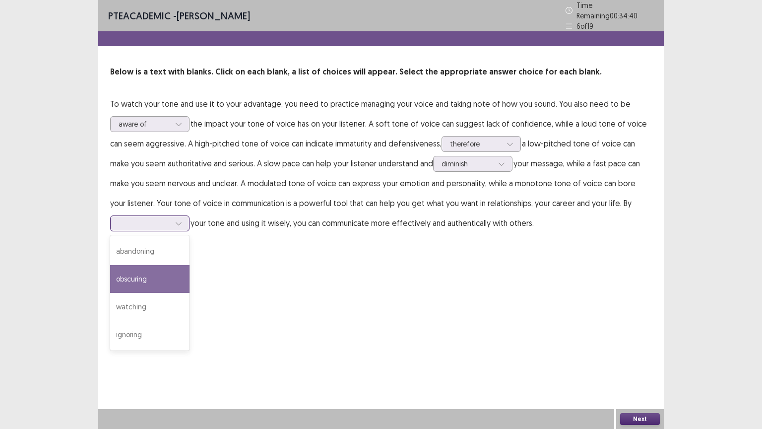
click at [153, 274] on div "obscuring" at bounding box center [149, 279] width 79 height 28
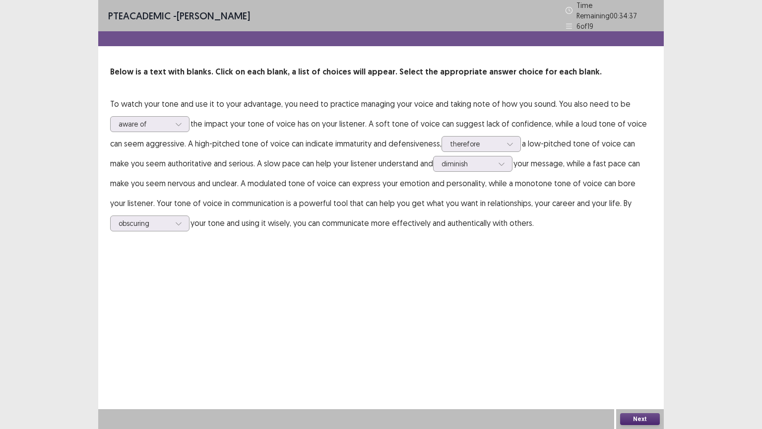
click at [638, 366] on button "Next" at bounding box center [640, 419] width 40 height 12
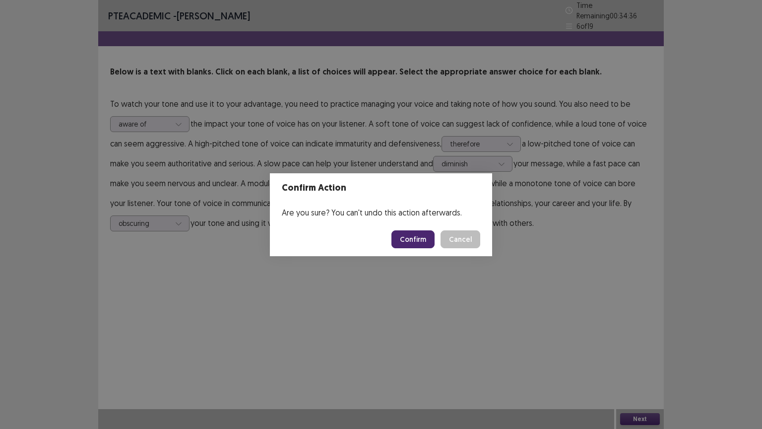
click at [406, 239] on button "Confirm" at bounding box center [412, 239] width 43 height 18
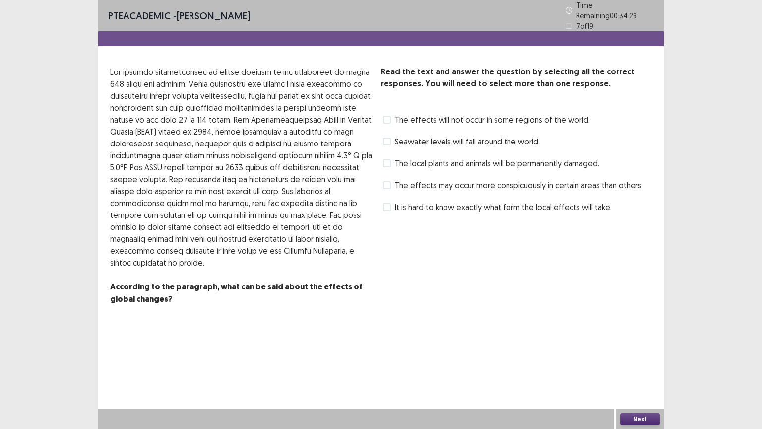
click at [385, 203] on span at bounding box center [387, 207] width 8 height 8
click at [385, 187] on div "The effects may occur more conspicuously in certain areas than others" at bounding box center [511, 185] width 260 height 16
click at [387, 179] on label "The effects may occur more conspicuously in certain areas than others" at bounding box center [512, 185] width 258 height 12
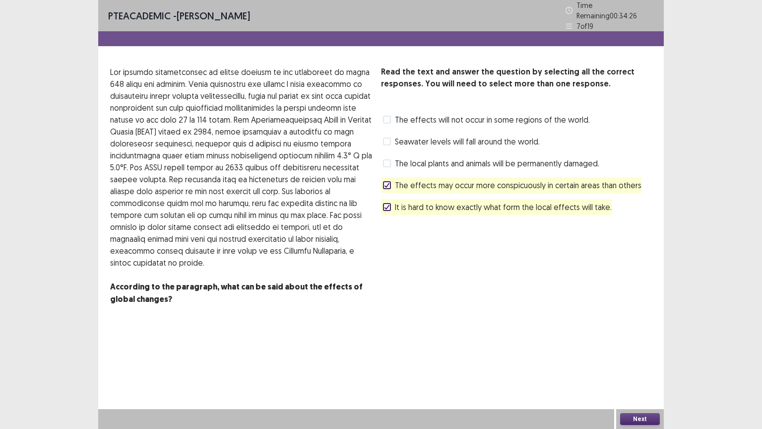
click at [385, 159] on span at bounding box center [387, 163] width 8 height 8
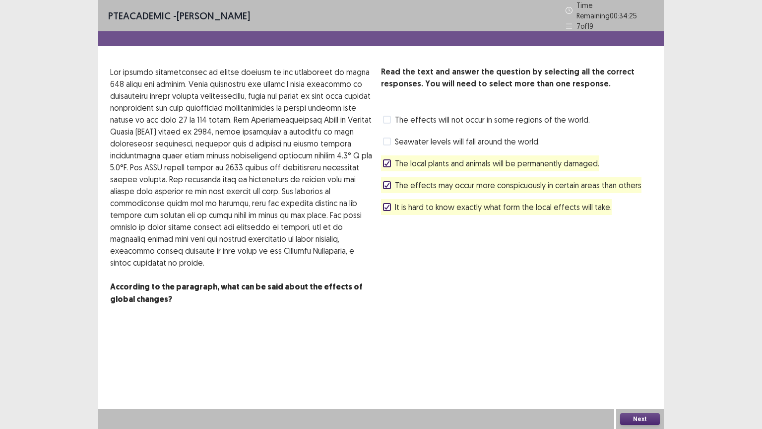
drag, startPoint x: 386, startPoint y: 160, endPoint x: 385, endPoint y: 185, distance: 24.8
click at [385, 185] on div "Read the text and answer the question by selecting all the correct responses. Y…" at bounding box center [516, 140] width 271 height 149
click at [385, 185] on label "The effects may occur more conspicuously in certain areas than others" at bounding box center [512, 185] width 258 height 12
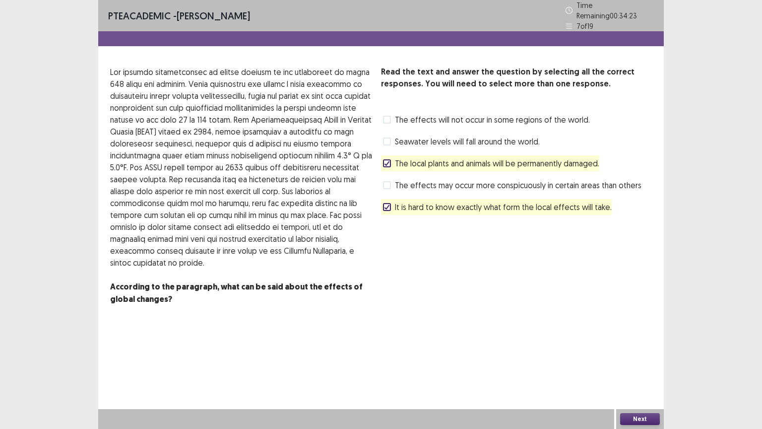
click at [385, 203] on span at bounding box center [387, 207] width 8 height 8
click at [386, 161] on icon at bounding box center [387, 163] width 6 height 5
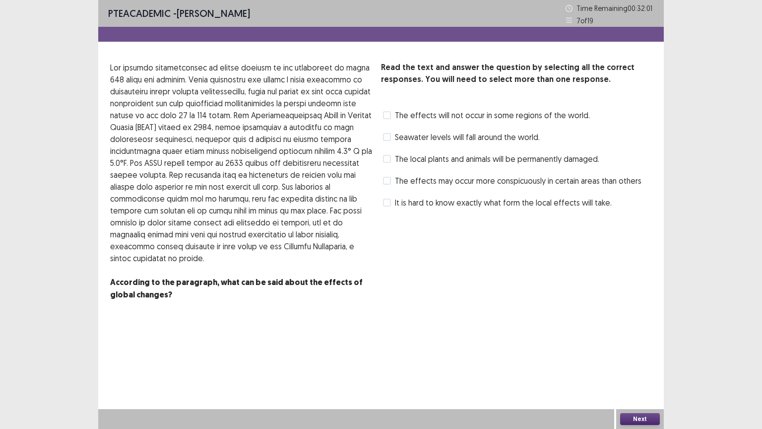
click at [389, 202] on span at bounding box center [387, 202] width 8 height 8
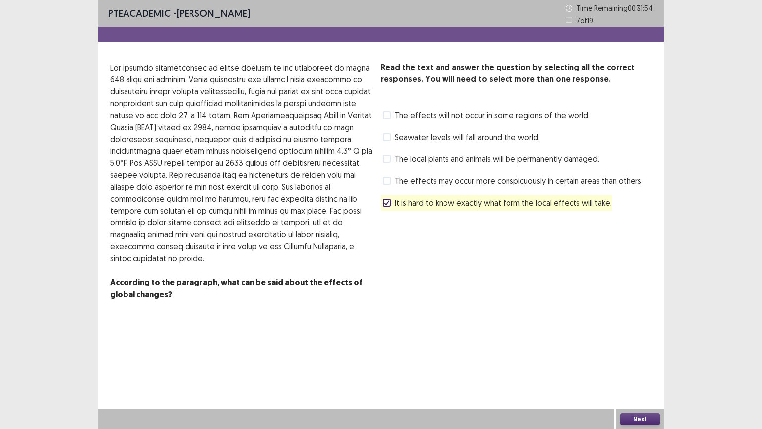
click at [391, 176] on label "The effects may occur more conspicuously in certain areas than others" at bounding box center [512, 181] width 258 height 12
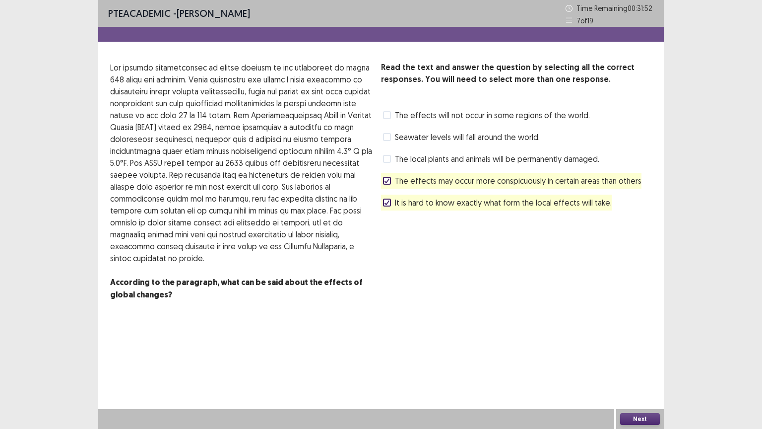
click at [391, 176] on label "The effects may occur more conspicuously in certain areas than others" at bounding box center [512, 181] width 258 height 12
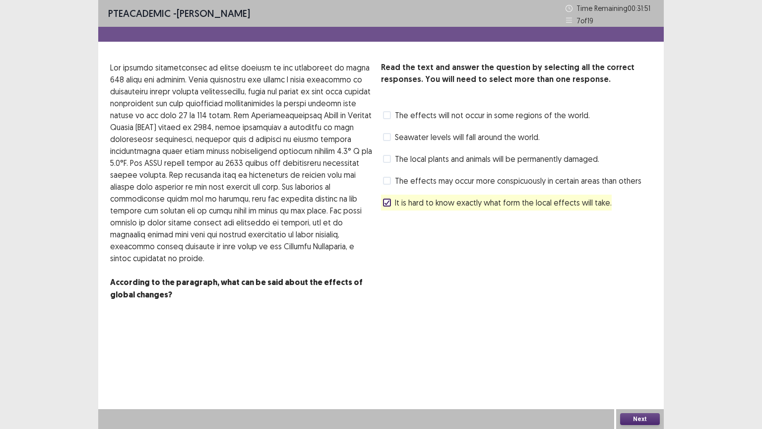
click at [388, 113] on span at bounding box center [387, 115] width 8 height 8
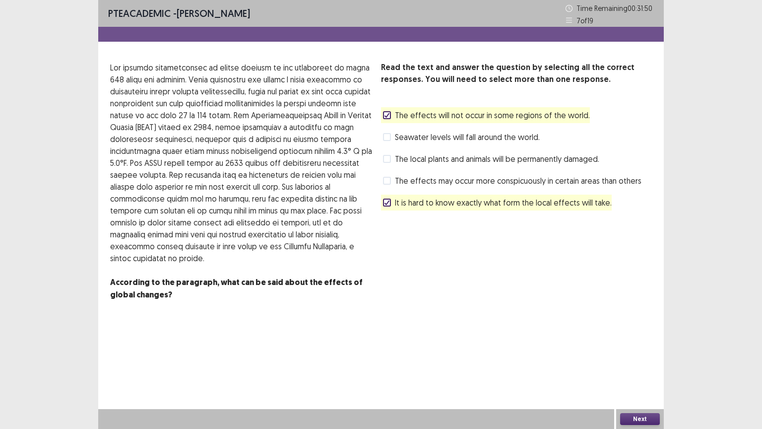
click at [635, 366] on button "Next" at bounding box center [640, 419] width 40 height 12
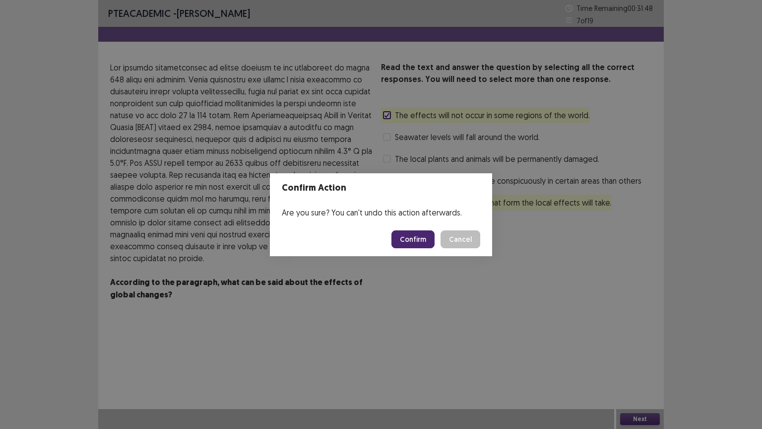
click at [418, 233] on button "Confirm" at bounding box center [412, 239] width 43 height 18
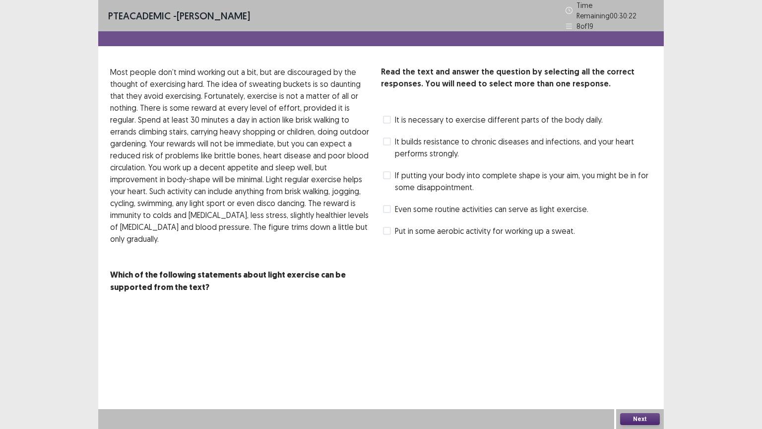
click at [385, 116] on span at bounding box center [387, 120] width 8 height 8
click at [391, 173] on label "If putting your body into complete shape is your aim, you might be in for some …" at bounding box center [517, 181] width 269 height 24
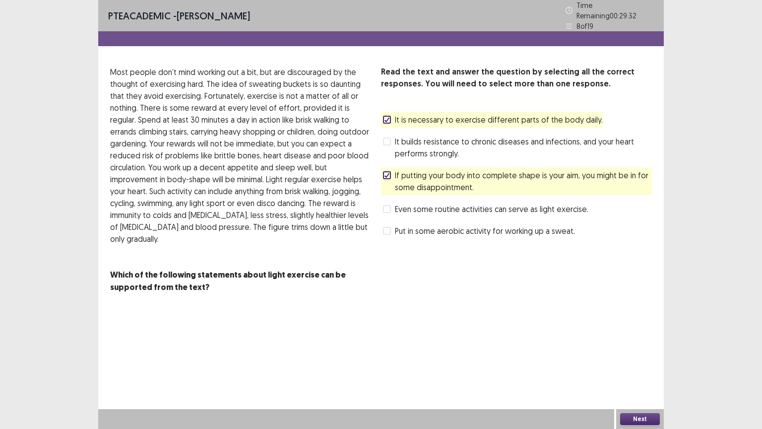
click at [634, 366] on div "Next" at bounding box center [640, 419] width 48 height 20
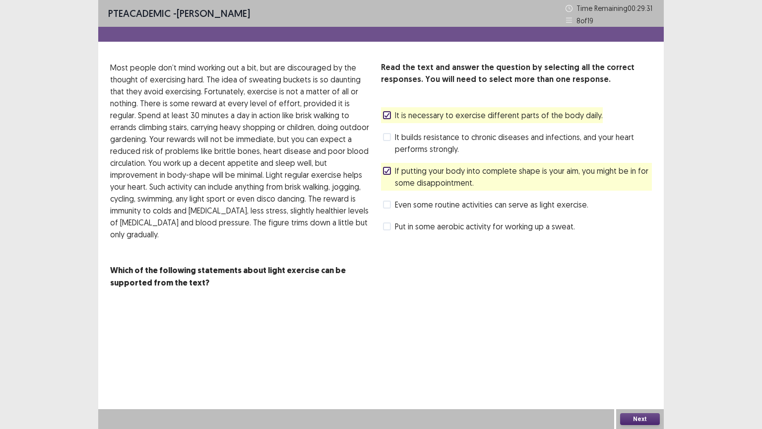
click at [633, 366] on button "Next" at bounding box center [640, 419] width 40 height 12
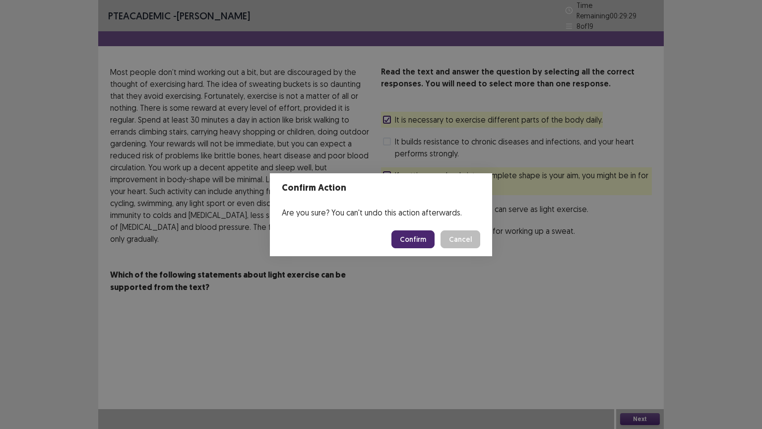
click at [410, 239] on button "Confirm" at bounding box center [412, 239] width 43 height 18
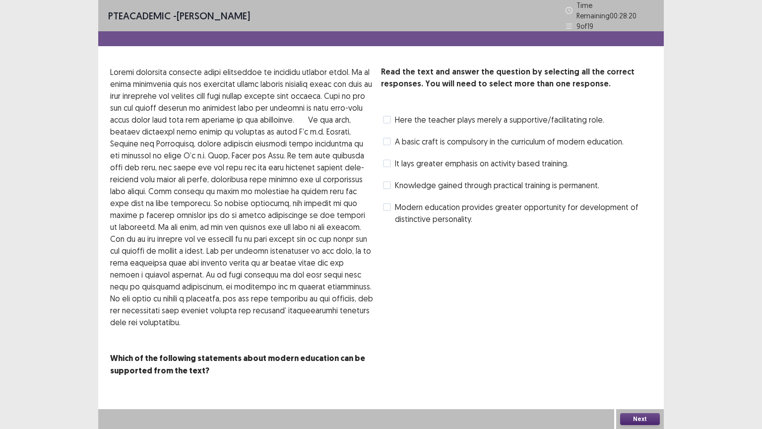
click at [386, 204] on span at bounding box center [387, 207] width 8 height 8
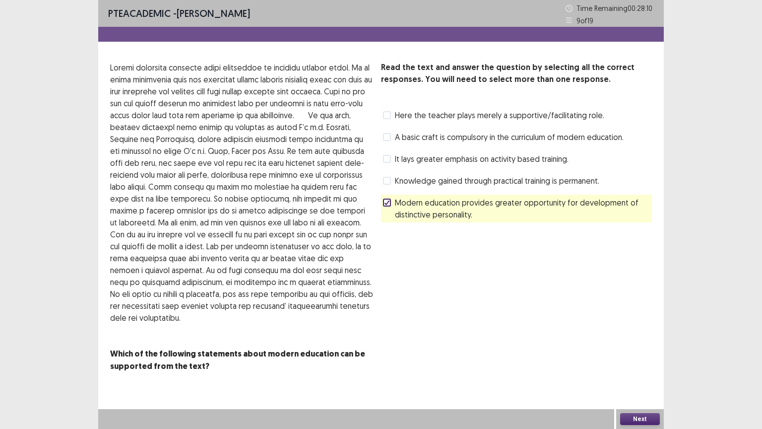
click at [386, 135] on span at bounding box center [387, 137] width 8 height 8
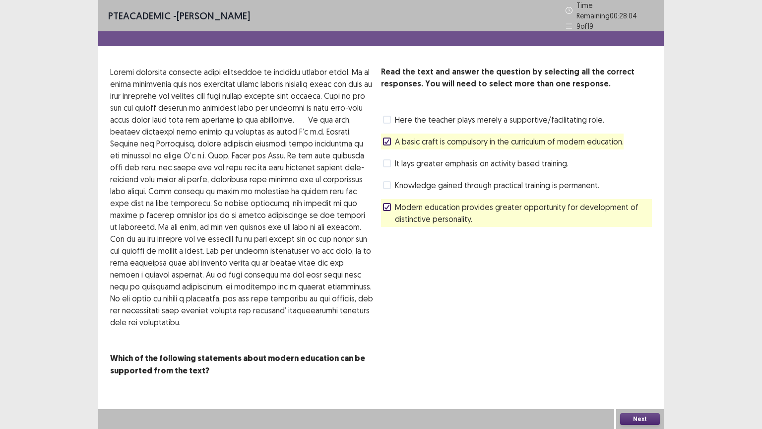
click at [391, 135] on label "A basic craft is compulsory in the curriculum of modern education." at bounding box center [503, 141] width 241 height 12
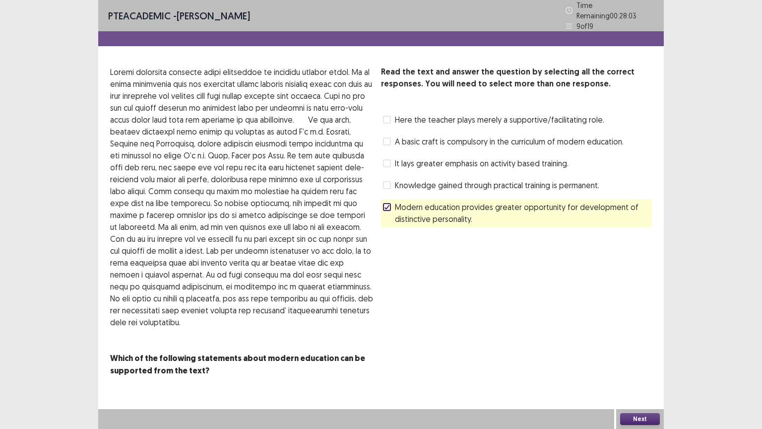
click at [391, 155] on div "It lays greater emphasis on activity based training." at bounding box center [474, 163] width 187 height 16
click at [387, 157] on label "It lays greater emphasis on activity based training." at bounding box center [476, 163] width 186 height 12
click at [653, 366] on button "Next" at bounding box center [640, 419] width 40 height 12
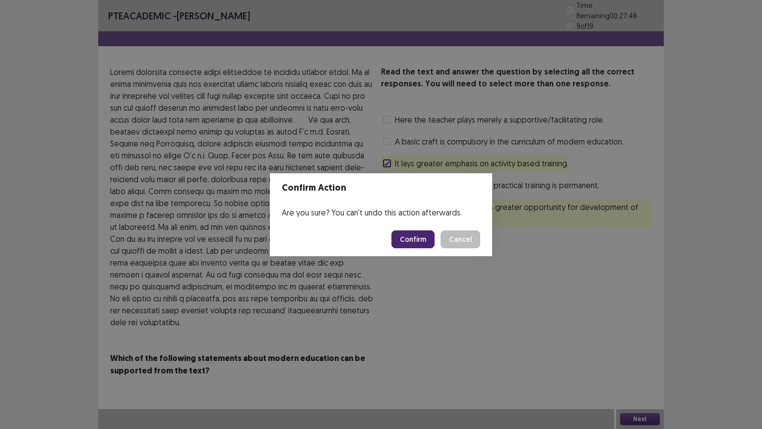
click at [423, 242] on button "Confirm" at bounding box center [412, 239] width 43 height 18
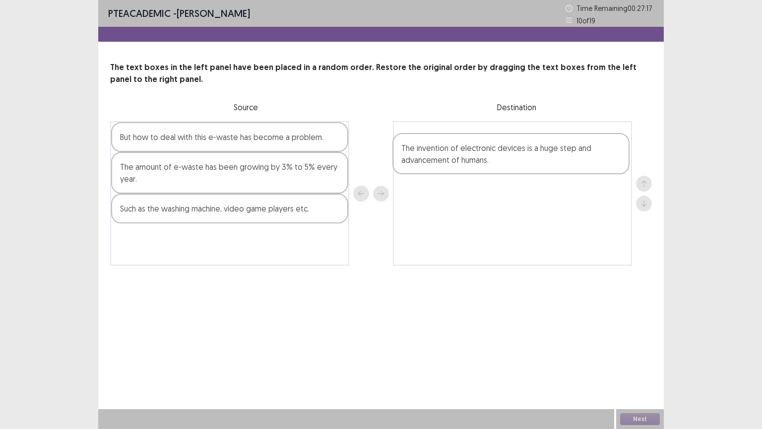
drag, startPoint x: 233, startPoint y: 173, endPoint x: 524, endPoint y: 161, distance: 291.9
click at [524, 161] on div "But how to deal with this e-waste has become a problem. The invention of electr…" at bounding box center [381, 193] width 542 height 144
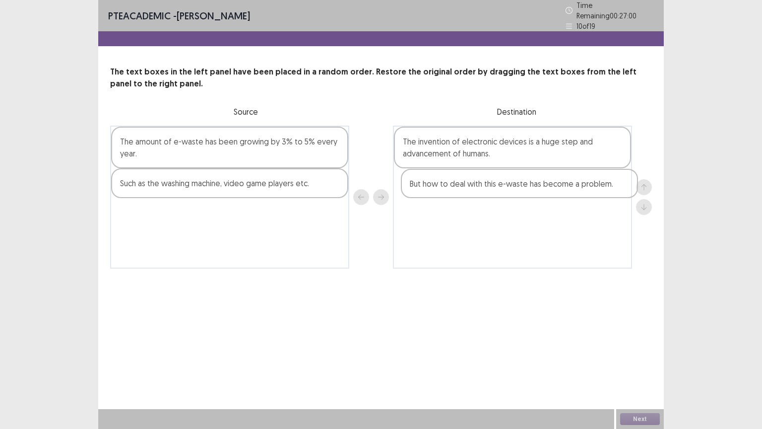
drag, startPoint x: 219, startPoint y: 146, endPoint x: 511, endPoint y: 192, distance: 295.8
click at [511, 192] on div "But how to deal with this e-waste has become a problem. The amount of e-waste h…" at bounding box center [381, 196] width 542 height 143
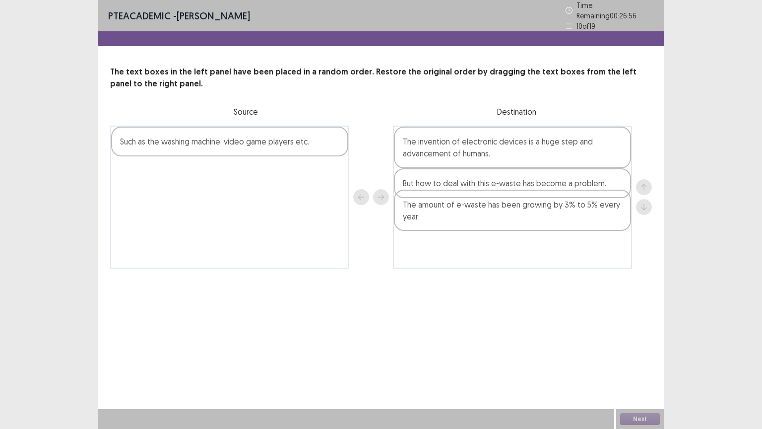
drag, startPoint x: 287, startPoint y: 139, endPoint x: 575, endPoint y: 208, distance: 296.9
click at [575, 208] on div "The amount of e-waste has been growing by 3% to 5% every year. Such as the wash…" at bounding box center [381, 196] width 542 height 143
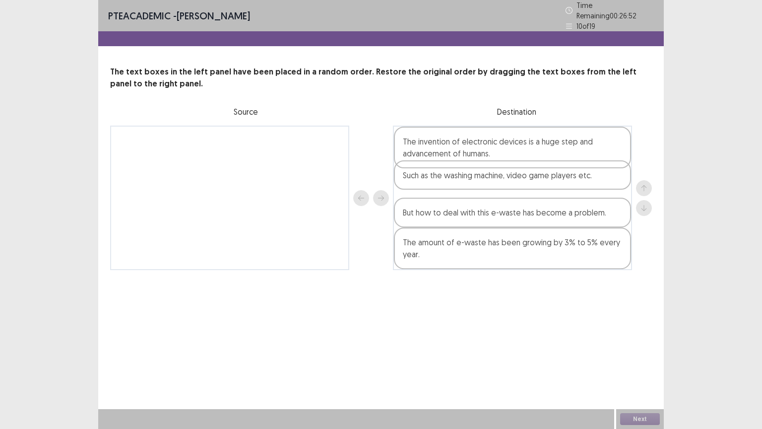
drag, startPoint x: 220, startPoint y: 142, endPoint x: 507, endPoint y: 185, distance: 289.8
click at [507, 185] on div "Such as the washing machine, video game players etc. The invention of electroni…" at bounding box center [381, 197] width 542 height 144
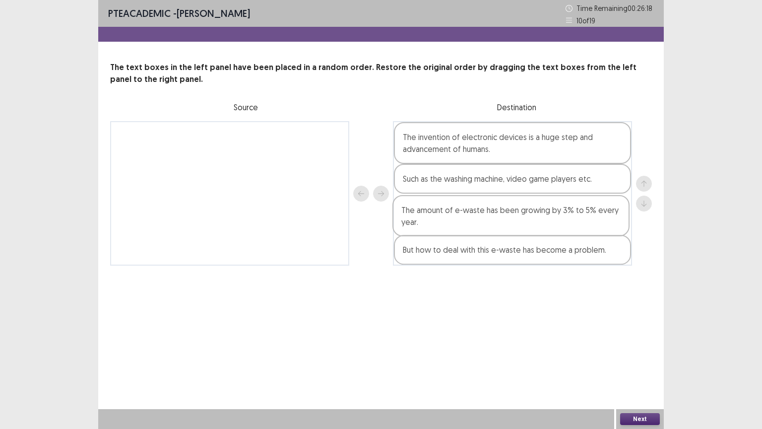
drag, startPoint x: 577, startPoint y: 239, endPoint x: 575, endPoint y: 208, distance: 30.8
click at [575, 208] on div "The invention of electronic devices is a huge step and advancement of humans. S…" at bounding box center [512, 193] width 239 height 144
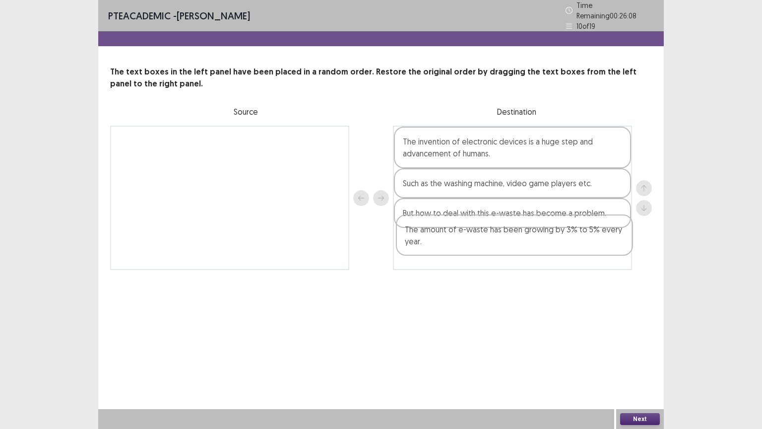
drag, startPoint x: 550, startPoint y: 225, endPoint x: 552, endPoint y: 251, distance: 26.4
click at [552, 251] on div "The invention of electronic devices is a huge step and advancement of humans. S…" at bounding box center [512, 197] width 239 height 144
click at [648, 366] on button "Next" at bounding box center [640, 419] width 40 height 12
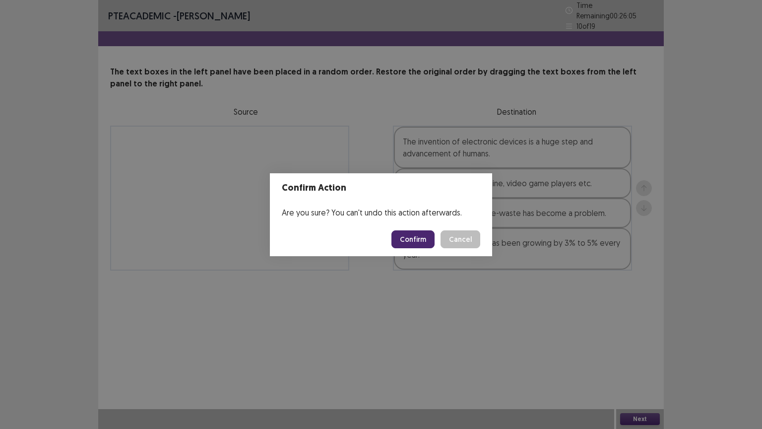
click at [426, 239] on button "Confirm" at bounding box center [412, 239] width 43 height 18
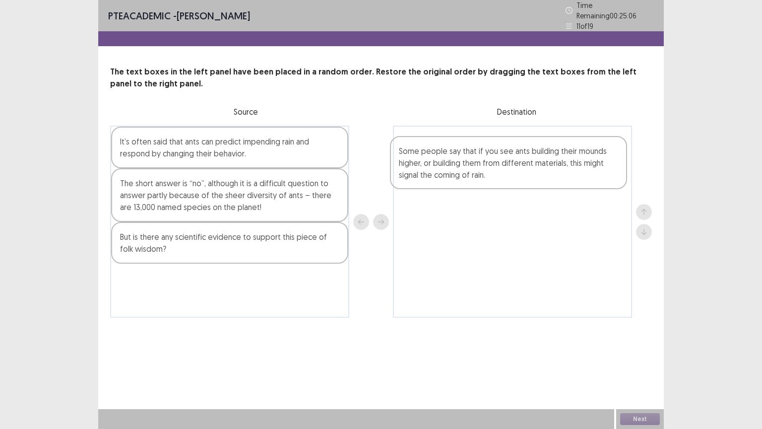
drag, startPoint x: 215, startPoint y: 169, endPoint x: 497, endPoint y: 183, distance: 283.1
click at [497, 183] on div "Some people say that if you see ants building their mounds higher, or building …" at bounding box center [381, 221] width 542 height 192
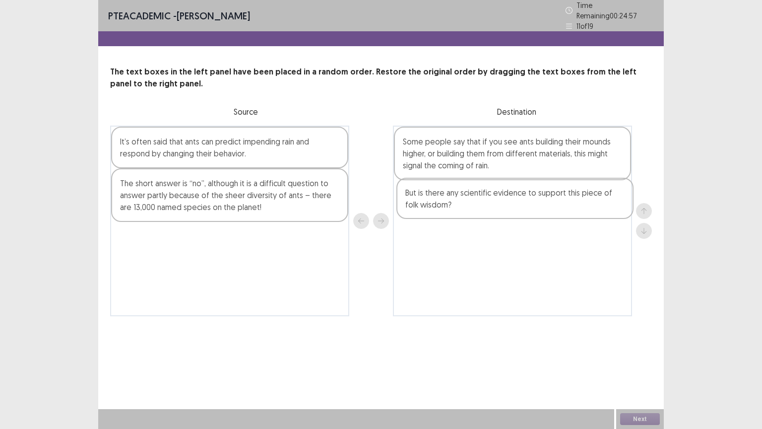
drag, startPoint x: 218, startPoint y: 237, endPoint x: 507, endPoint y: 198, distance: 291.3
click at [507, 198] on div "It’s often said that ants can predict impending rain and respond by changing th…" at bounding box center [381, 220] width 542 height 190
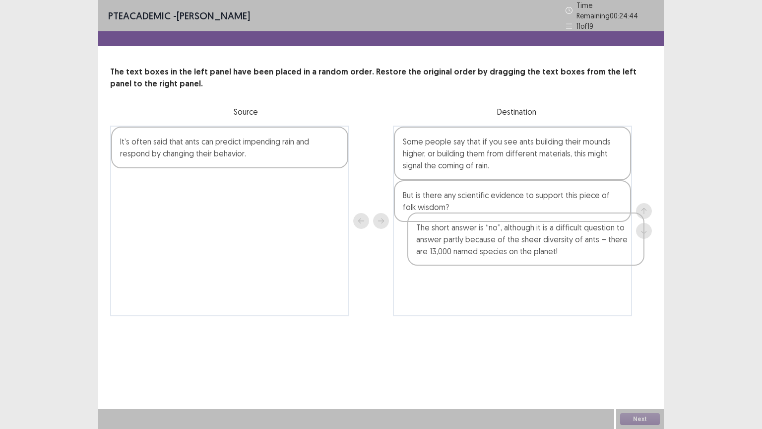
drag, startPoint x: 257, startPoint y: 190, endPoint x: 556, endPoint y: 242, distance: 302.5
click at [556, 242] on div "It’s often said that ants can predict impending rain and respond by changing th…" at bounding box center [381, 220] width 542 height 190
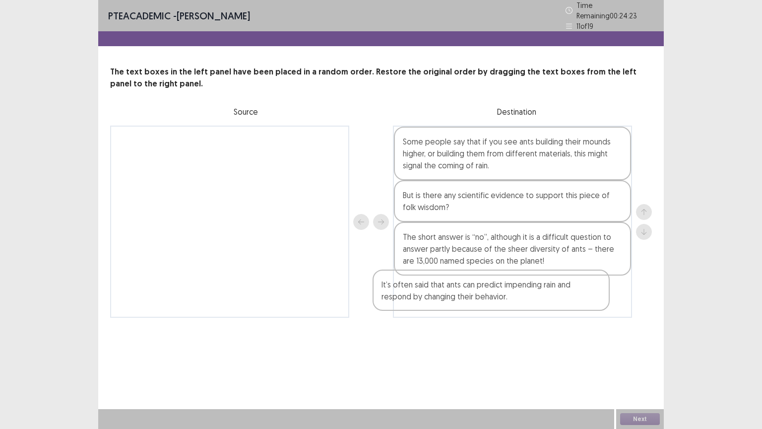
drag, startPoint x: 240, startPoint y: 151, endPoint x: 509, endPoint y: 302, distance: 308.9
click at [509, 302] on div "It’s often said that ants can predict impending rain and respond by changing th…" at bounding box center [381, 221] width 542 height 192
click at [627, 366] on button "Next" at bounding box center [640, 419] width 40 height 12
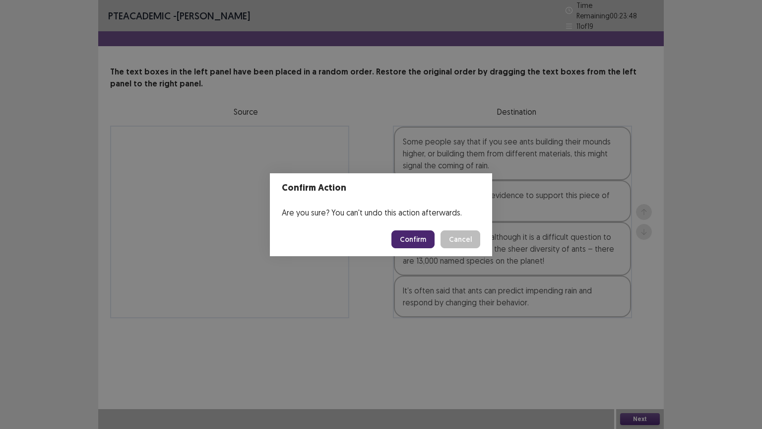
drag, startPoint x: 411, startPoint y: 250, endPoint x: 407, endPoint y: 242, distance: 9.8
click at [407, 242] on footer "Confirm Cancel" at bounding box center [381, 239] width 222 height 34
click at [407, 242] on button "Confirm" at bounding box center [412, 239] width 43 height 18
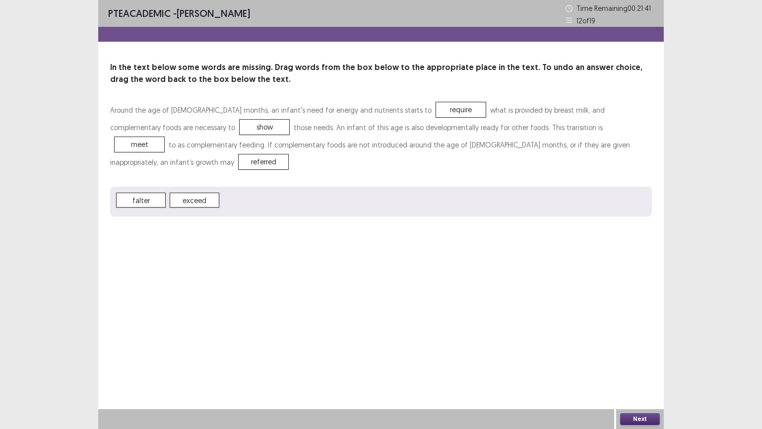
click at [641, 366] on button "Next" at bounding box center [640, 419] width 40 height 12
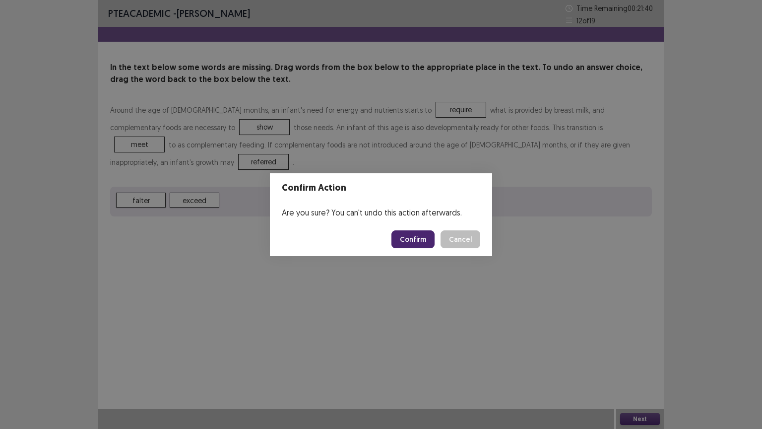
click at [415, 243] on button "Confirm" at bounding box center [412, 239] width 43 height 18
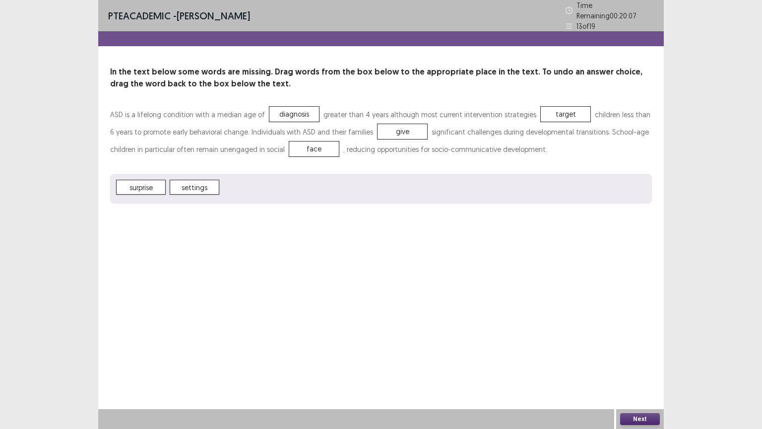
click at [643, 366] on button "Next" at bounding box center [640, 419] width 40 height 12
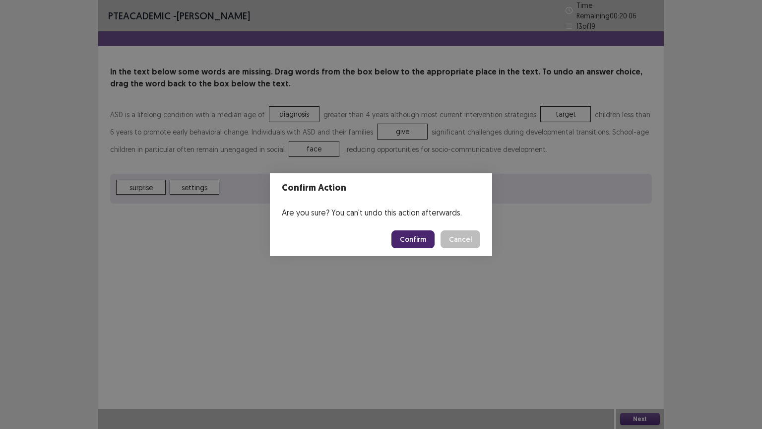
click at [415, 237] on button "Confirm" at bounding box center [412, 239] width 43 height 18
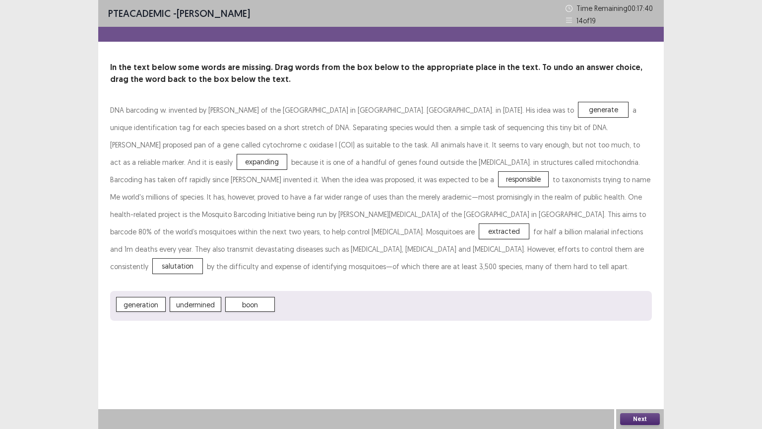
click at [645, 366] on button "Next" at bounding box center [640, 419] width 40 height 12
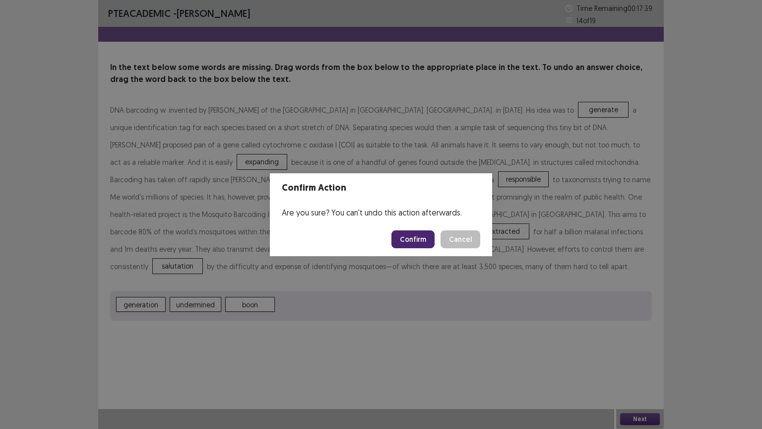
click at [413, 239] on button "Confirm" at bounding box center [412, 239] width 43 height 18
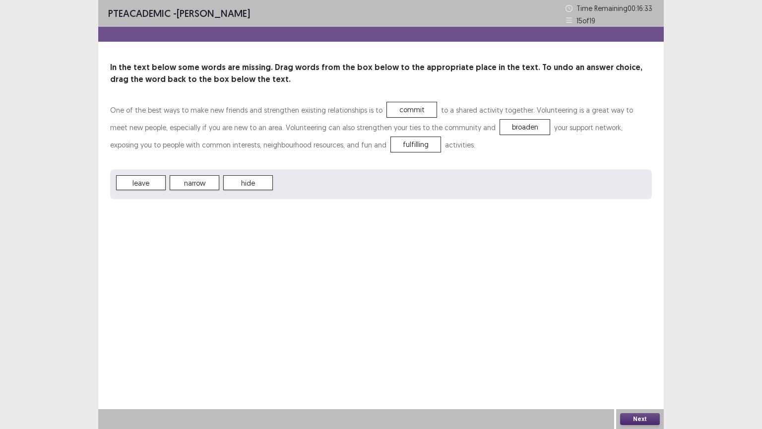
click at [637, 366] on button "Next" at bounding box center [640, 419] width 40 height 12
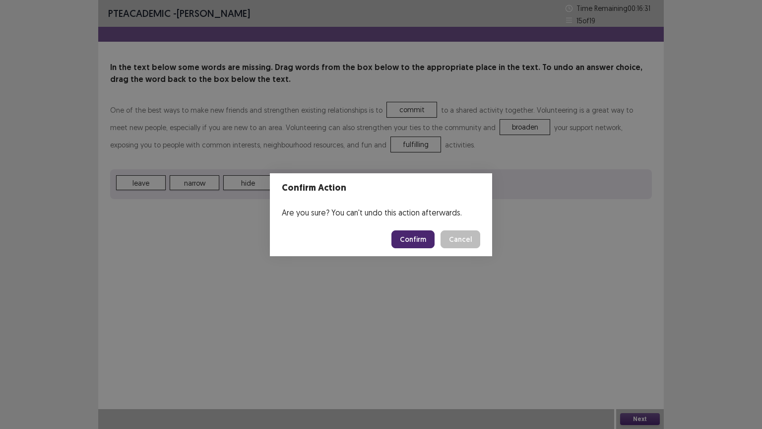
click at [412, 245] on button "Confirm" at bounding box center [412, 239] width 43 height 18
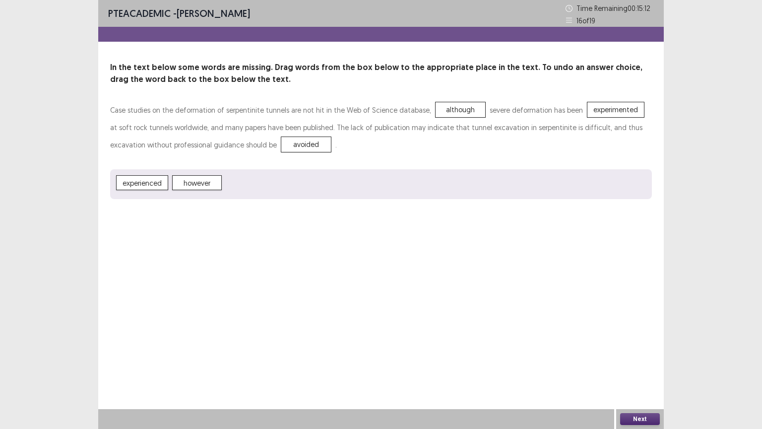
click at [634, 366] on div "Next" at bounding box center [640, 419] width 48 height 20
click at [631, 366] on div "Next" at bounding box center [640, 419] width 48 height 20
click at [631, 366] on button "Next" at bounding box center [640, 419] width 40 height 12
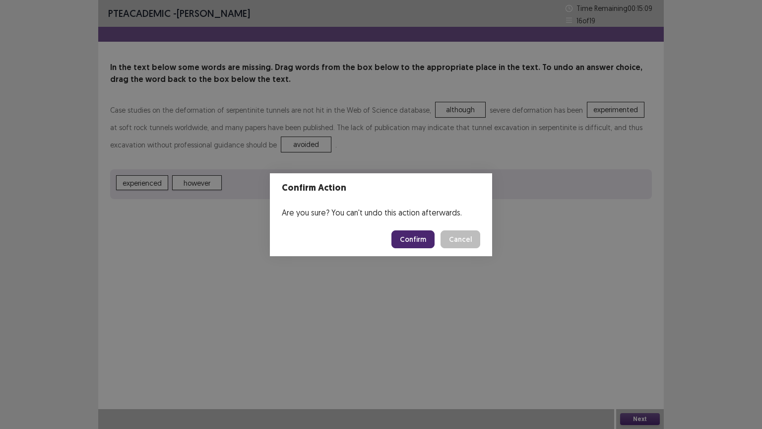
click at [407, 240] on button "Confirm" at bounding box center [412, 239] width 43 height 18
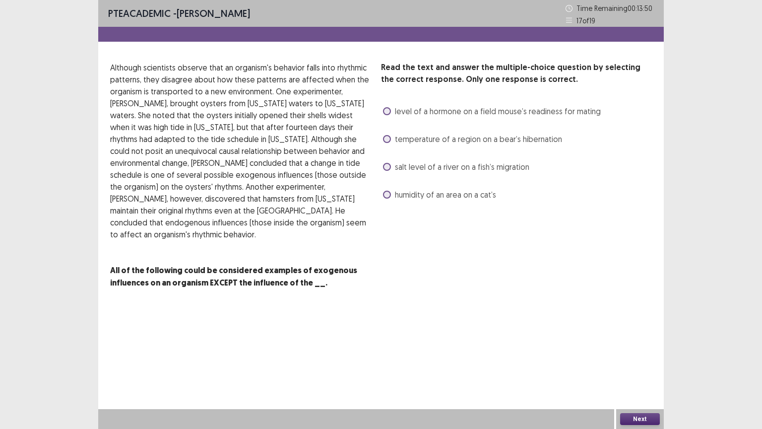
click at [387, 195] on span at bounding box center [387, 194] width 8 height 8
click at [646, 366] on button "Next" at bounding box center [640, 419] width 40 height 12
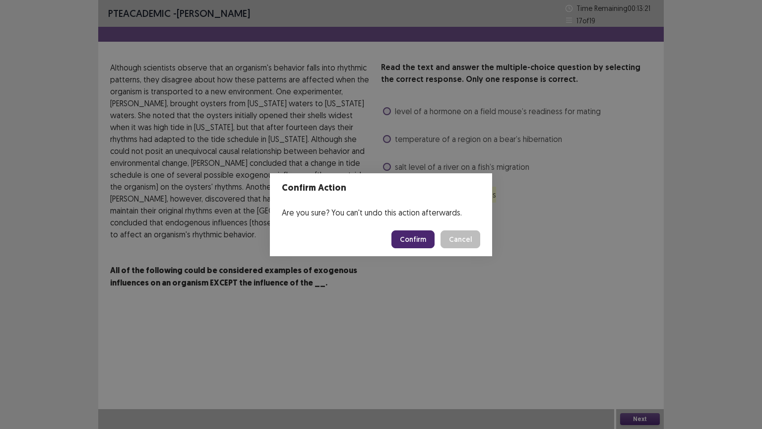
click at [409, 244] on button "Confirm" at bounding box center [412, 239] width 43 height 18
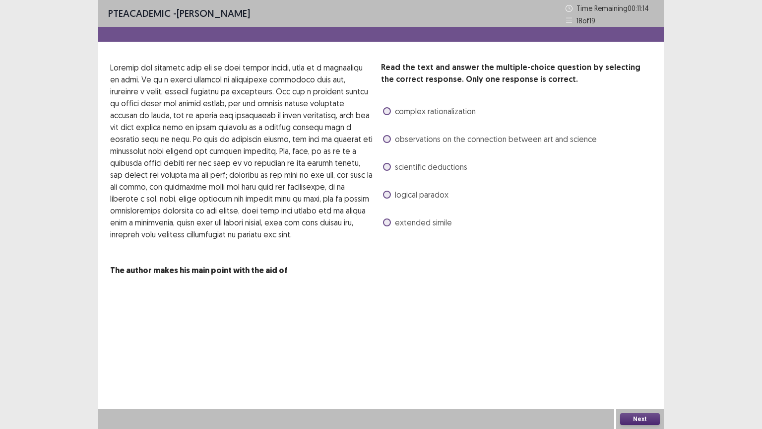
click at [385, 142] on span at bounding box center [387, 139] width 8 height 8
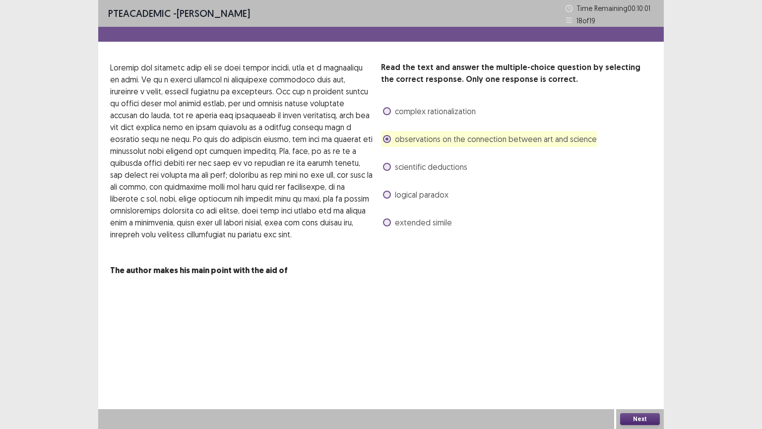
click at [383, 115] on label "complex rationalization" at bounding box center [429, 111] width 93 height 12
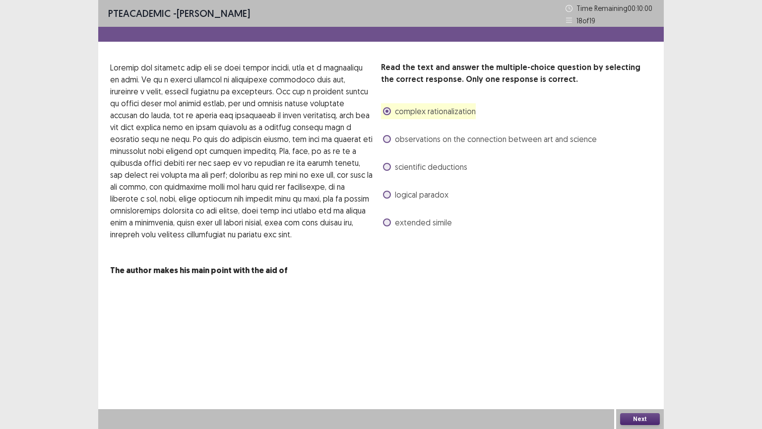
click at [635, 366] on button "Next" at bounding box center [640, 419] width 40 height 12
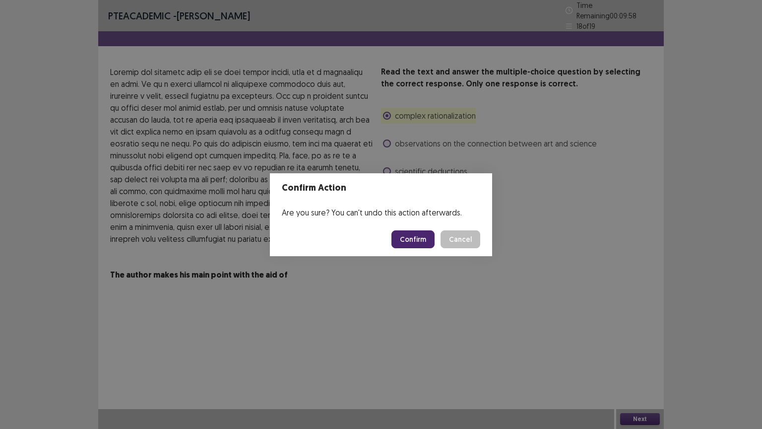
click at [411, 235] on button "Confirm" at bounding box center [412, 239] width 43 height 18
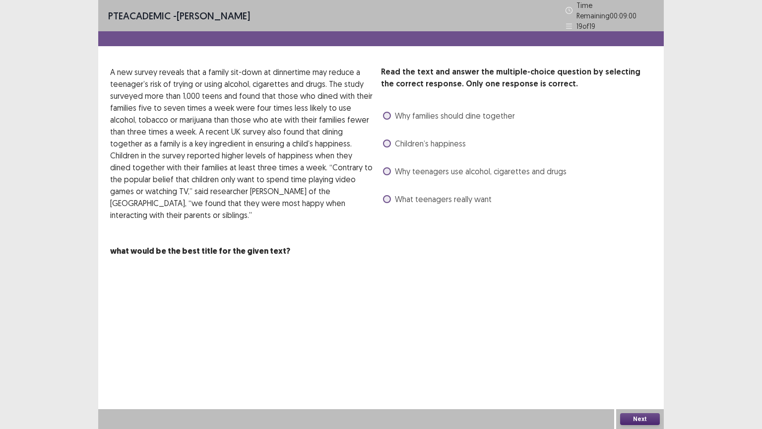
click at [389, 112] on span at bounding box center [387, 116] width 8 height 8
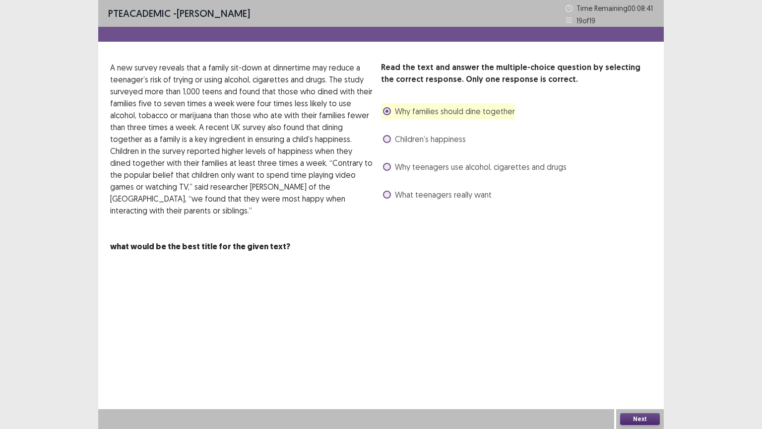
click at [385, 141] on span at bounding box center [387, 139] width 8 height 8
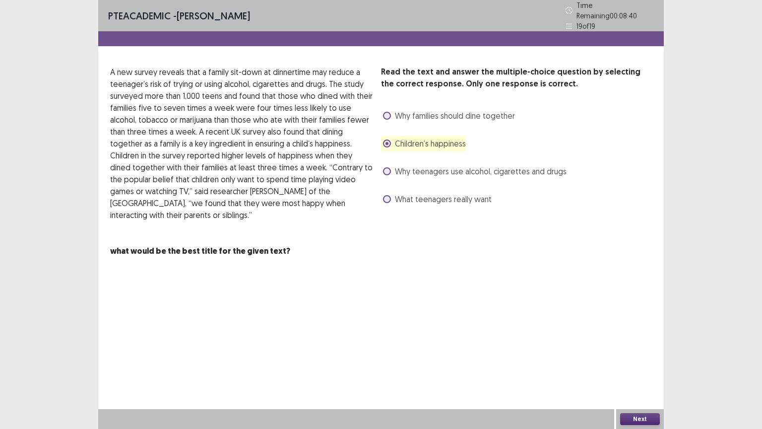
click at [632, 366] on button "Next" at bounding box center [640, 419] width 40 height 12
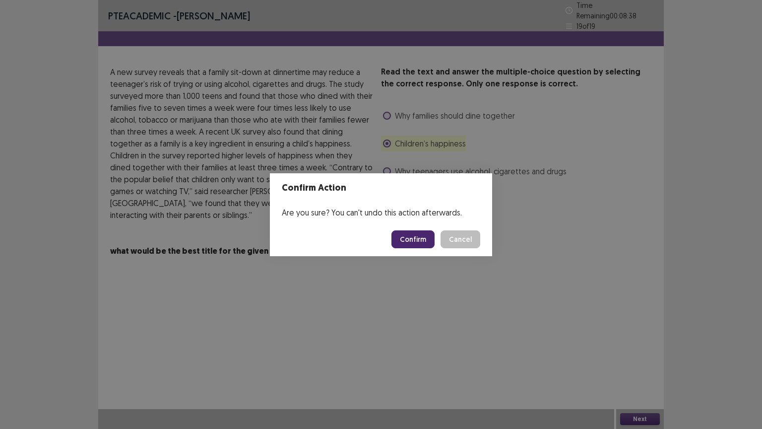
click at [408, 229] on footer "Confirm Cancel" at bounding box center [381, 239] width 222 height 34
click at [408, 237] on button "Confirm" at bounding box center [412, 239] width 43 height 18
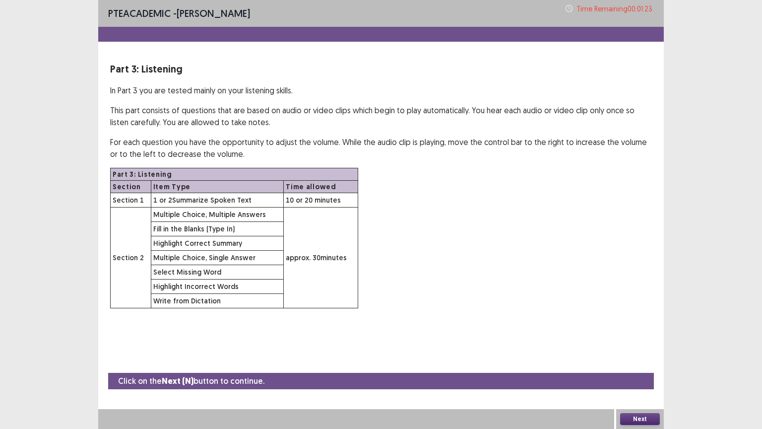
click at [632, 366] on button "Next" at bounding box center [640, 419] width 40 height 12
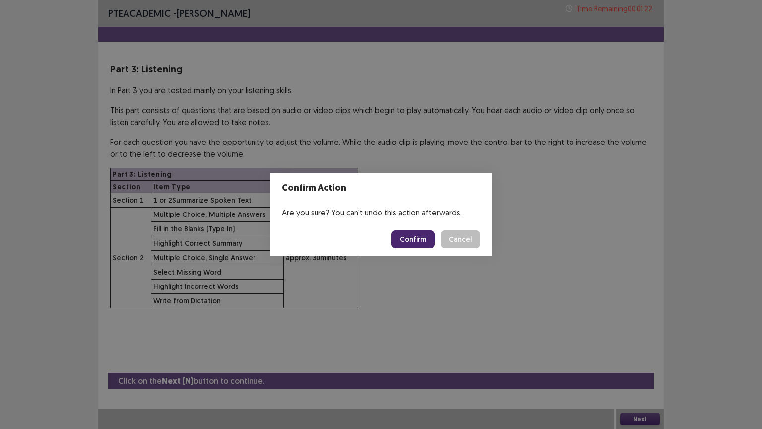
click at [415, 239] on button "Confirm" at bounding box center [412, 239] width 43 height 18
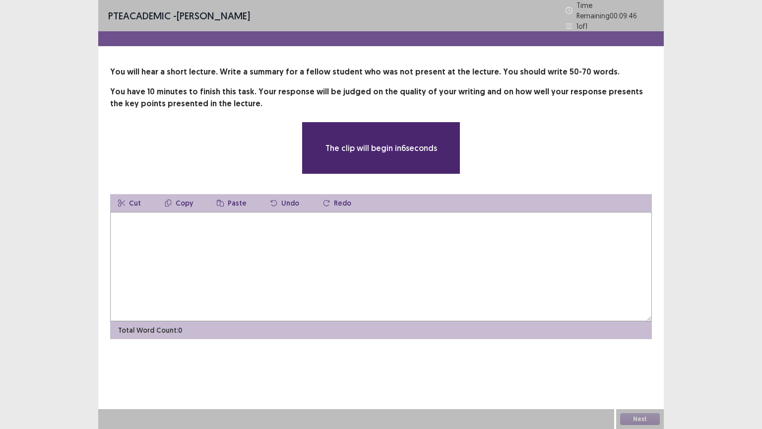
click at [381, 247] on textarea at bounding box center [381, 266] width 542 height 109
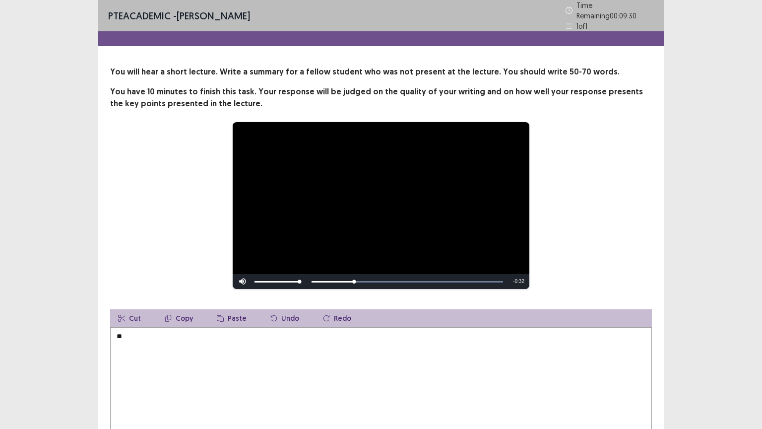
type textarea "*"
click at [313, 276] on div "Skip Backward Skip Forward Mute 38% Current Time 0:40 / Duration 0:40 Loaded : …" at bounding box center [381, 281] width 297 height 15
drag, startPoint x: 501, startPoint y: 276, endPoint x: 308, endPoint y: 276, distance: 193.4
click at [308, 276] on div "Skip Backward Skip Forward Mute 38% Current Time 0:40 / Duration 0:40 Loaded : …" at bounding box center [381, 281] width 297 height 15
click at [286, 312] on button "Undo" at bounding box center [284, 318] width 45 height 18
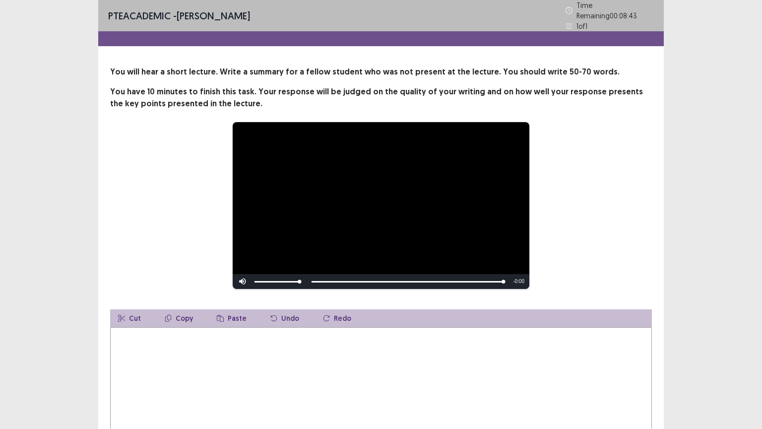
type textarea "*"
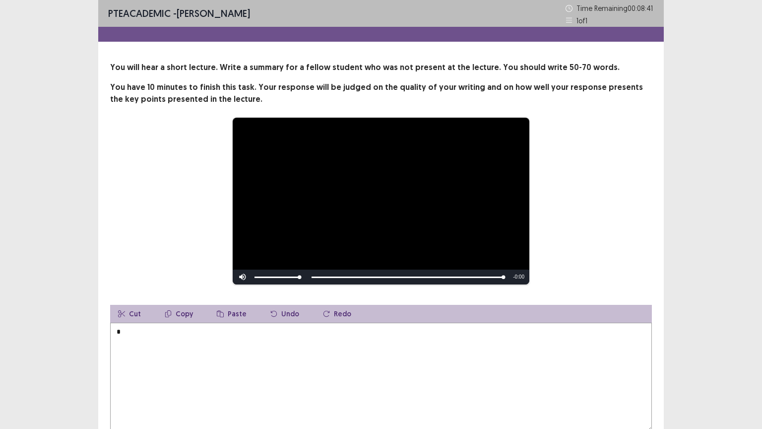
click at [186, 325] on textarea "*" at bounding box center [381, 376] width 542 height 109
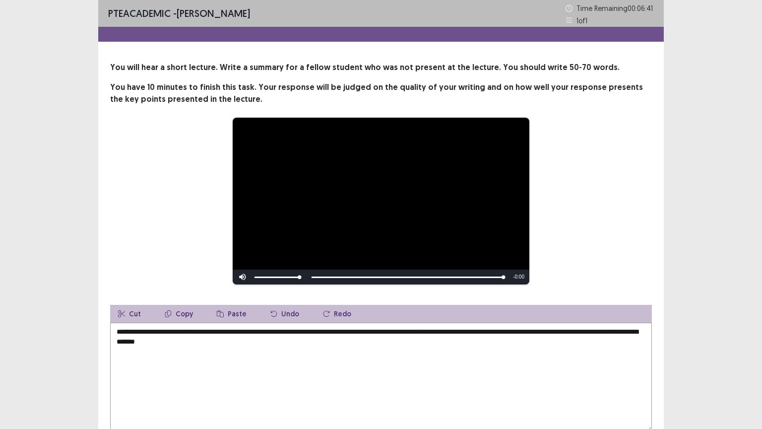
click at [561, 280] on div "**********" at bounding box center [381, 201] width 462 height 168
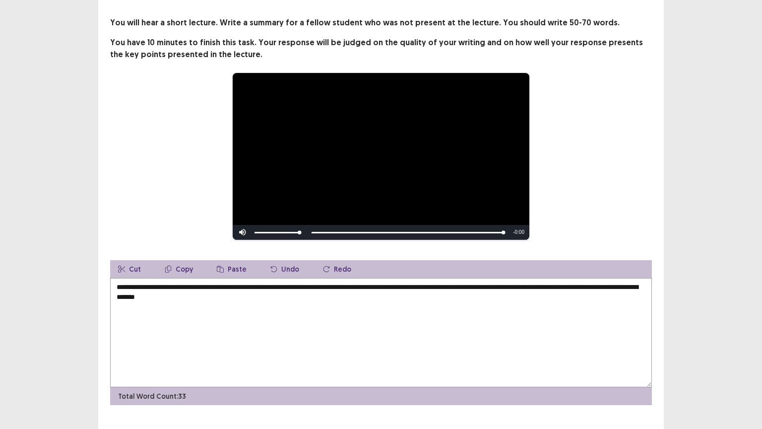
scroll to position [64, 0]
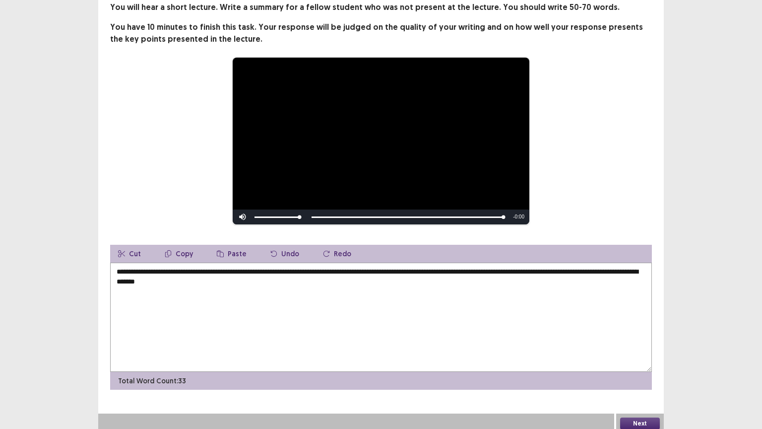
click at [632, 366] on button "Next" at bounding box center [640, 423] width 40 height 12
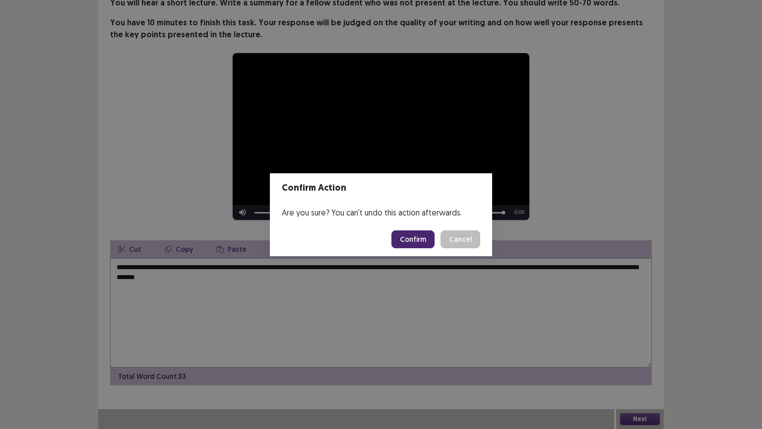
click at [464, 237] on button "Cancel" at bounding box center [460, 239] width 40 height 18
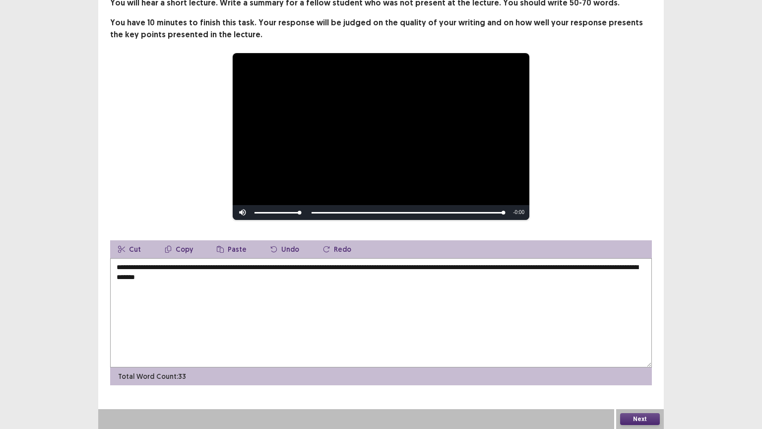
click at [151, 267] on textarea "**********" at bounding box center [381, 312] width 542 height 109
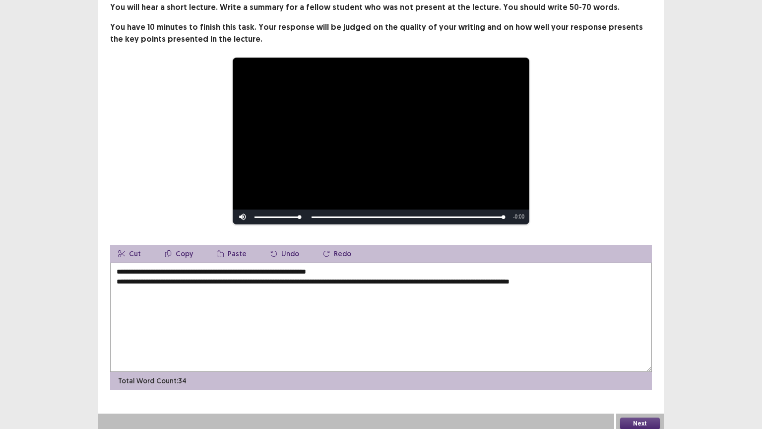
click at [389, 276] on textarea "**********" at bounding box center [381, 316] width 542 height 109
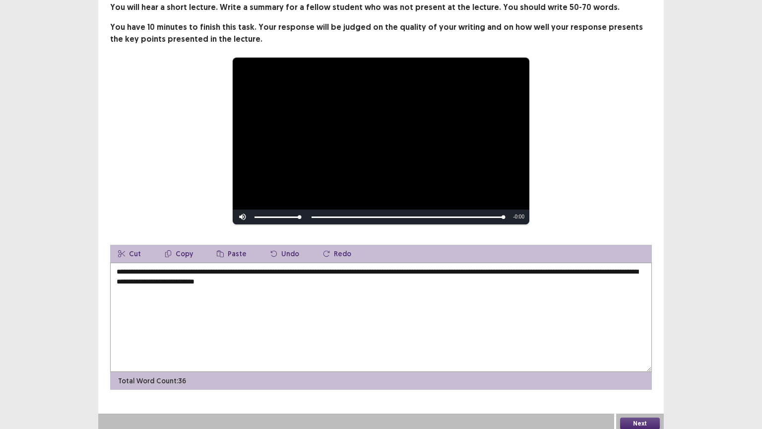
click at [748, 143] on div "**********" at bounding box center [381, 184] width 762 height 497
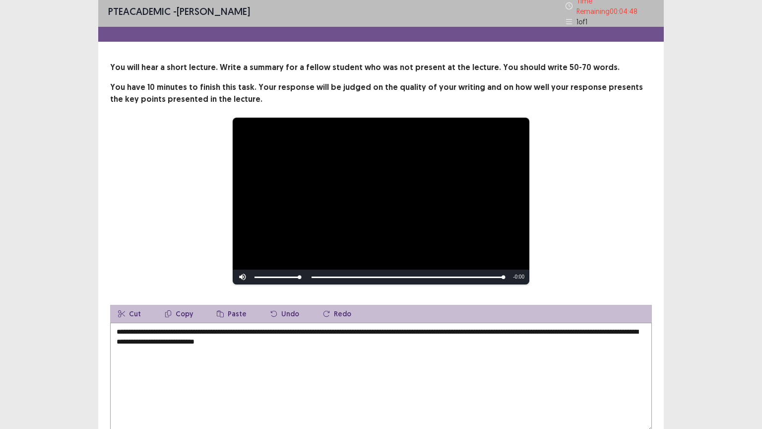
scroll to position [0, 0]
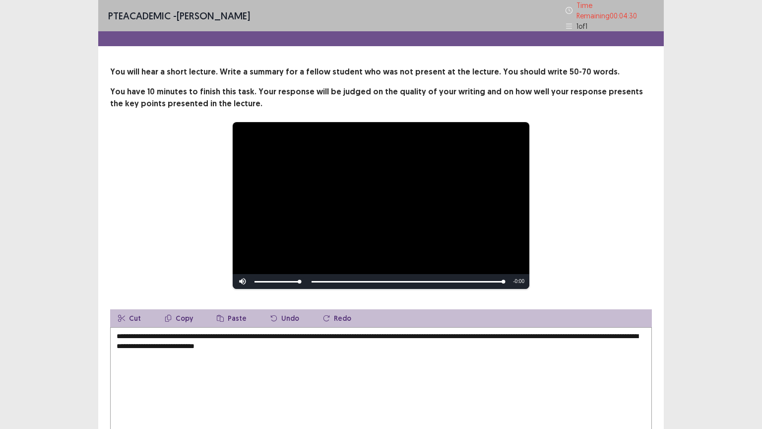
click at [250, 333] on textarea "**********" at bounding box center [381, 381] width 542 height 109
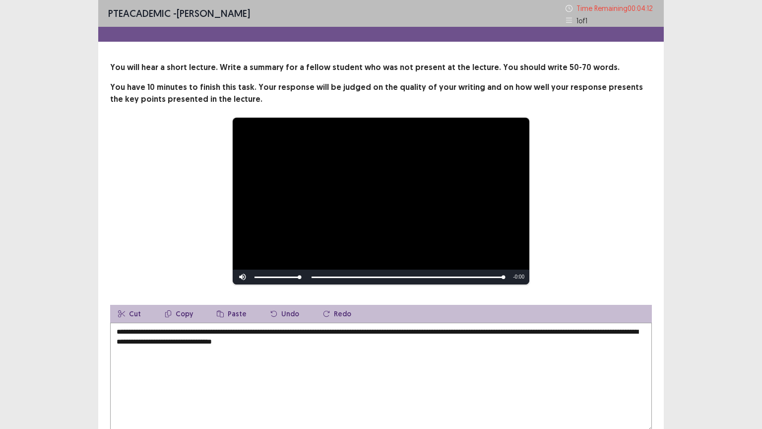
click at [561, 236] on div "**********" at bounding box center [381, 201] width 462 height 168
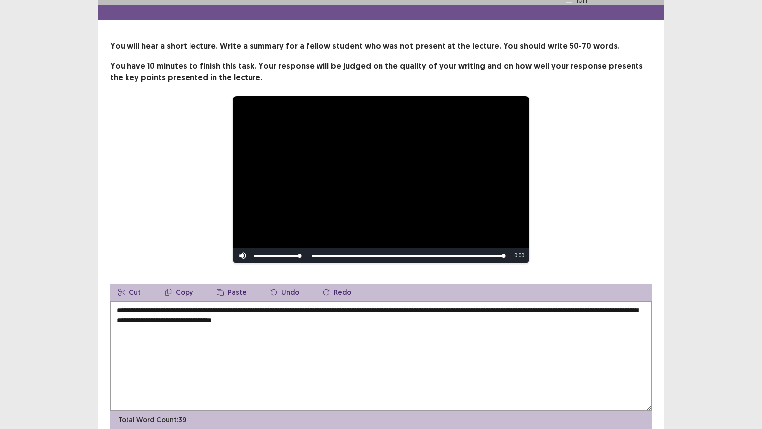
scroll to position [25, 0]
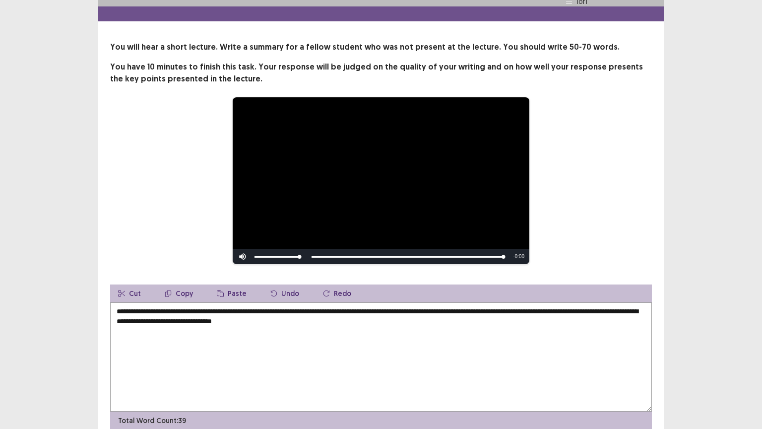
click at [327, 317] on textarea "**********" at bounding box center [381, 356] width 542 height 109
type textarea "**********"
click at [663, 365] on div "**********" at bounding box center [380, 235] width 565 height 388
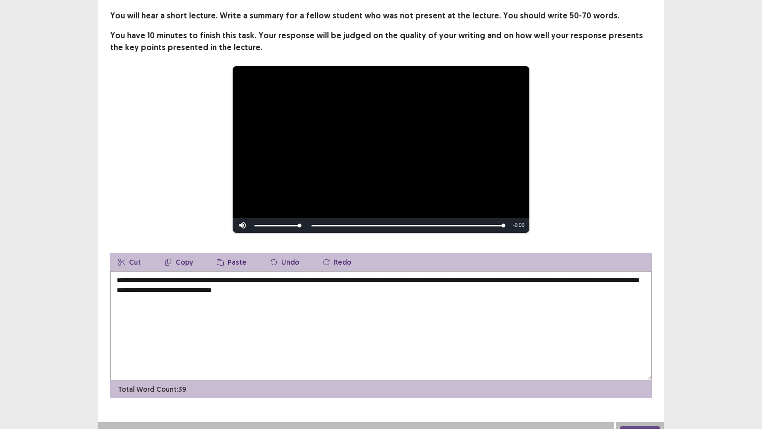
scroll to position [64, 0]
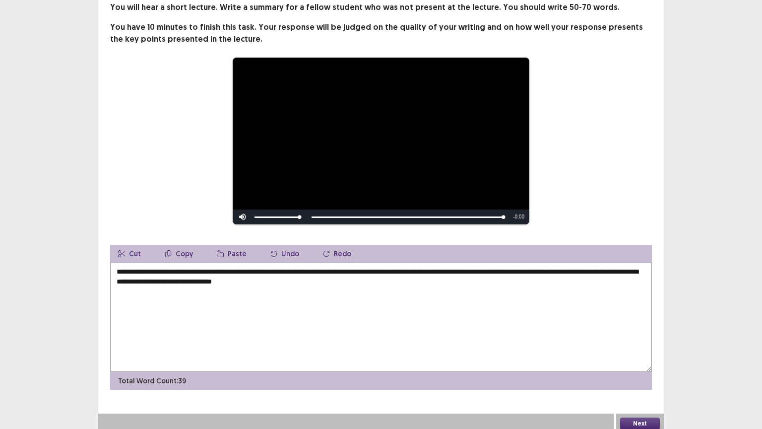
click at [640, 366] on button "Next" at bounding box center [640, 423] width 40 height 12
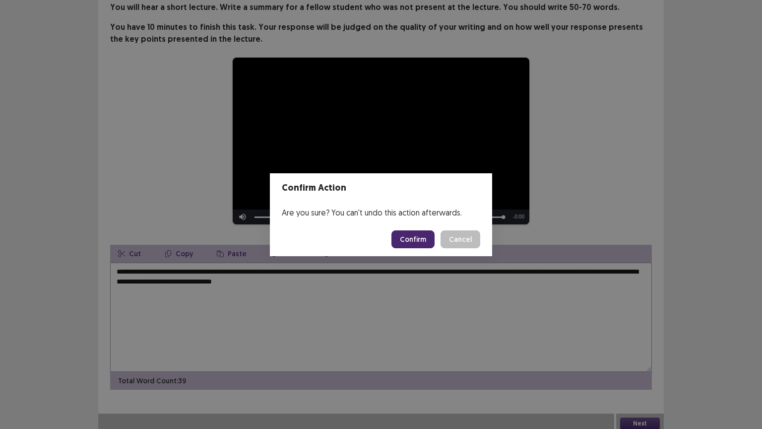
click at [411, 244] on button "Confirm" at bounding box center [412, 239] width 43 height 18
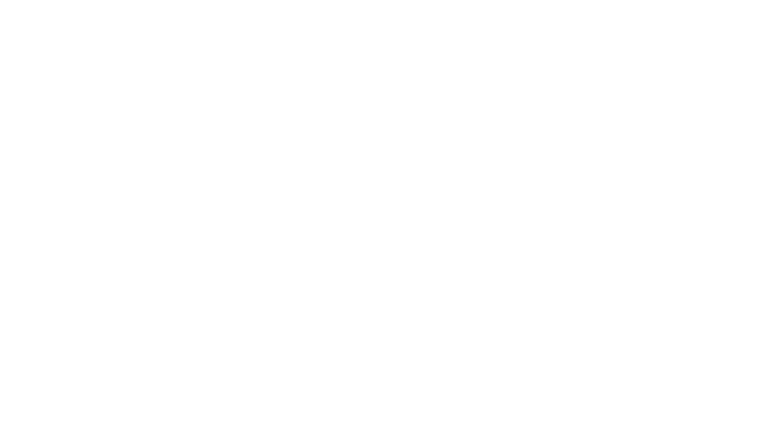
scroll to position [0, 0]
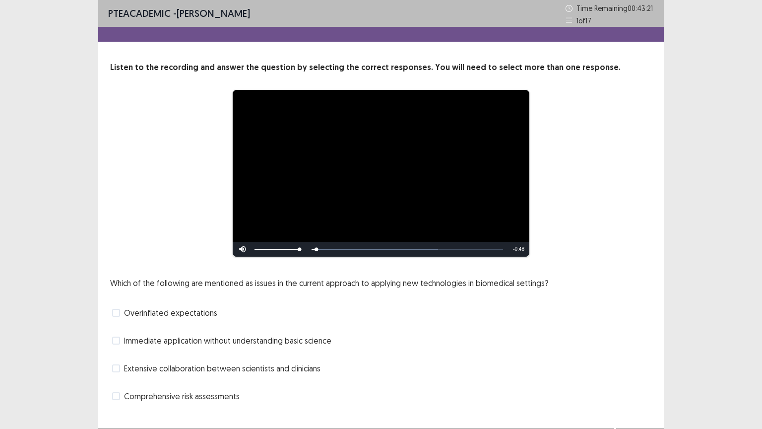
click at [250, 307] on div "Overinflated expectations" at bounding box center [381, 313] width 542 height 16
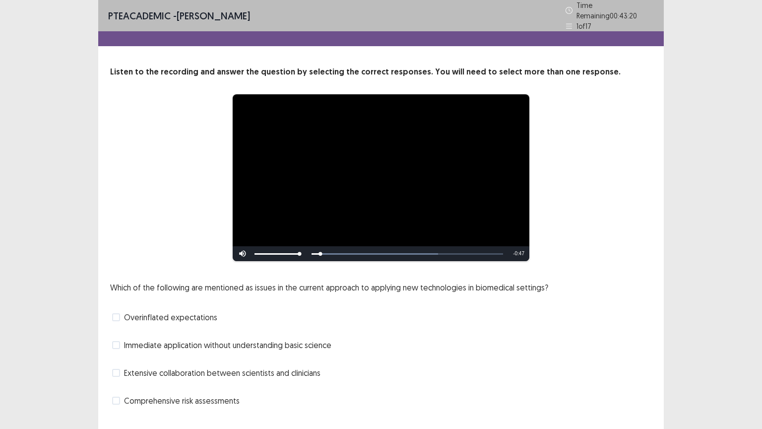
scroll to position [19, 0]
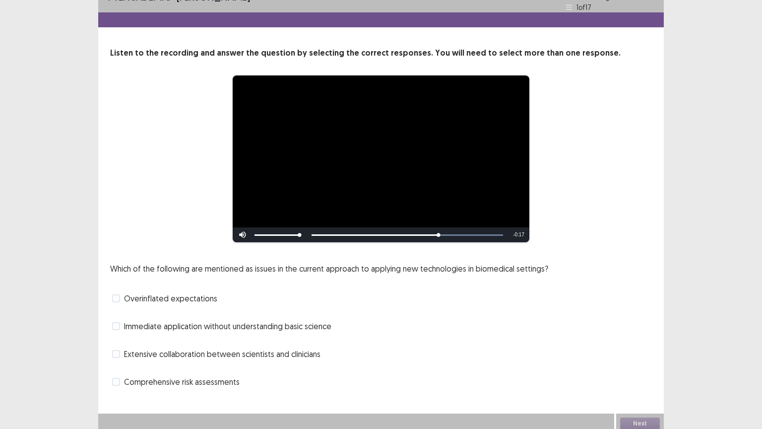
click at [115, 350] on span at bounding box center [116, 354] width 8 height 8
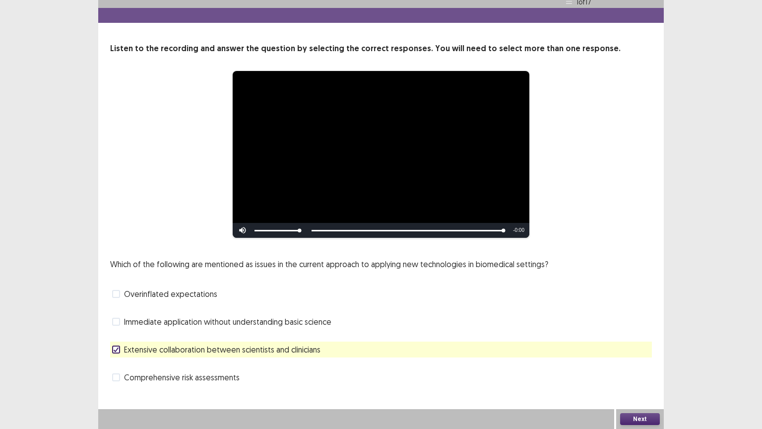
click at [115, 288] on label "Overinflated expectations" at bounding box center [164, 294] width 105 height 12
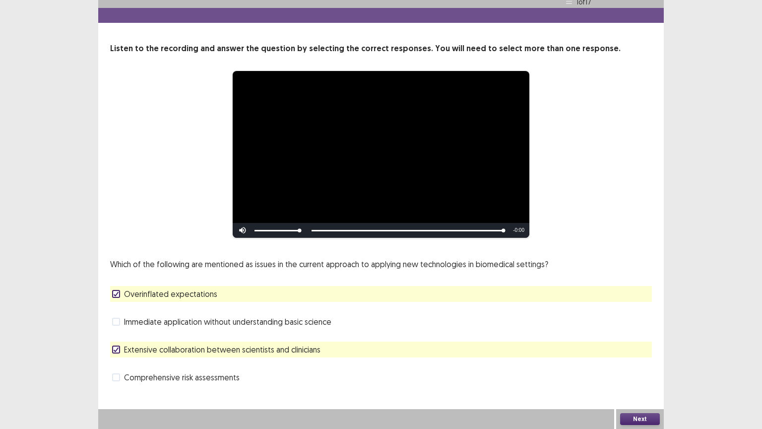
click at [630, 366] on button "Next" at bounding box center [640, 419] width 40 height 12
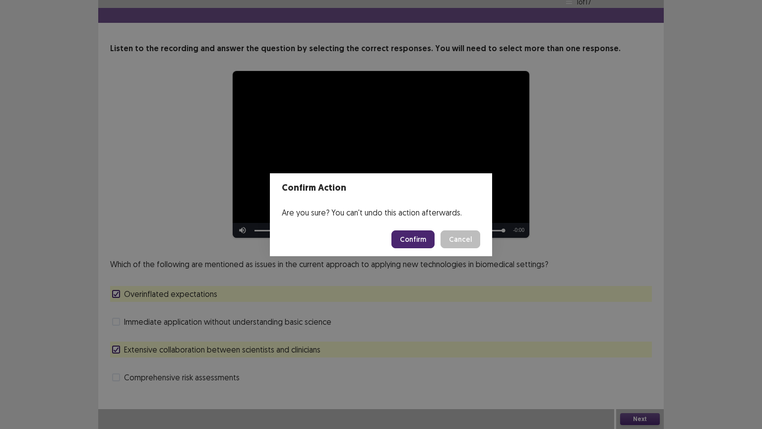
click at [410, 235] on button "Confirm" at bounding box center [412, 239] width 43 height 18
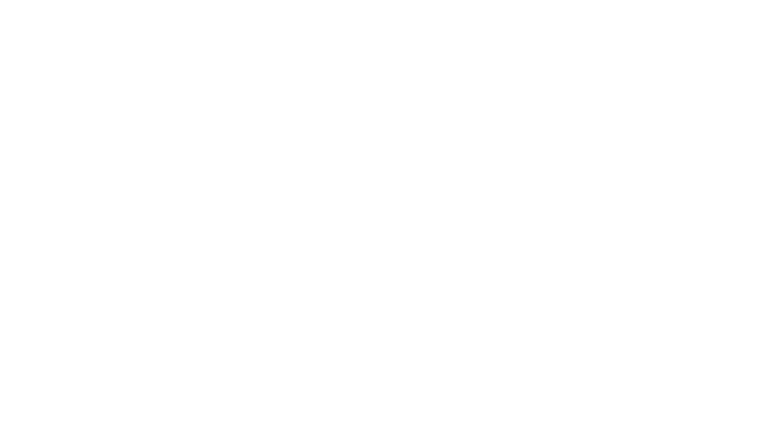
scroll to position [0, 0]
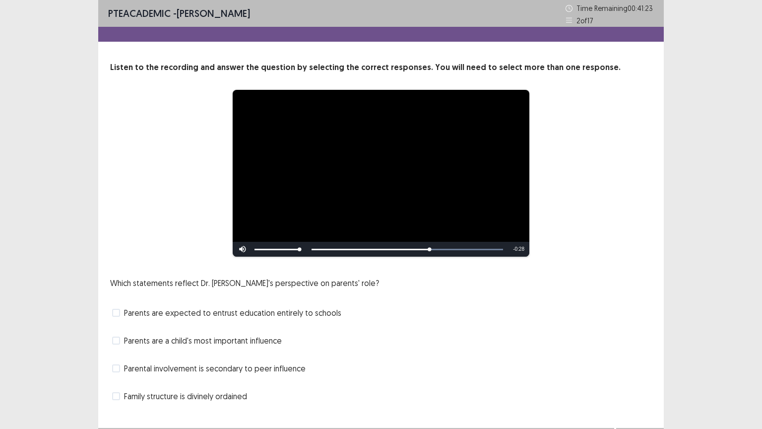
click at [119, 366] on span at bounding box center [116, 396] width 8 height 8
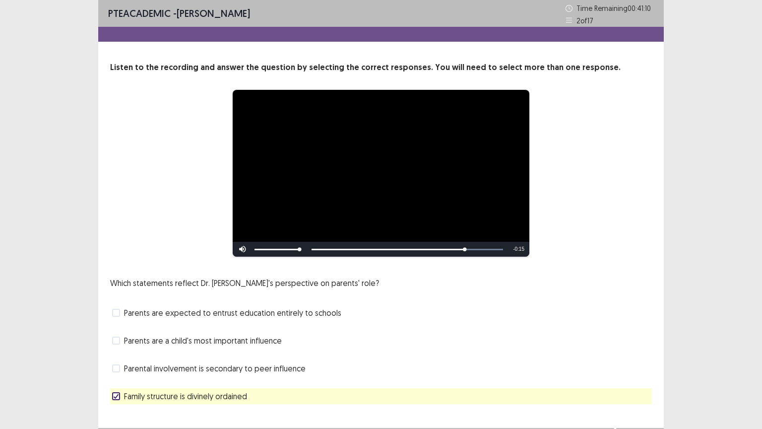
click at [117, 312] on span at bounding box center [116, 313] width 8 height 8
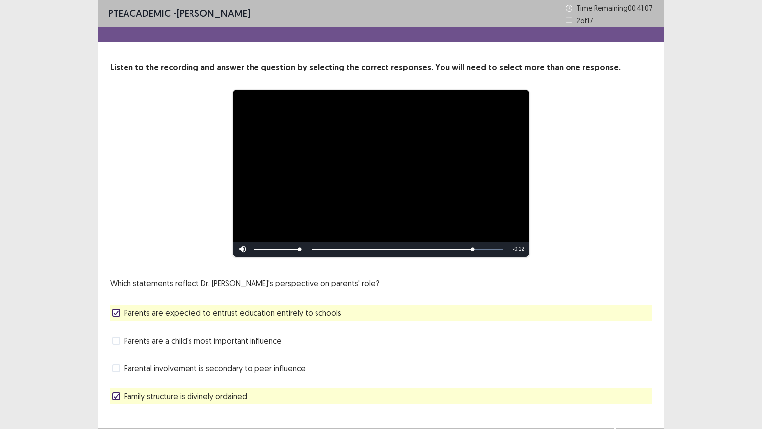
click at [120, 328] on div "Which statements reflect Dr. [PERSON_NAME]'s perspective on parents' role? Pare…" at bounding box center [381, 340] width 542 height 127
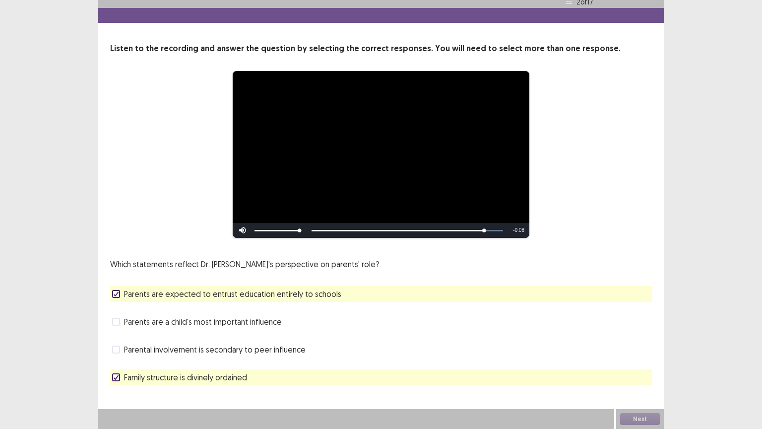
click at [117, 347] on span at bounding box center [116, 349] width 8 height 8
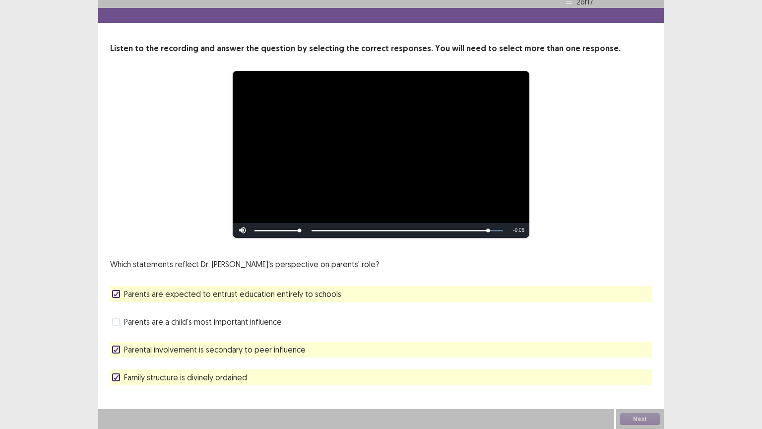
click at [118, 292] on polyline at bounding box center [116, 294] width 4 height 4
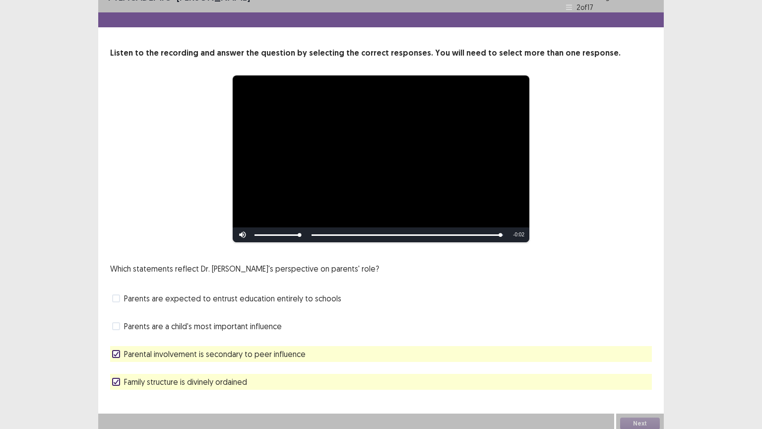
click at [115, 322] on span at bounding box center [116, 326] width 8 height 8
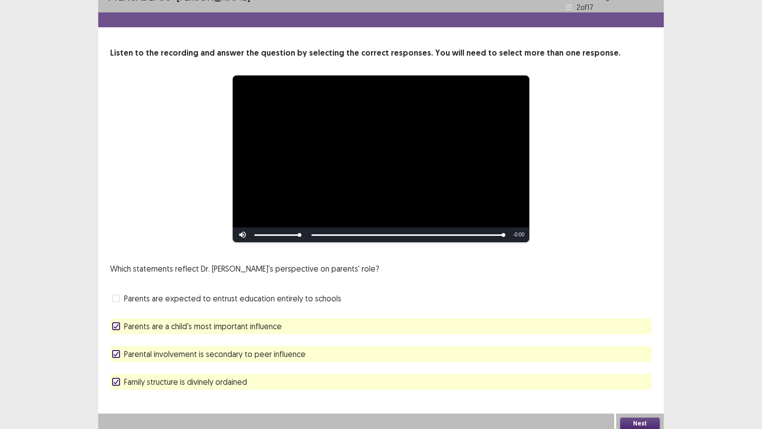
click at [121, 349] on label "Parental involvement is secondary to peer influence" at bounding box center [208, 354] width 193 height 12
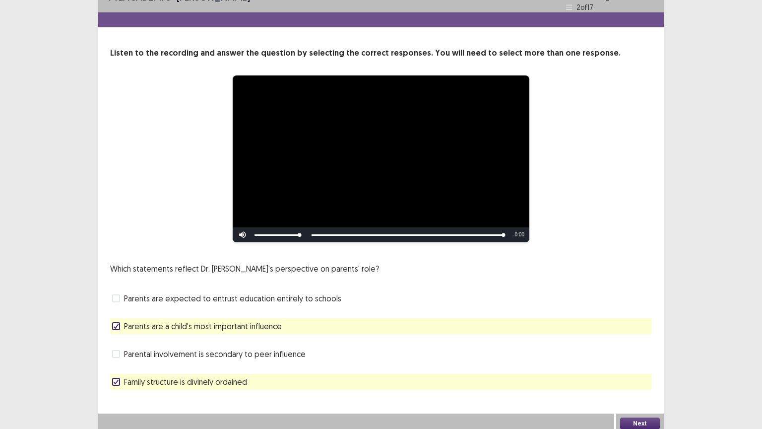
click at [633, 366] on button "Next" at bounding box center [640, 423] width 40 height 12
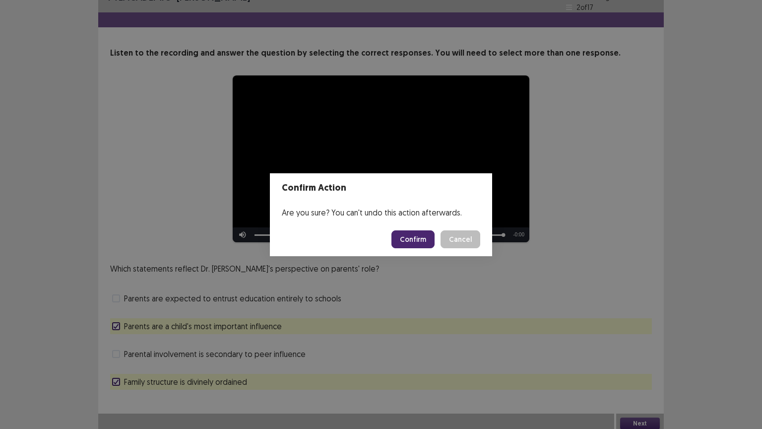
click at [417, 235] on button "Confirm" at bounding box center [412, 239] width 43 height 18
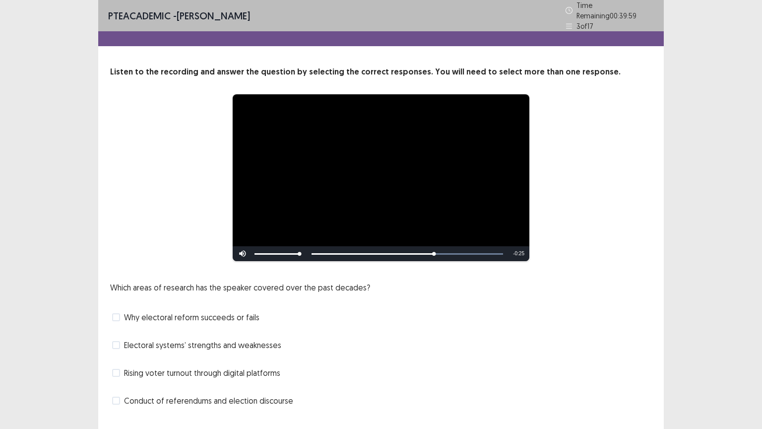
click at [116, 313] on span at bounding box center [116, 317] width 8 height 8
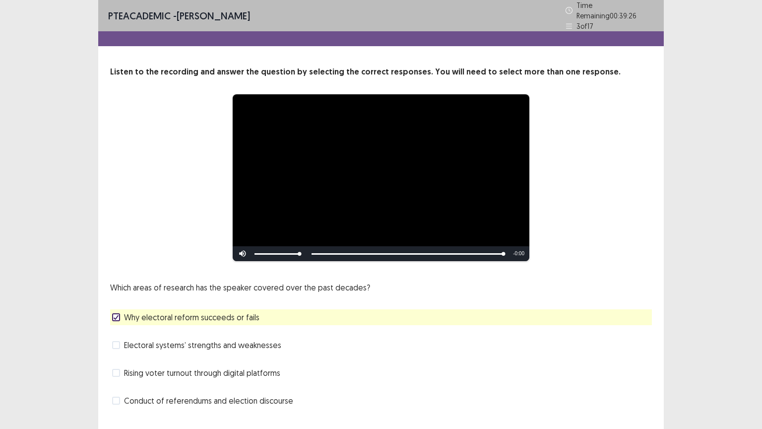
click at [117, 366] on label "Rising voter turnout through digital platforms" at bounding box center [196, 373] width 168 height 12
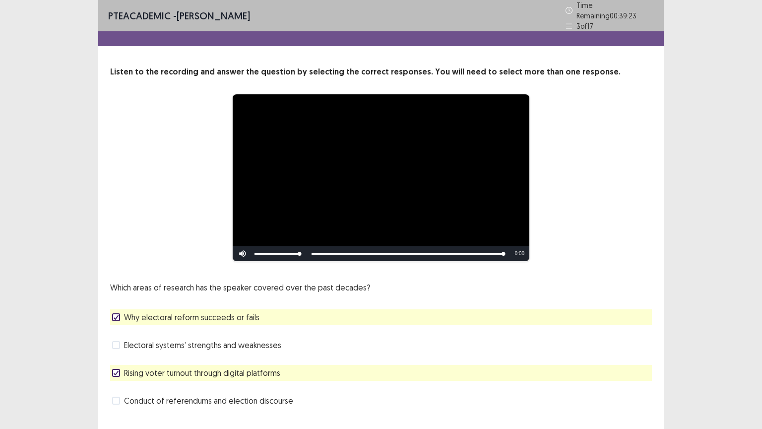
click at [115, 314] on icon at bounding box center [116, 316] width 6 height 5
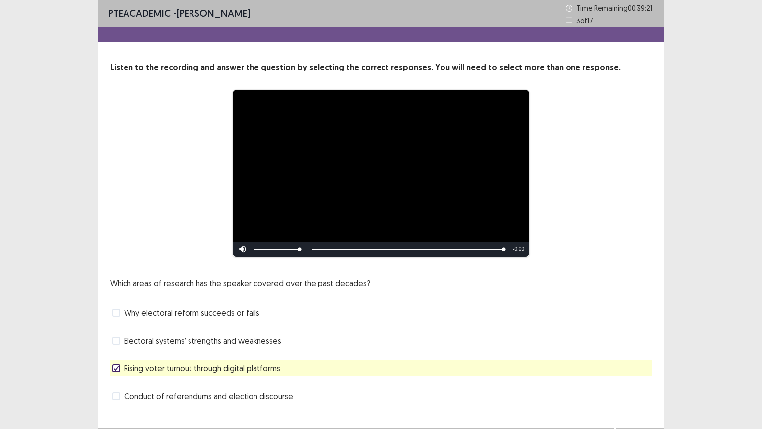
click at [149, 323] on div "Which areas of research has the speaker covered over the past decades? Why elec…" at bounding box center [381, 340] width 542 height 127
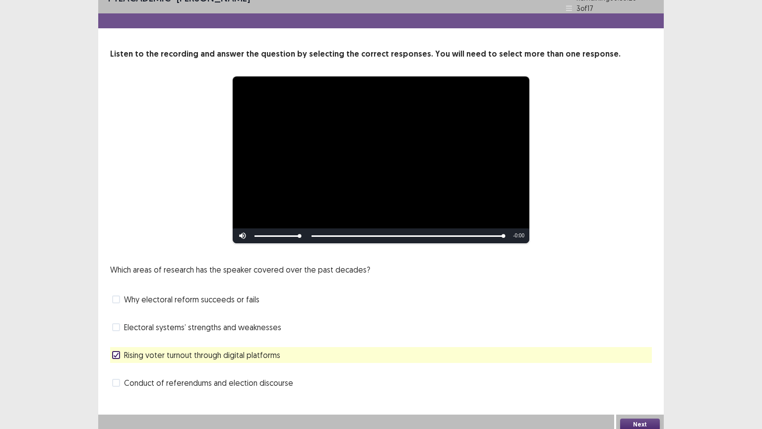
scroll to position [19, 0]
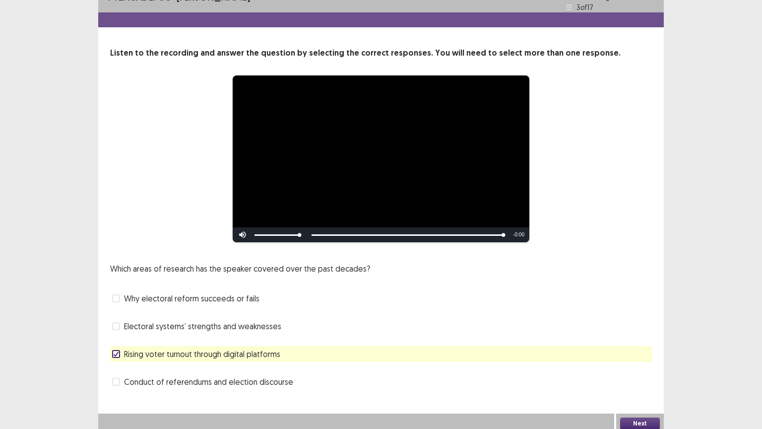
click at [115, 322] on span at bounding box center [116, 326] width 8 height 8
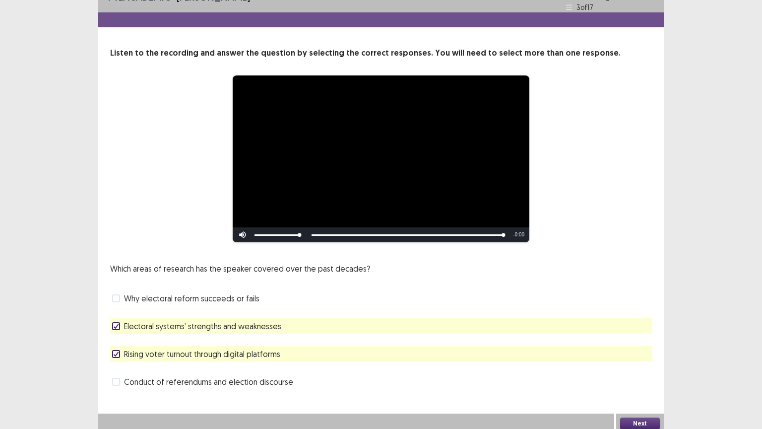
click at [115, 323] on icon at bounding box center [116, 325] width 6 height 5
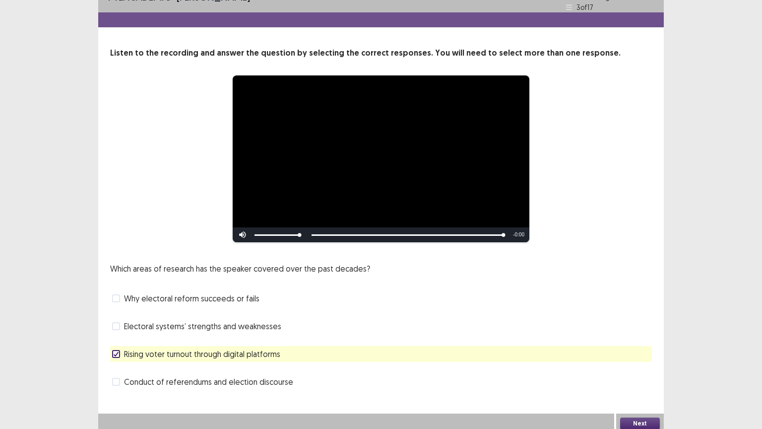
click at [115, 296] on span at bounding box center [116, 298] width 8 height 8
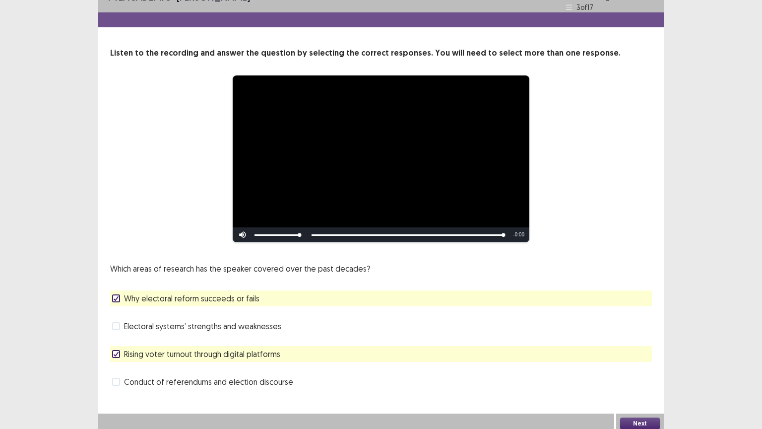
click at [633, 366] on button "Next" at bounding box center [640, 423] width 40 height 12
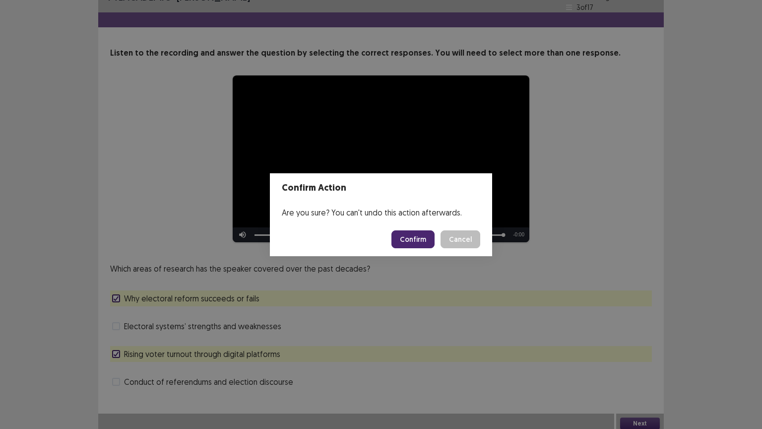
click at [418, 236] on button "Confirm" at bounding box center [412, 239] width 43 height 18
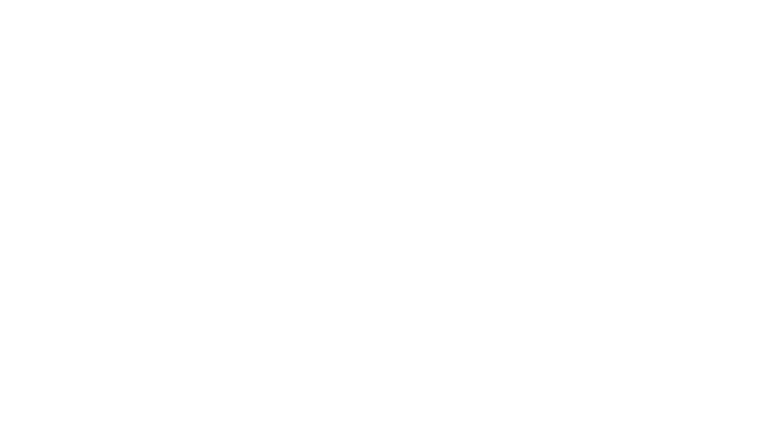
scroll to position [0, 0]
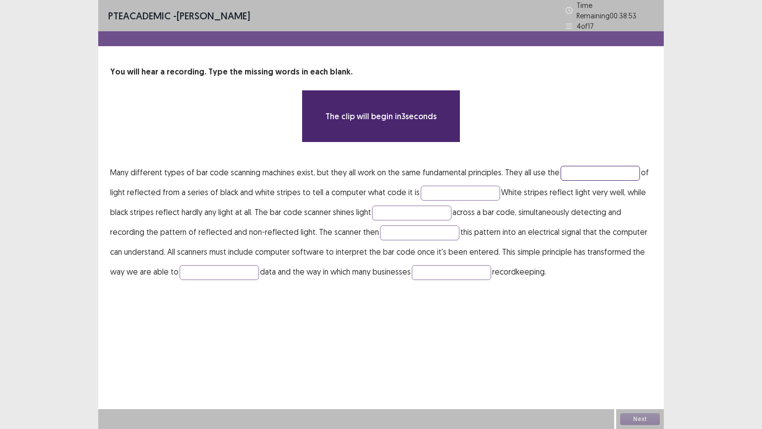
click at [577, 169] on input "text" at bounding box center [599, 173] width 79 height 15
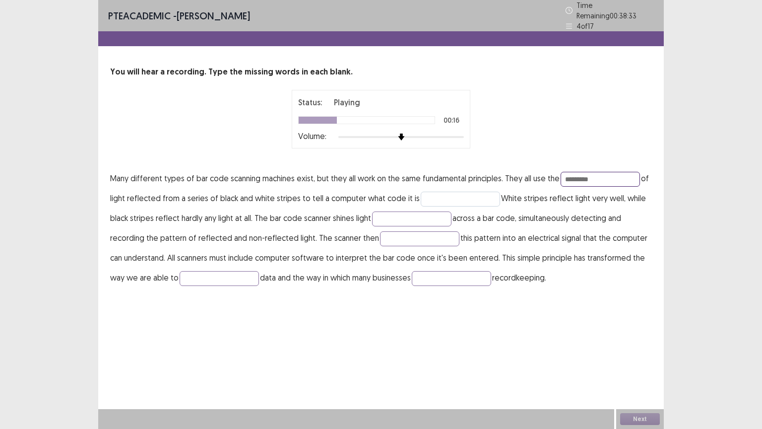
type input "*********"
click at [461, 195] on input "text" at bounding box center [460, 198] width 79 height 15
type input "***"
click at [380, 214] on input "text" at bounding box center [411, 218] width 79 height 15
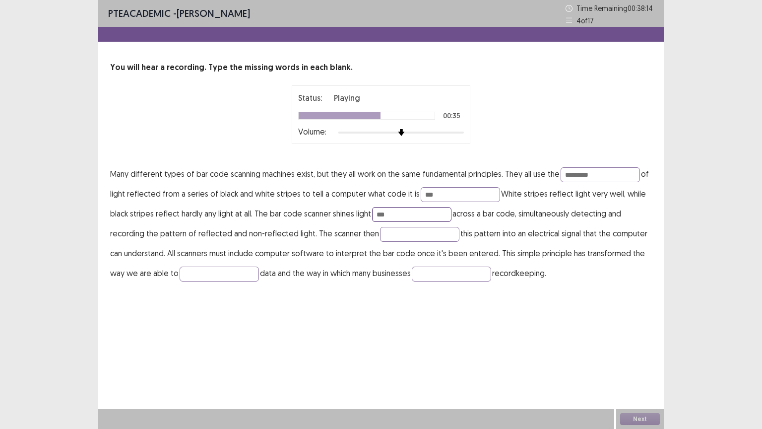
type input "***"
click at [314, 117] on div at bounding box center [340, 115] width 82 height 7
click at [387, 234] on input "text" at bounding box center [419, 234] width 79 height 15
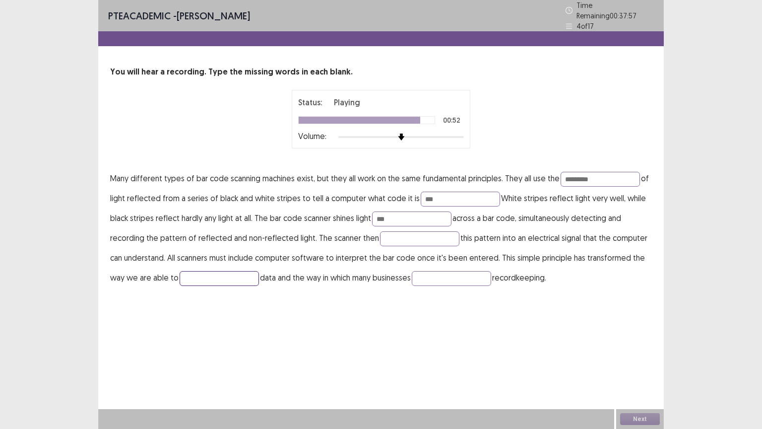
click at [194, 274] on input "text" at bounding box center [219, 278] width 79 height 15
type input "******"
click at [305, 117] on div at bounding box center [367, 120] width 136 height 7
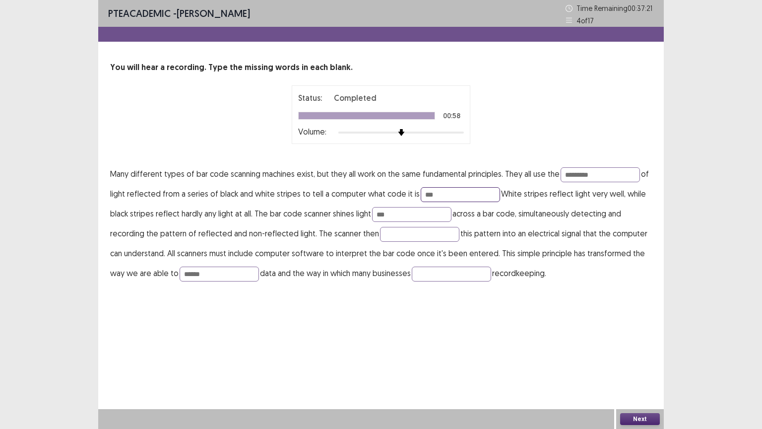
click at [442, 196] on input "***" at bounding box center [460, 194] width 79 height 15
type input "*"
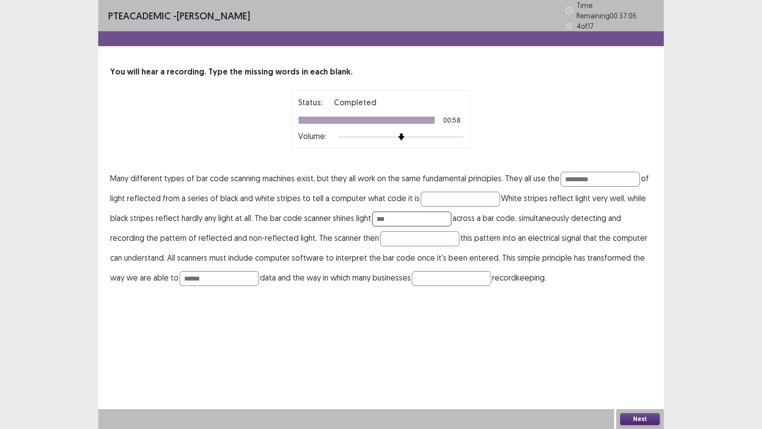
click at [419, 211] on input "***" at bounding box center [411, 218] width 79 height 15
type input "*"
click at [234, 275] on input "******" at bounding box center [219, 278] width 79 height 15
type input "*"
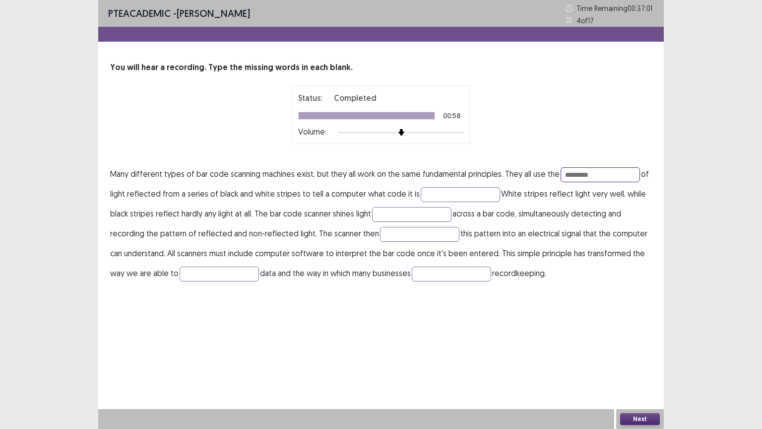
click at [596, 173] on input "*********" at bounding box center [599, 174] width 79 height 15
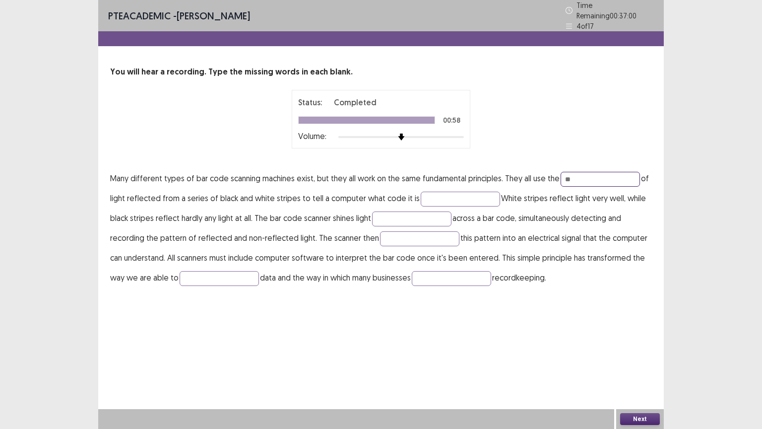
type input "*"
click at [639, 366] on button "Next" at bounding box center [640, 419] width 40 height 12
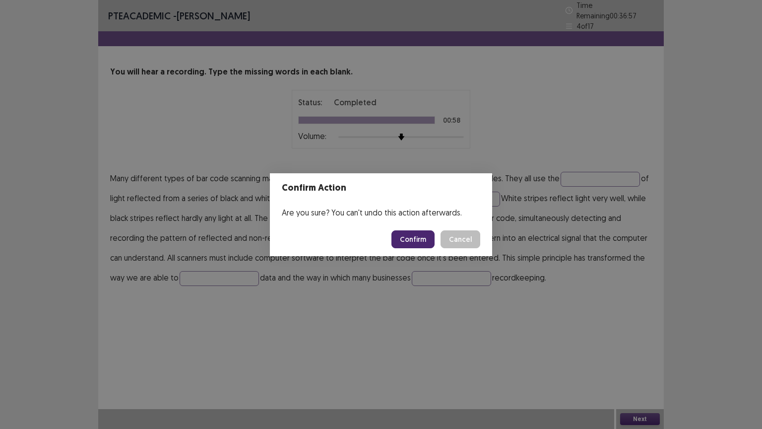
click at [422, 235] on button "Confirm" at bounding box center [412, 239] width 43 height 18
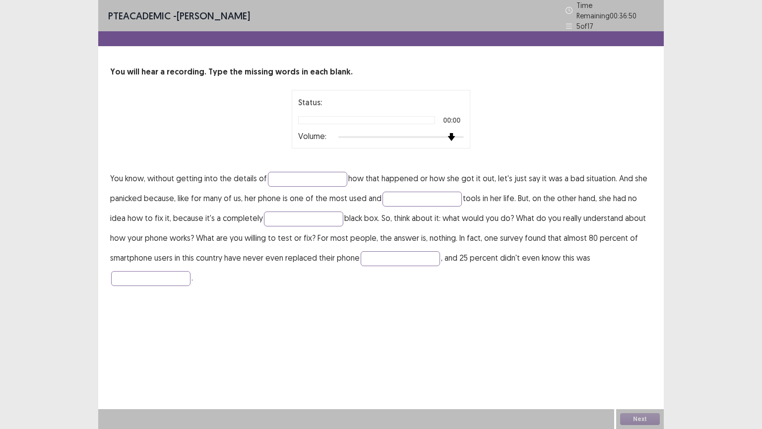
click at [454, 134] on div at bounding box center [400, 137] width 125 height 8
click at [294, 174] on input "text" at bounding box center [307, 179] width 79 height 15
type input "********"
click at [396, 192] on input "text" at bounding box center [421, 198] width 79 height 15
type input "*******"
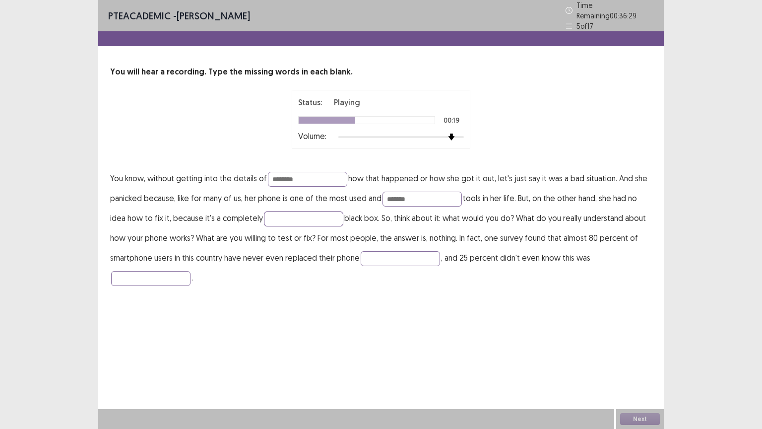
click at [279, 216] on input "text" at bounding box center [303, 218] width 79 height 15
type input "*********"
click at [366, 251] on input "text" at bounding box center [400, 258] width 79 height 15
type input "*********"
click at [164, 272] on input "text" at bounding box center [150, 278] width 79 height 15
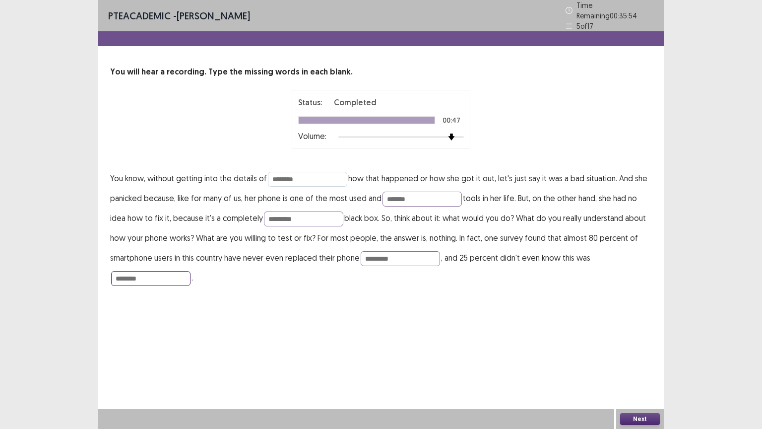
type input "********"
click at [317, 175] on input "********" at bounding box center [307, 179] width 79 height 15
type input "********"
click at [420, 197] on input "*******" at bounding box center [421, 198] width 79 height 15
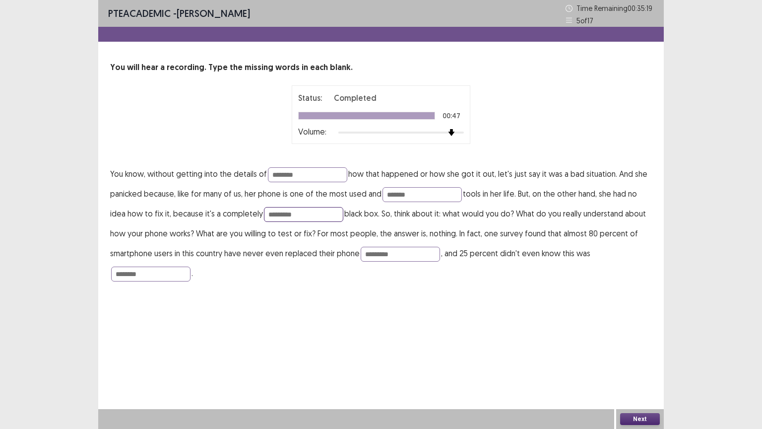
click at [300, 216] on input "*********" at bounding box center [303, 214] width 79 height 15
type input "**********"
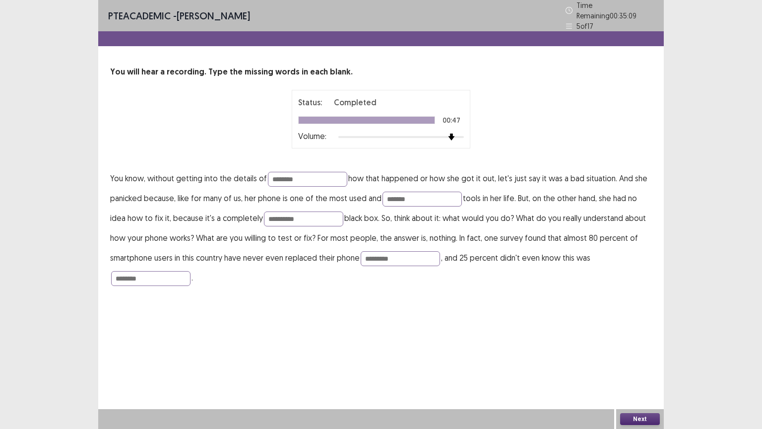
click at [642, 366] on button "Next" at bounding box center [640, 419] width 40 height 12
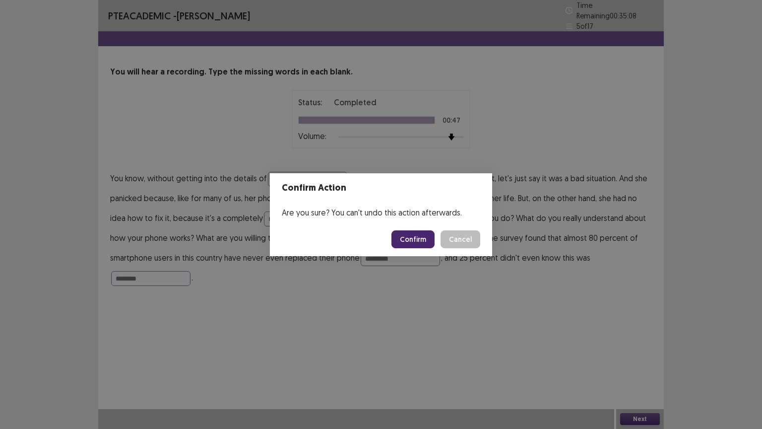
click at [413, 236] on button "Confirm" at bounding box center [412, 239] width 43 height 18
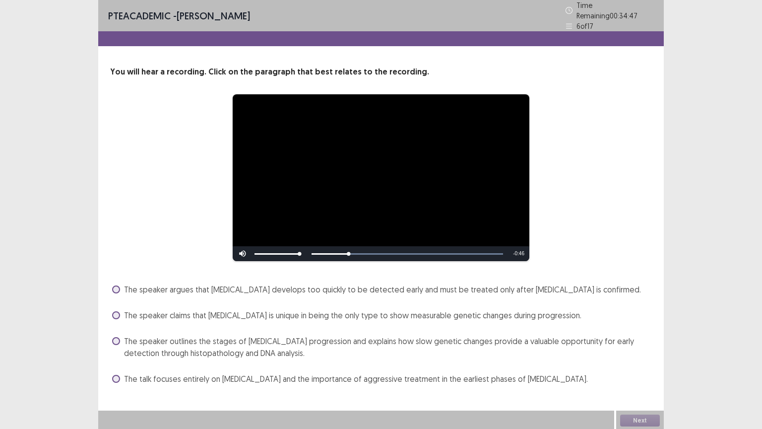
click at [125, 340] on span "The speaker outlines the stages of [MEDICAL_DATA] progression and explains how …" at bounding box center [388, 347] width 528 height 24
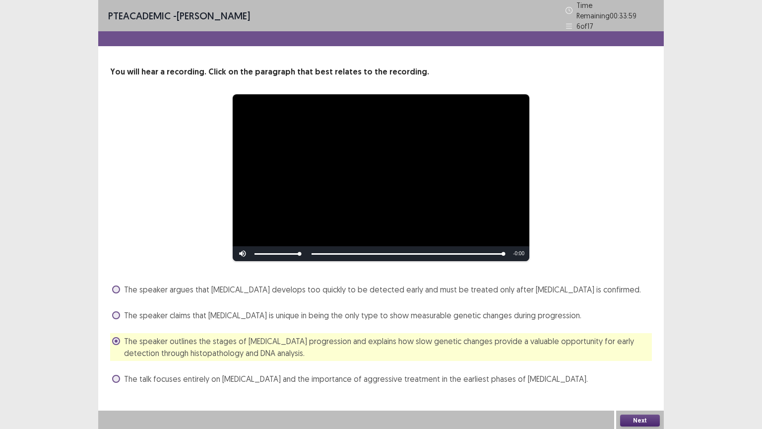
click at [631, 366] on button "Next" at bounding box center [640, 420] width 40 height 12
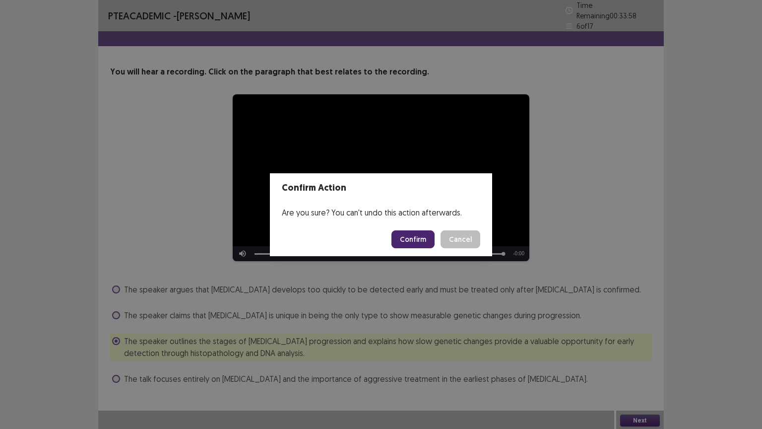
click at [415, 243] on button "Confirm" at bounding box center [412, 239] width 43 height 18
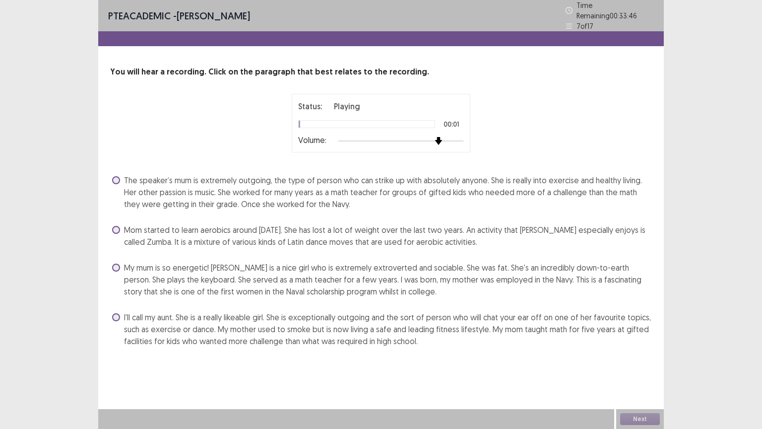
click at [444, 139] on div at bounding box center [400, 141] width 125 height 8
click at [115, 176] on span at bounding box center [116, 180] width 8 height 8
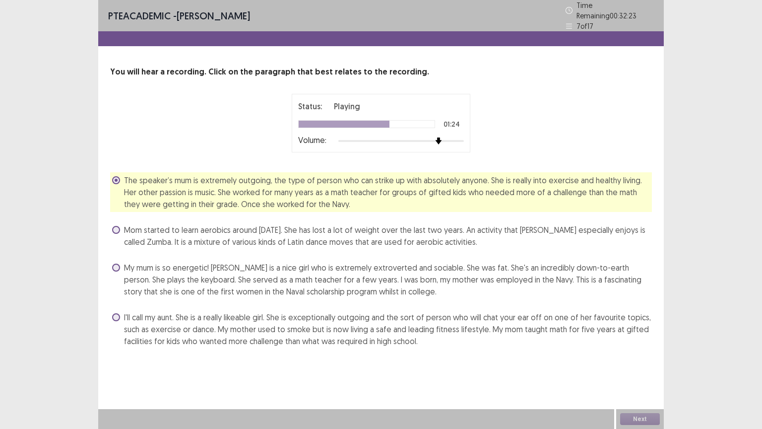
click at [122, 261] on label "My mum is so energetic! [PERSON_NAME] is a nice girl who is extremely extrovert…" at bounding box center [382, 279] width 540 height 36
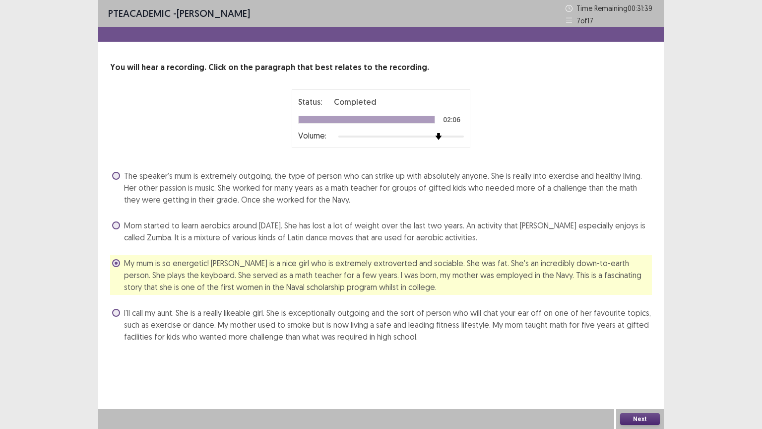
click at [639, 366] on button "Next" at bounding box center [640, 419] width 40 height 12
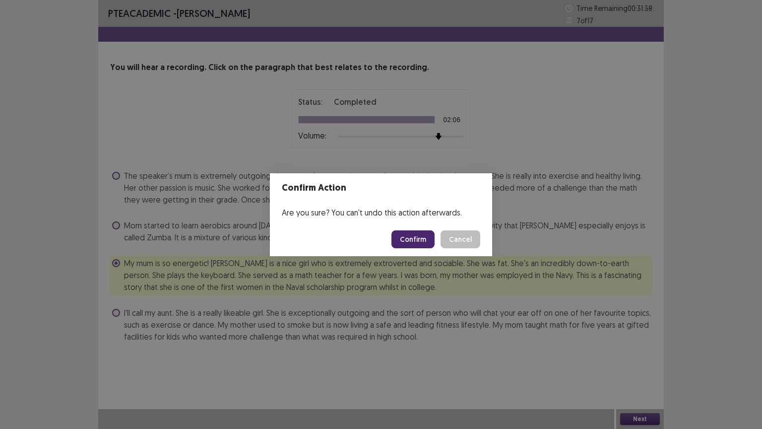
click at [432, 241] on button "Confirm" at bounding box center [412, 239] width 43 height 18
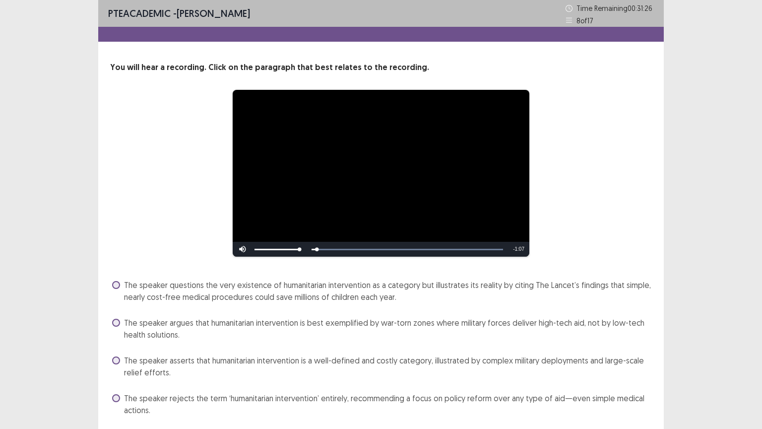
click at [309, 264] on div "**********" at bounding box center [380, 240] width 565 height 356
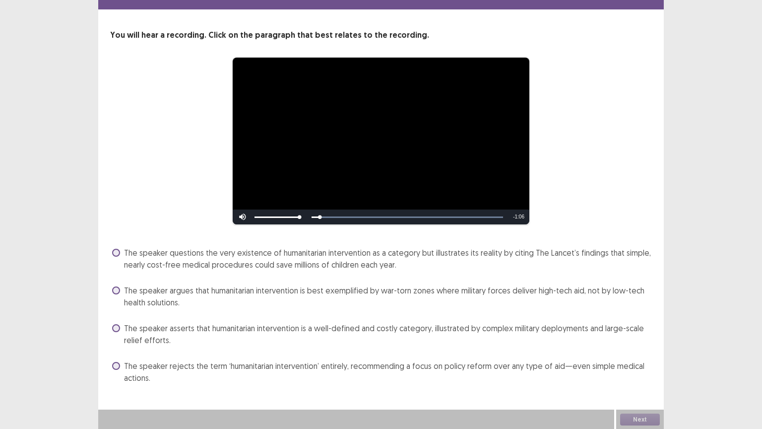
scroll to position [33, 0]
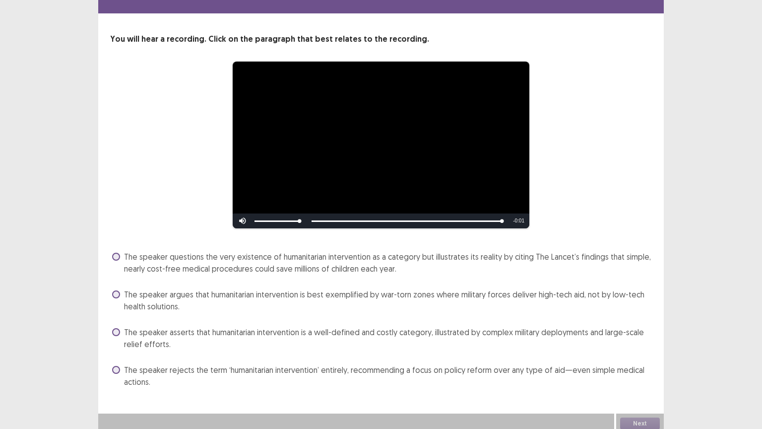
click at [116, 252] on span at bounding box center [116, 256] width 8 height 8
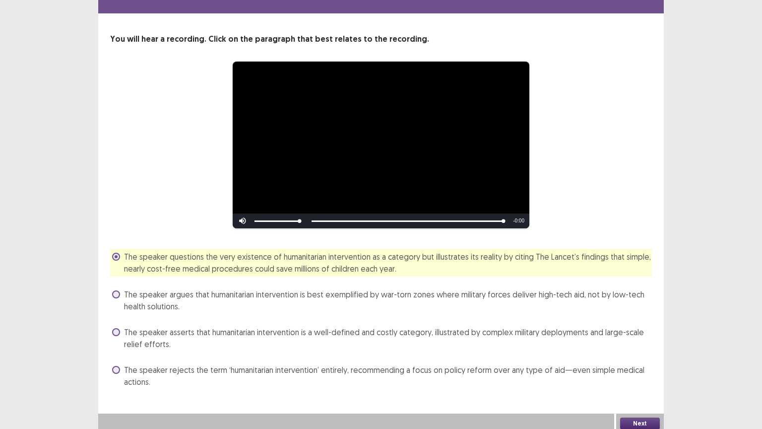
click at [640, 366] on div "**********" at bounding box center [380, 200] width 565 height 466
click at [638, 366] on button "Next" at bounding box center [640, 423] width 40 height 12
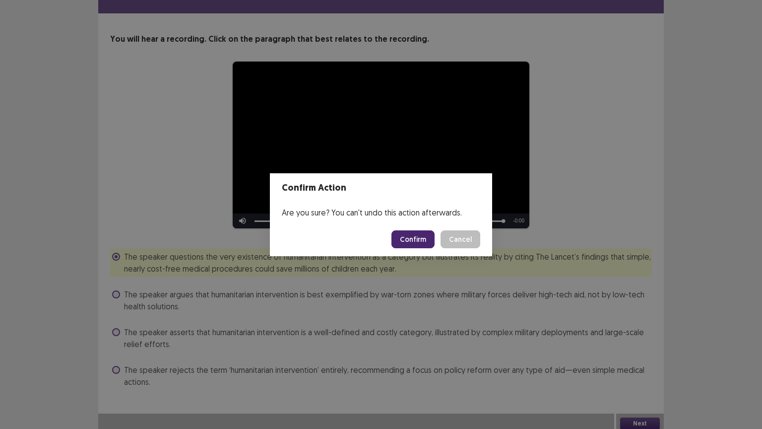
click at [423, 232] on button "Confirm" at bounding box center [412, 239] width 43 height 18
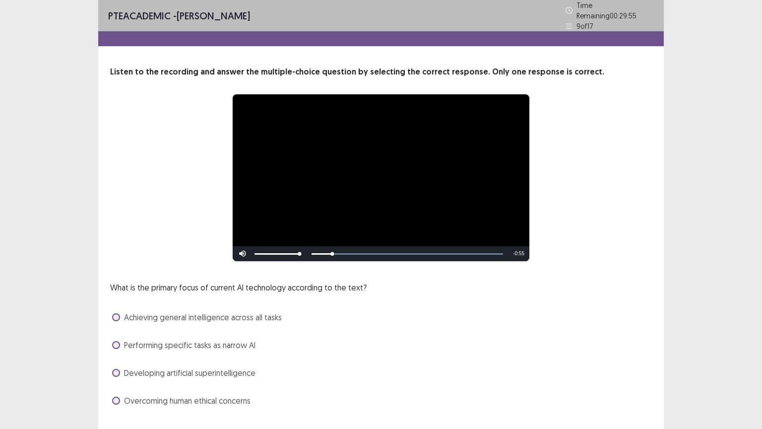
click at [263, 366] on div "Developing artificial superintelligence" at bounding box center [381, 373] width 542 height 16
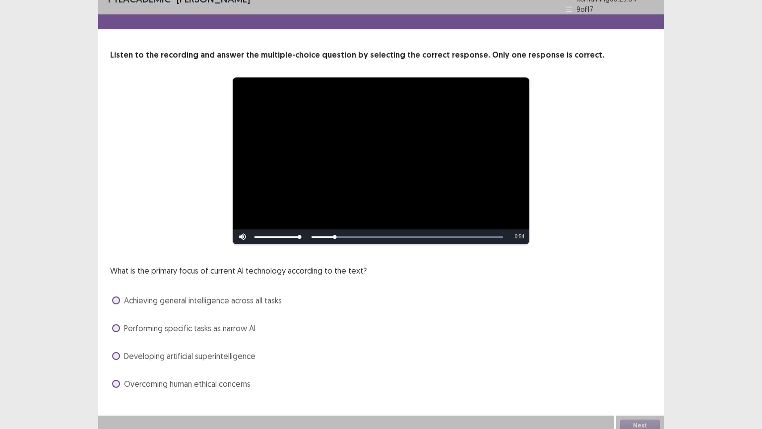
scroll to position [19, 0]
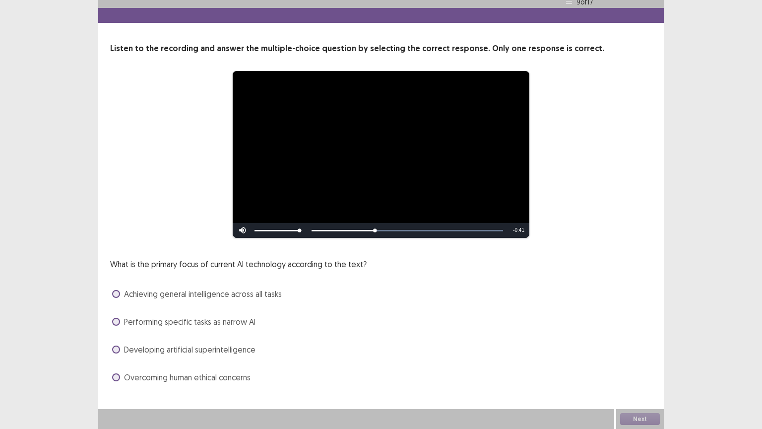
click at [115, 321] on span at bounding box center [116, 321] width 8 height 8
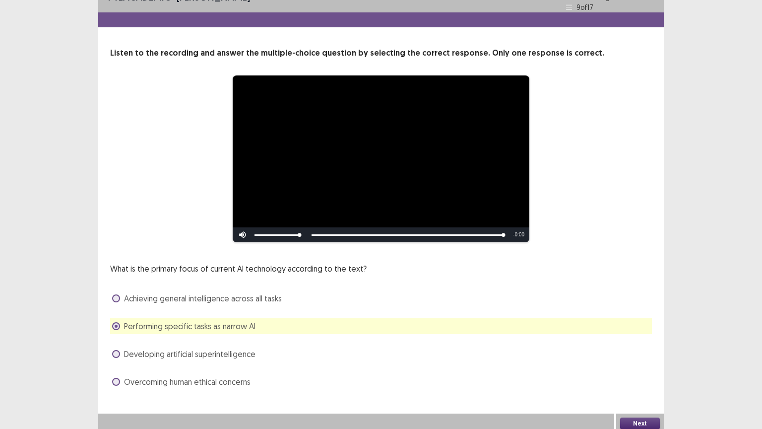
click at [637, 366] on button "Next" at bounding box center [640, 423] width 40 height 12
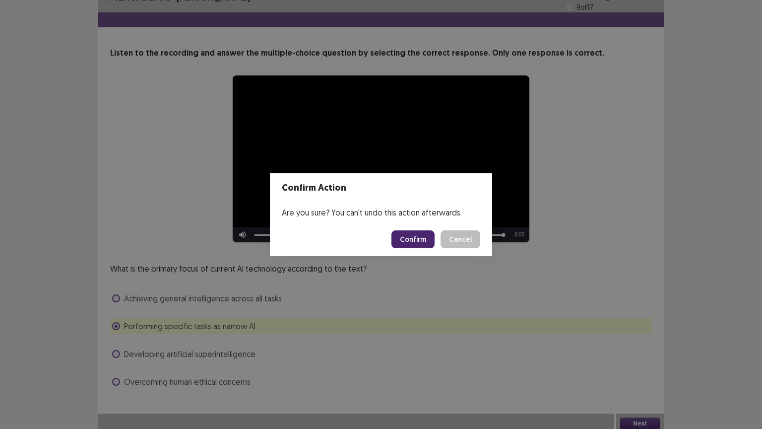
click at [407, 230] on button "Confirm" at bounding box center [412, 239] width 43 height 18
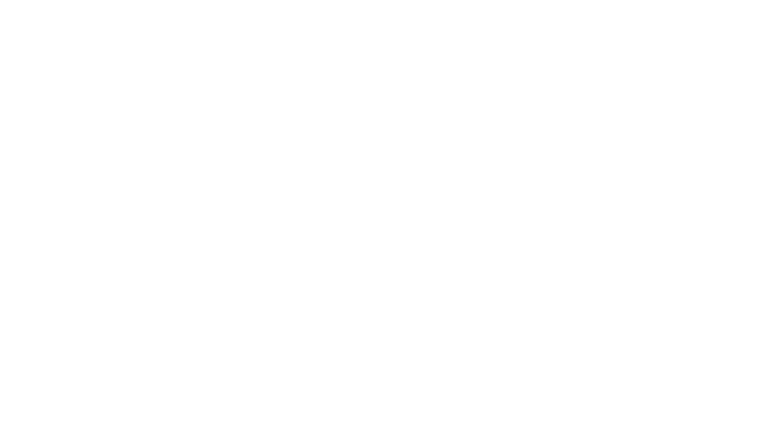
scroll to position [0, 0]
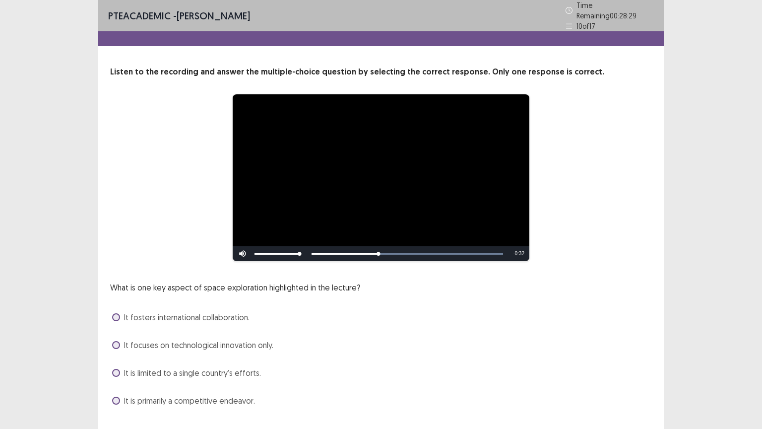
click at [306, 323] on div "What is one key aspect of space exploration highlighted in the lecture? It fost…" at bounding box center [381, 344] width 542 height 127
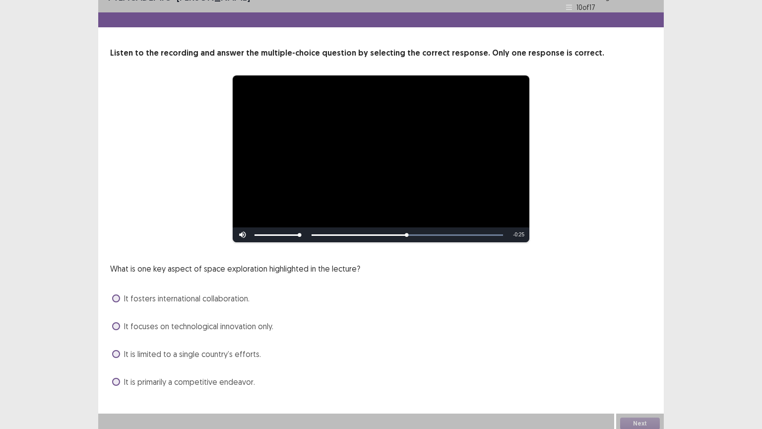
click at [117, 294] on span at bounding box center [116, 298] width 8 height 8
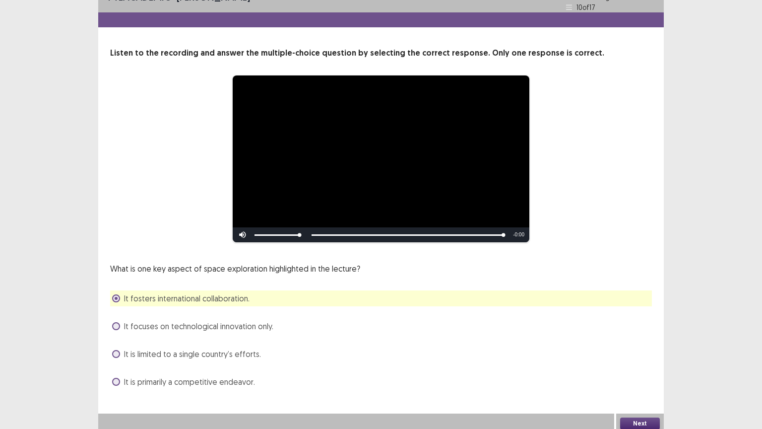
click at [629, 366] on button "Next" at bounding box center [640, 423] width 40 height 12
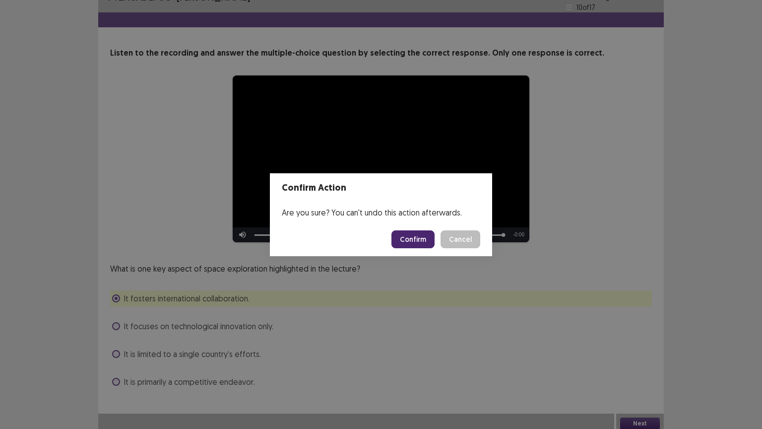
click at [422, 240] on button "Confirm" at bounding box center [412, 239] width 43 height 18
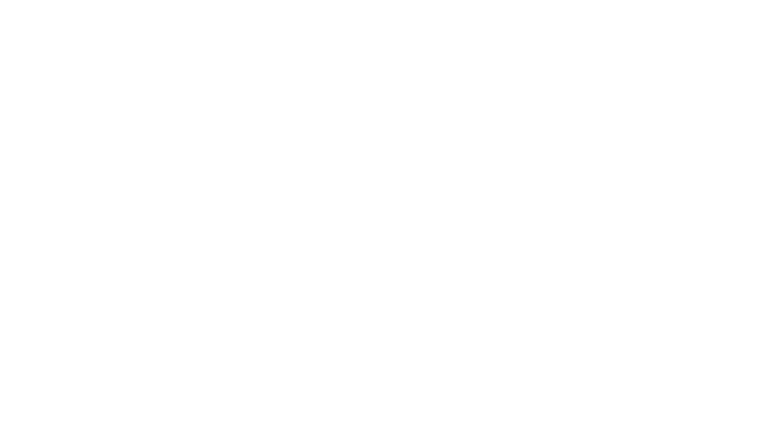
scroll to position [0, 0]
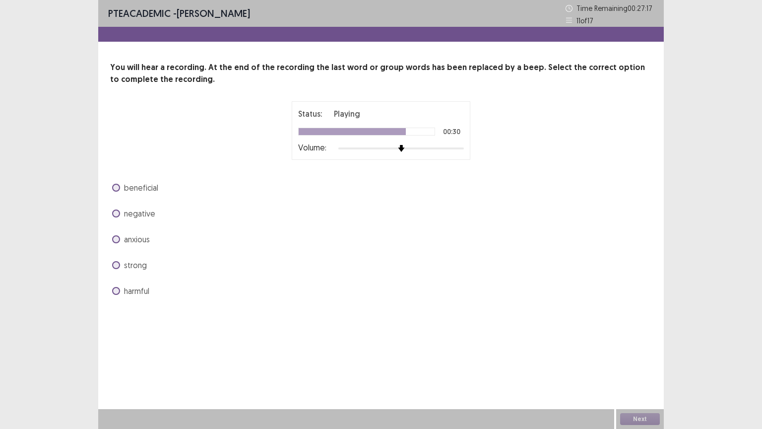
click at [117, 239] on span at bounding box center [116, 239] width 8 height 8
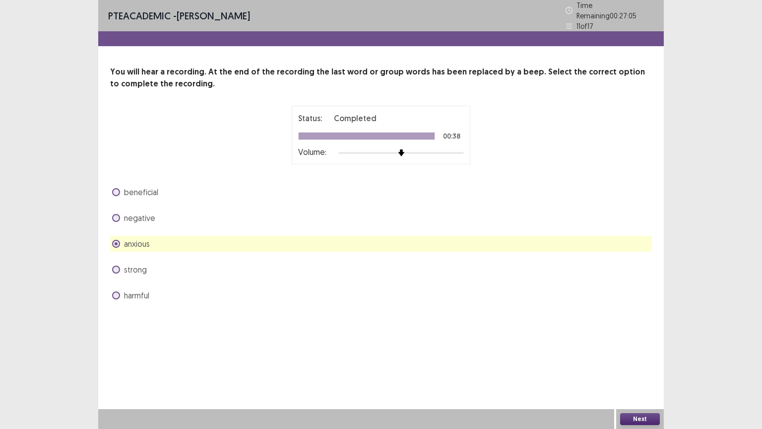
click at [635, 366] on button "Next" at bounding box center [640, 419] width 40 height 12
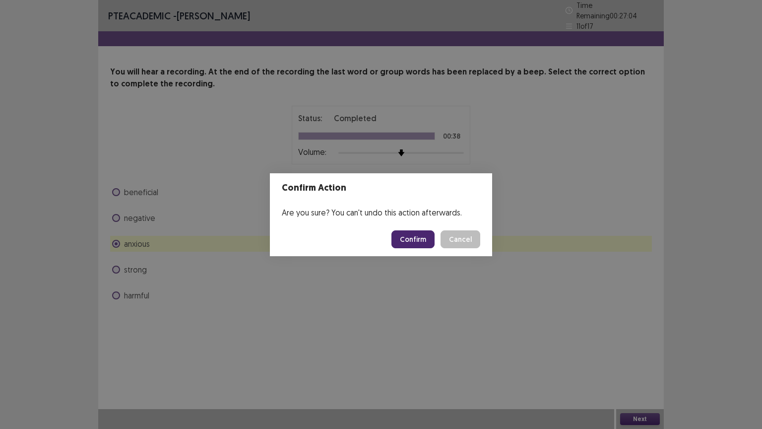
click at [424, 239] on button "Confirm" at bounding box center [412, 239] width 43 height 18
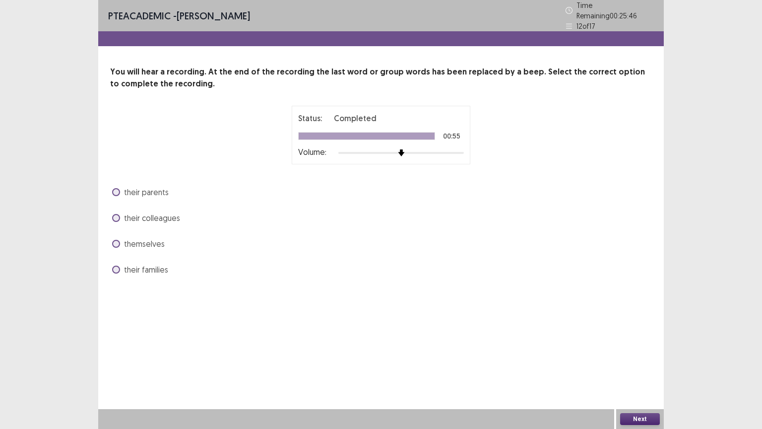
click at [120, 240] on span at bounding box center [116, 244] width 8 height 8
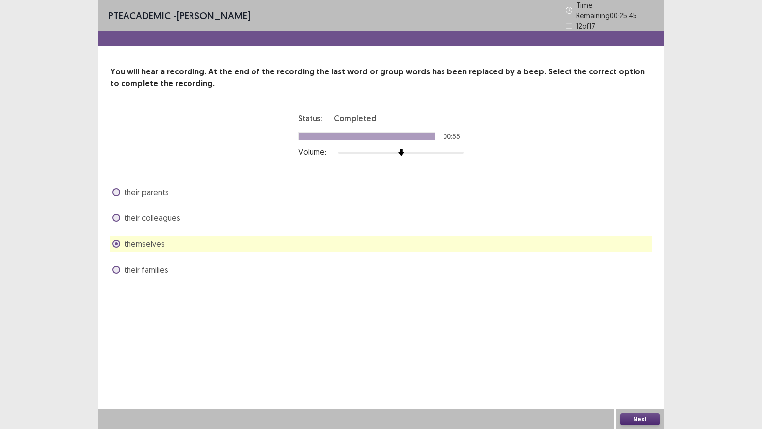
click at [625, 366] on button "Next" at bounding box center [640, 419] width 40 height 12
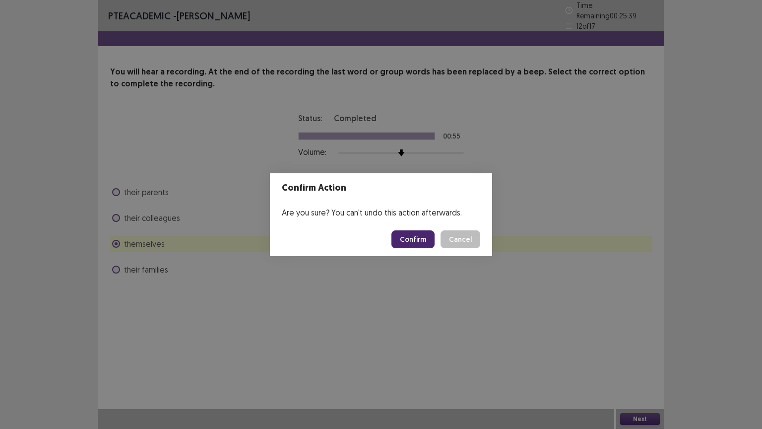
click at [420, 240] on button "Confirm" at bounding box center [412, 239] width 43 height 18
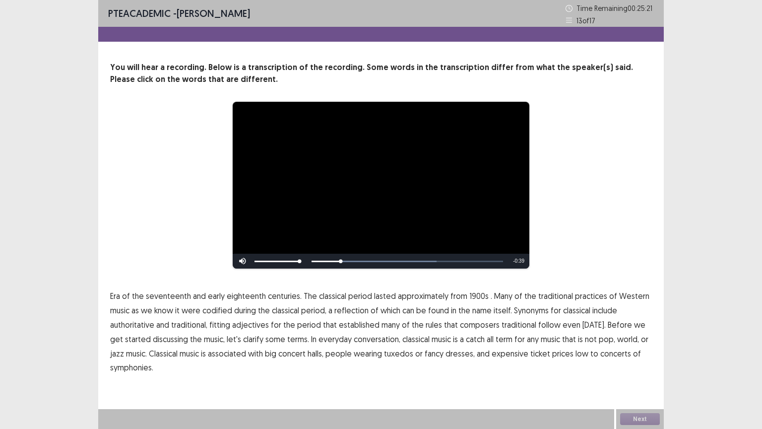
click at [474, 297] on span "1900s" at bounding box center [478, 296] width 19 height 12
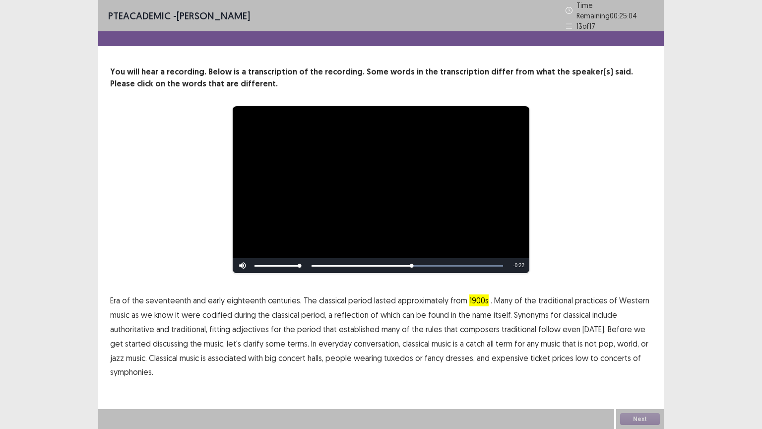
click at [366, 324] on span "established" at bounding box center [359, 329] width 41 height 12
click at [505, 323] on span "traditional" at bounding box center [518, 329] width 35 height 12
click at [575, 355] on span "low" at bounding box center [581, 358] width 13 height 12
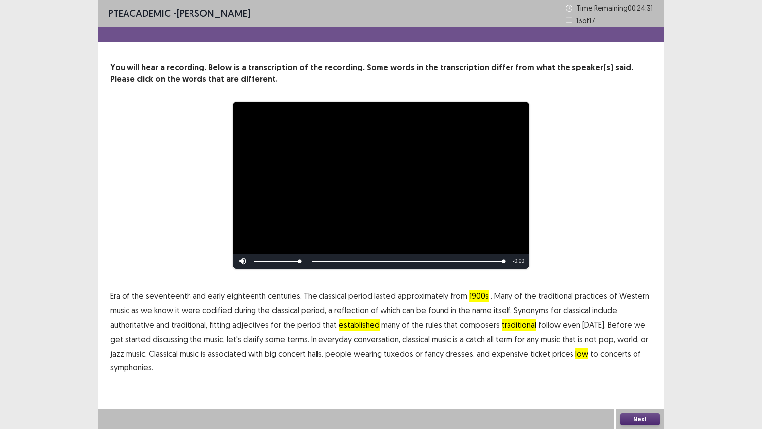
click at [650, 366] on button "Next" at bounding box center [640, 419] width 40 height 12
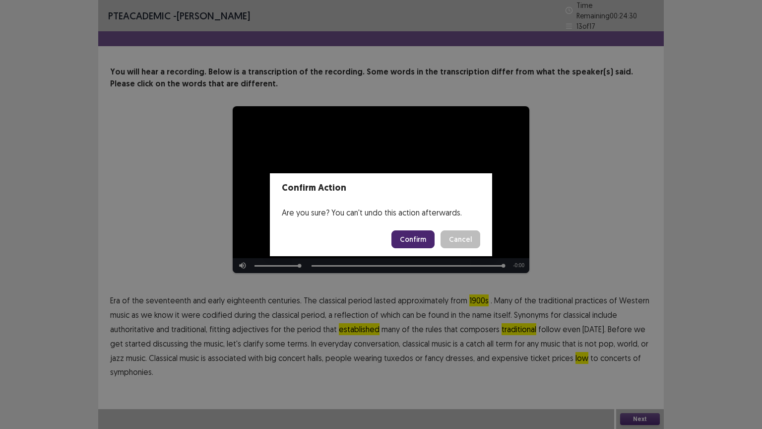
click at [393, 238] on footer "Confirm Cancel" at bounding box center [381, 239] width 222 height 34
click at [403, 237] on button "Confirm" at bounding box center [412, 239] width 43 height 18
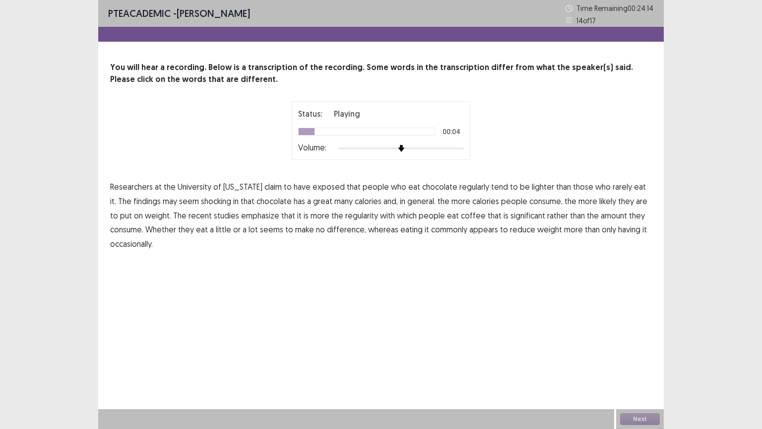
click at [294, 186] on span "have" at bounding box center [302, 187] width 17 height 12
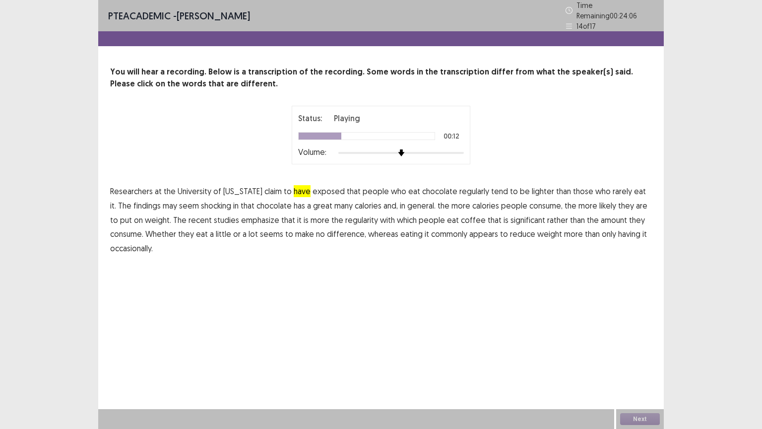
click at [201, 203] on span "shocking" at bounding box center [216, 205] width 30 height 12
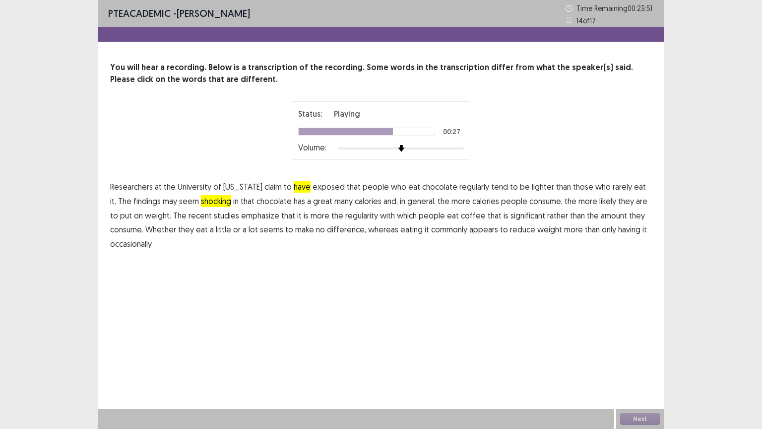
click at [461, 218] on span "coffee" at bounding box center [473, 215] width 25 height 12
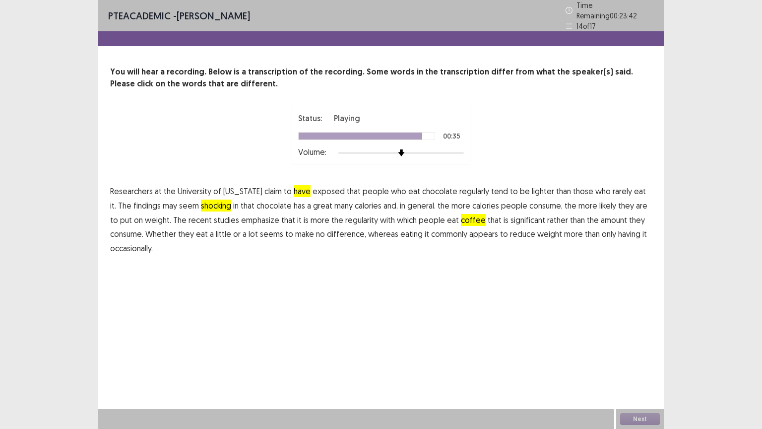
click at [431, 228] on span "commonly" at bounding box center [449, 234] width 36 height 12
click at [628, 366] on button "Next" at bounding box center [640, 419] width 40 height 12
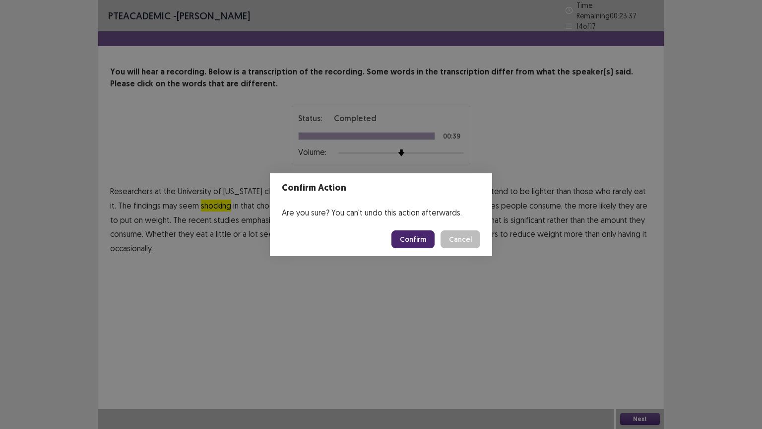
click at [425, 241] on button "Confirm" at bounding box center [412, 239] width 43 height 18
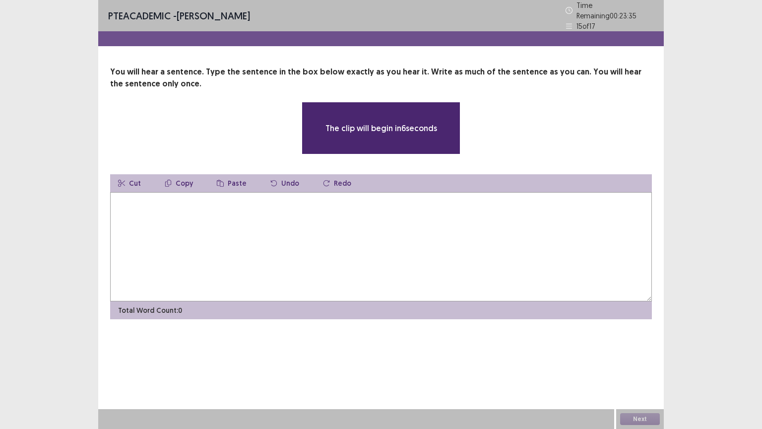
click at [425, 241] on textarea at bounding box center [381, 246] width 542 height 109
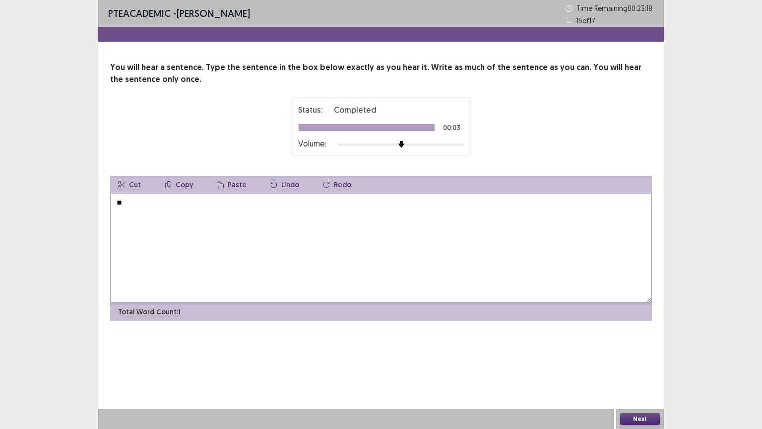
type textarea "*"
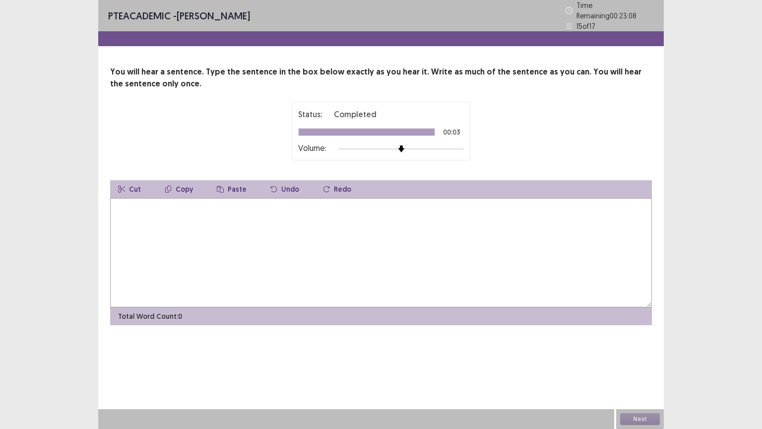
click at [305, 123] on div "Status: Completed 00:03 Volume:" at bounding box center [381, 131] width 166 height 46
drag, startPoint x: 305, startPoint y: 123, endPoint x: 298, endPoint y: 129, distance: 9.5
click at [298, 129] on div "Status: Completed 00:03 Volume:" at bounding box center [381, 131] width 166 height 46
click at [299, 129] on div at bounding box center [367, 131] width 136 height 7
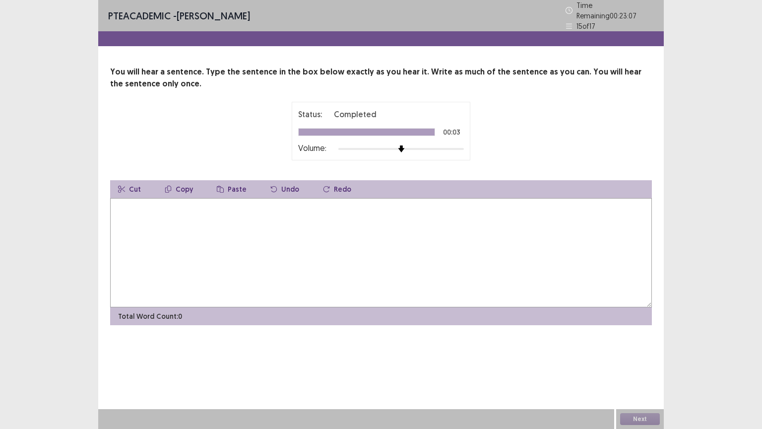
click at [299, 129] on div at bounding box center [367, 131] width 136 height 7
click at [228, 213] on textarea at bounding box center [381, 252] width 542 height 109
type textarea "**********"
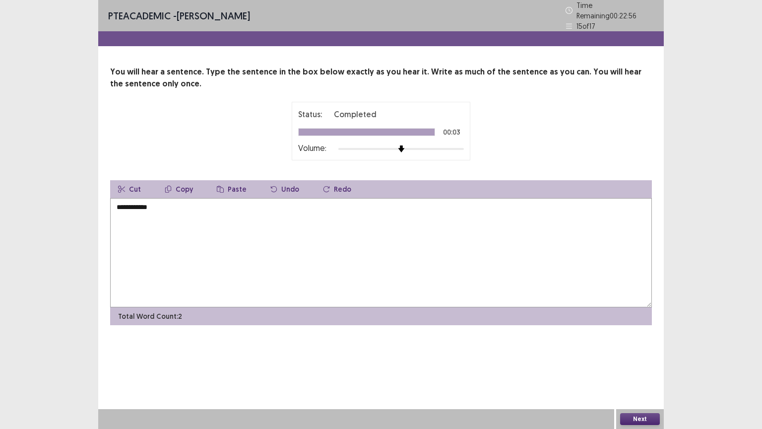
click at [629, 366] on button "Next" at bounding box center [640, 419] width 40 height 12
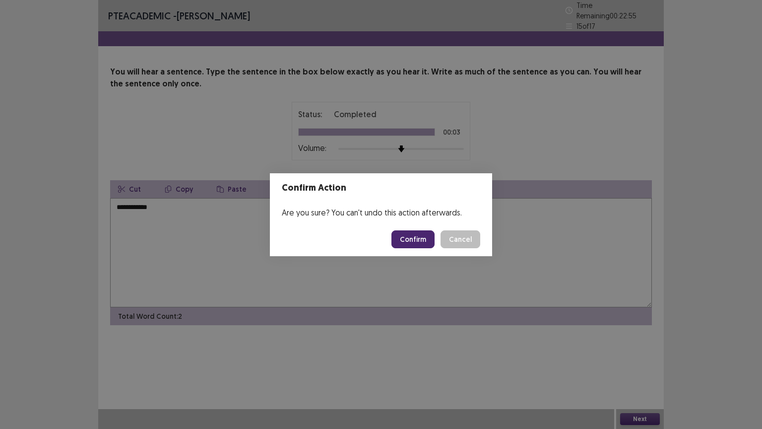
click at [413, 239] on button "Confirm" at bounding box center [412, 239] width 43 height 18
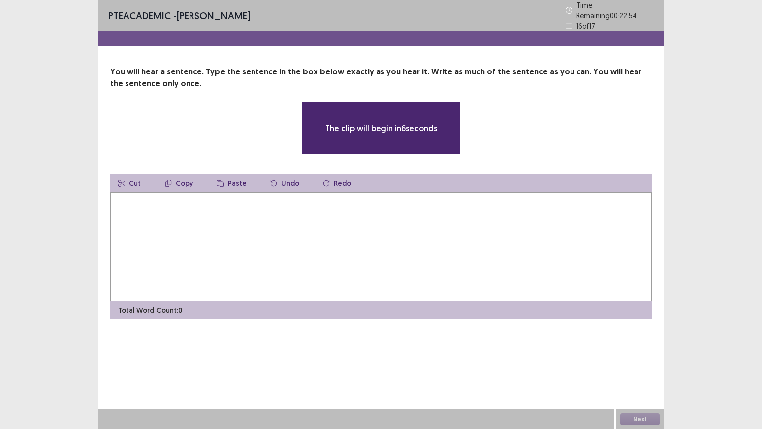
click at [364, 242] on textarea at bounding box center [381, 246] width 542 height 109
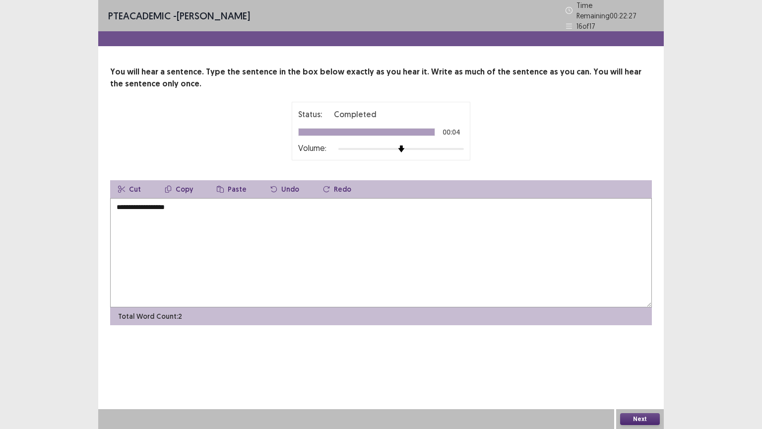
type textarea "**********"
click at [641, 366] on button "Next" at bounding box center [640, 419] width 40 height 12
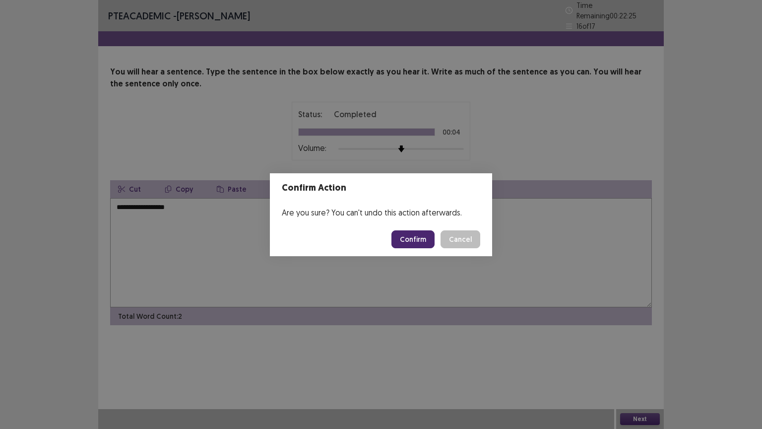
click at [408, 238] on button "Confirm" at bounding box center [412, 239] width 43 height 18
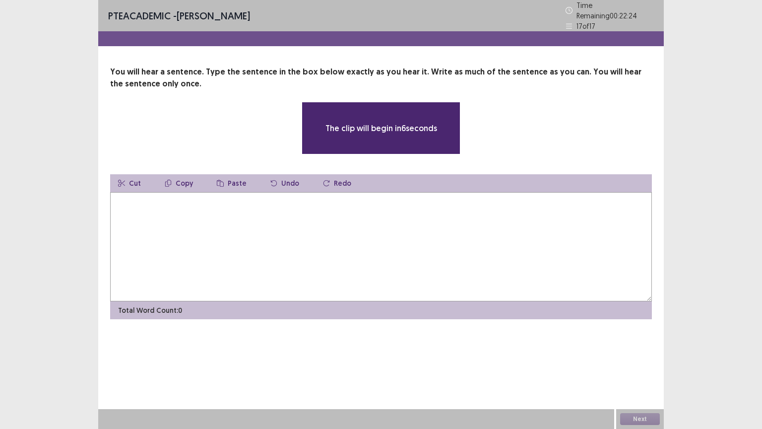
click at [408, 238] on textarea at bounding box center [381, 246] width 542 height 109
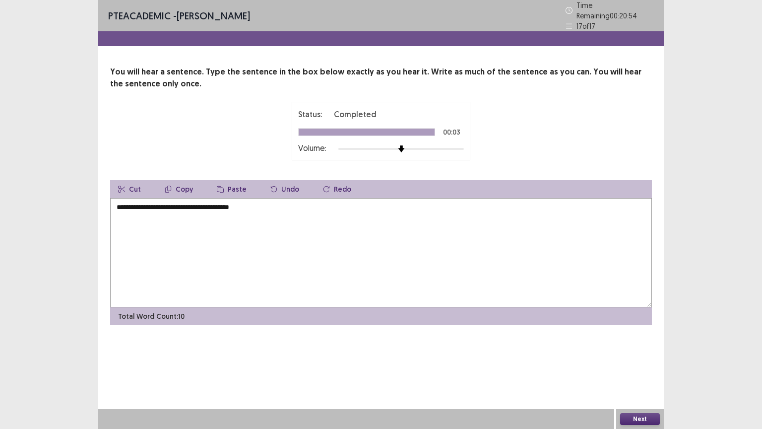
type textarea "**********"
click at [647, 366] on button "Next" at bounding box center [640, 419] width 40 height 12
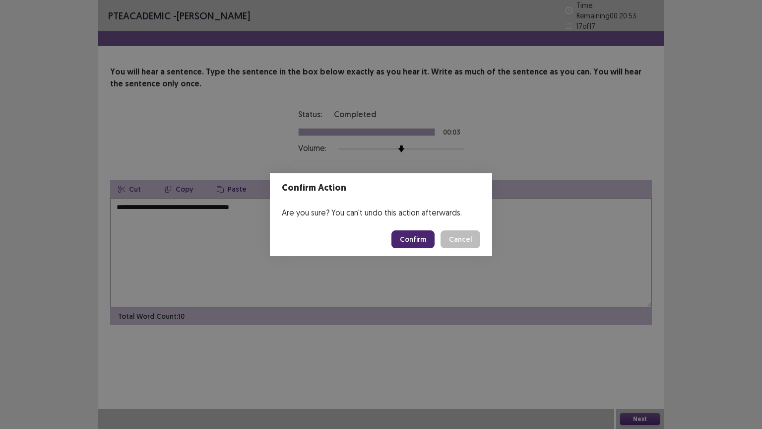
click at [430, 235] on button "Confirm" at bounding box center [412, 239] width 43 height 18
